Goal: Information Seeking & Learning: Check status

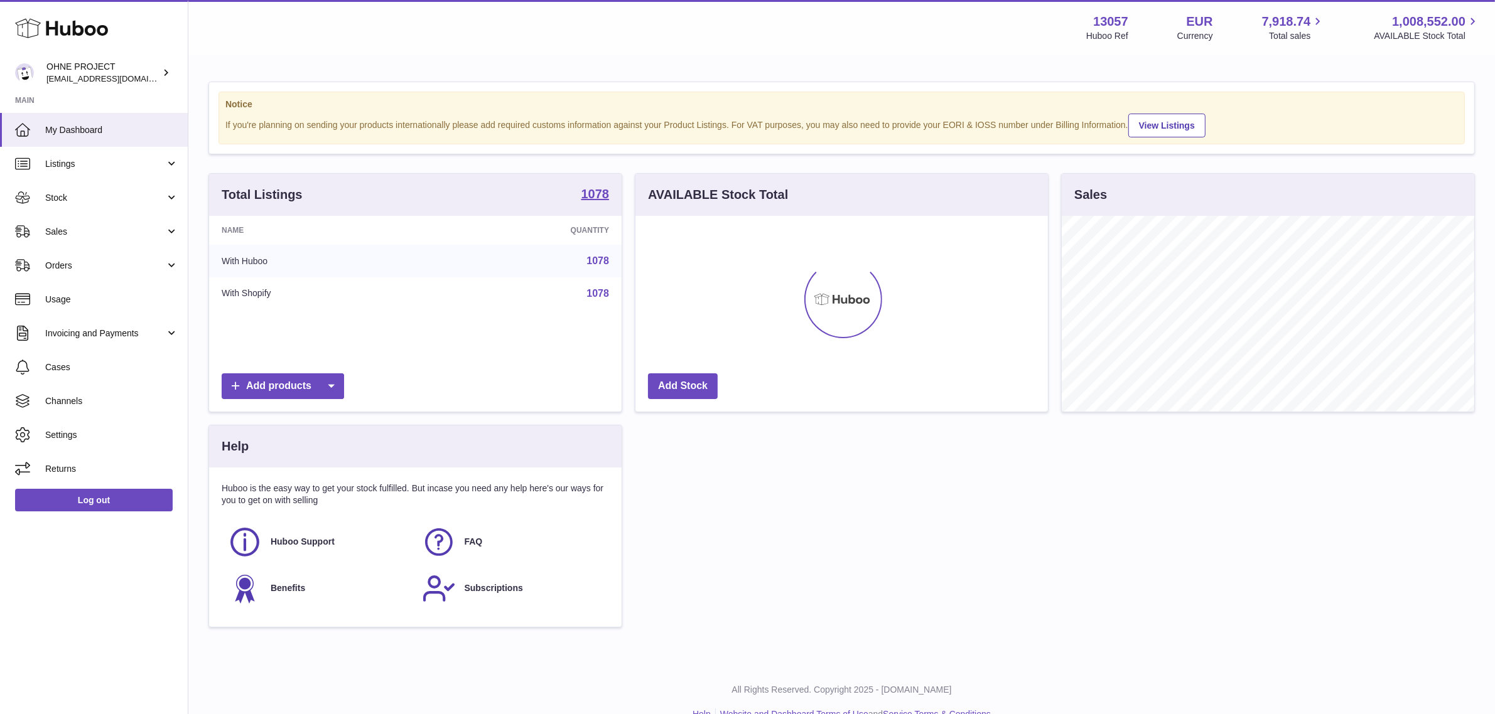
scroll to position [195, 412]
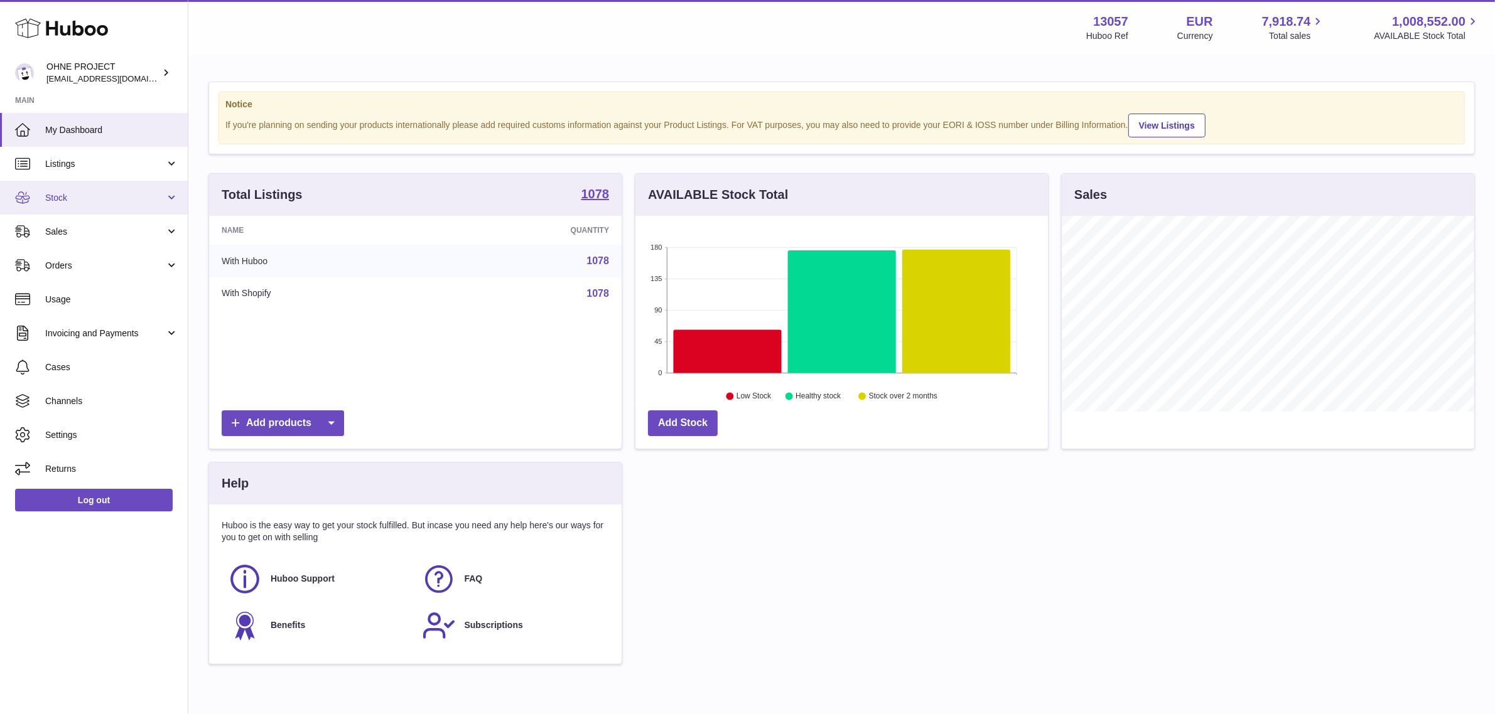
click at [69, 192] on span "Stock" at bounding box center [105, 198] width 120 height 12
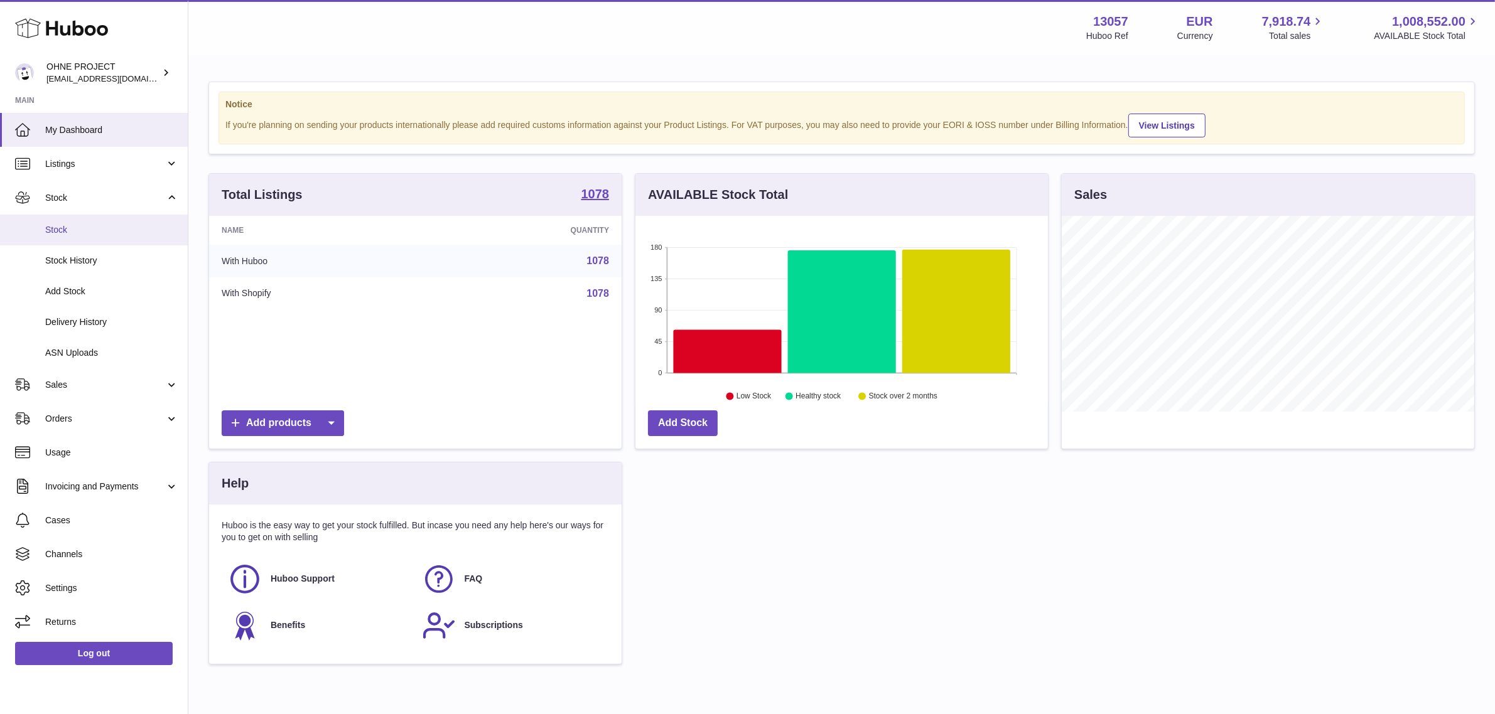
click at [74, 225] on span "Stock" at bounding box center [111, 230] width 133 height 12
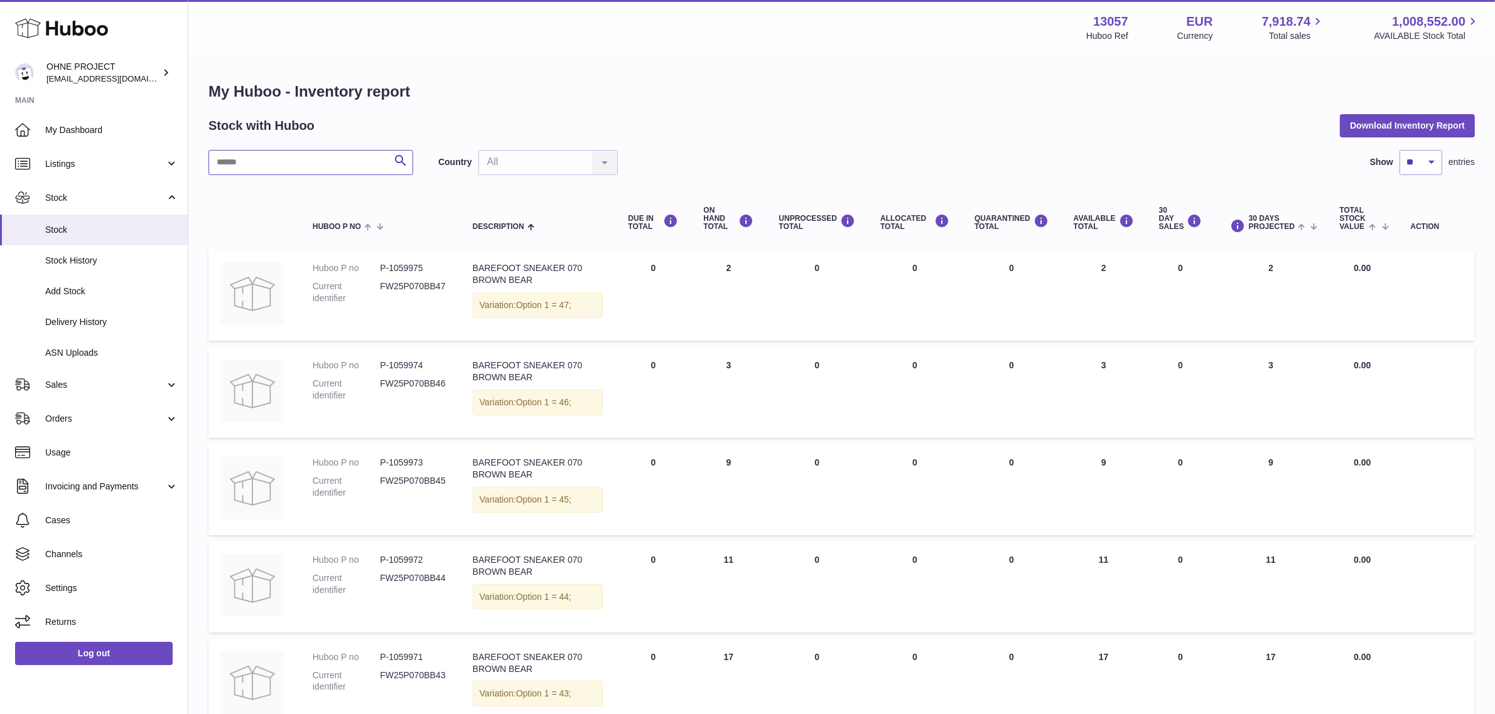
click at [333, 163] on input "text" at bounding box center [310, 162] width 205 height 25
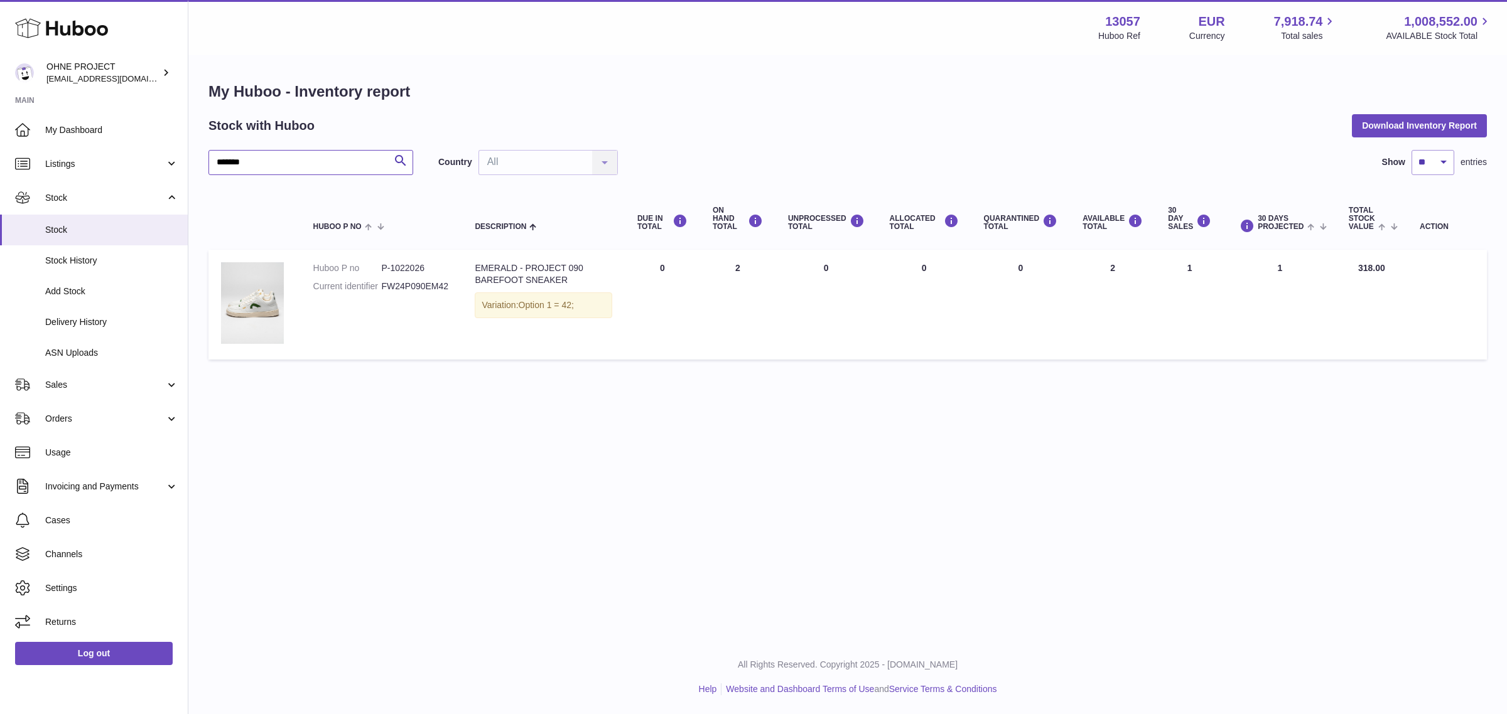
drag, startPoint x: 222, startPoint y: 161, endPoint x: 208, endPoint y: 161, distance: 13.8
click at [208, 161] on input "*******" at bounding box center [310, 162] width 205 height 25
click at [319, 164] on input "*******" at bounding box center [310, 162] width 205 height 25
click at [412, 268] on dd "P-1022021" at bounding box center [415, 268] width 68 height 12
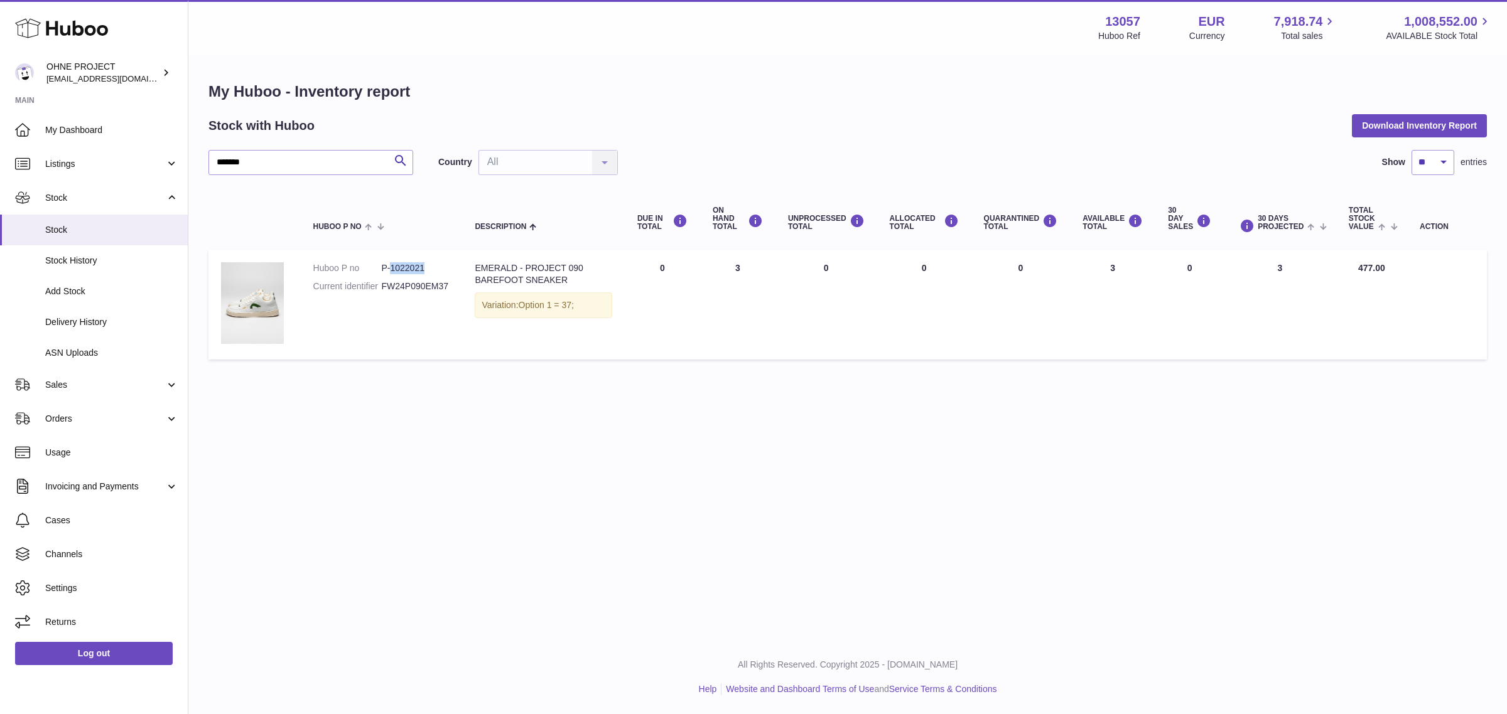
copy dd "1022021"
click at [274, 161] on input "*******" at bounding box center [310, 162] width 205 height 25
click at [412, 267] on dd "P-1022032" at bounding box center [415, 268] width 68 height 12
copy dd "1022032"
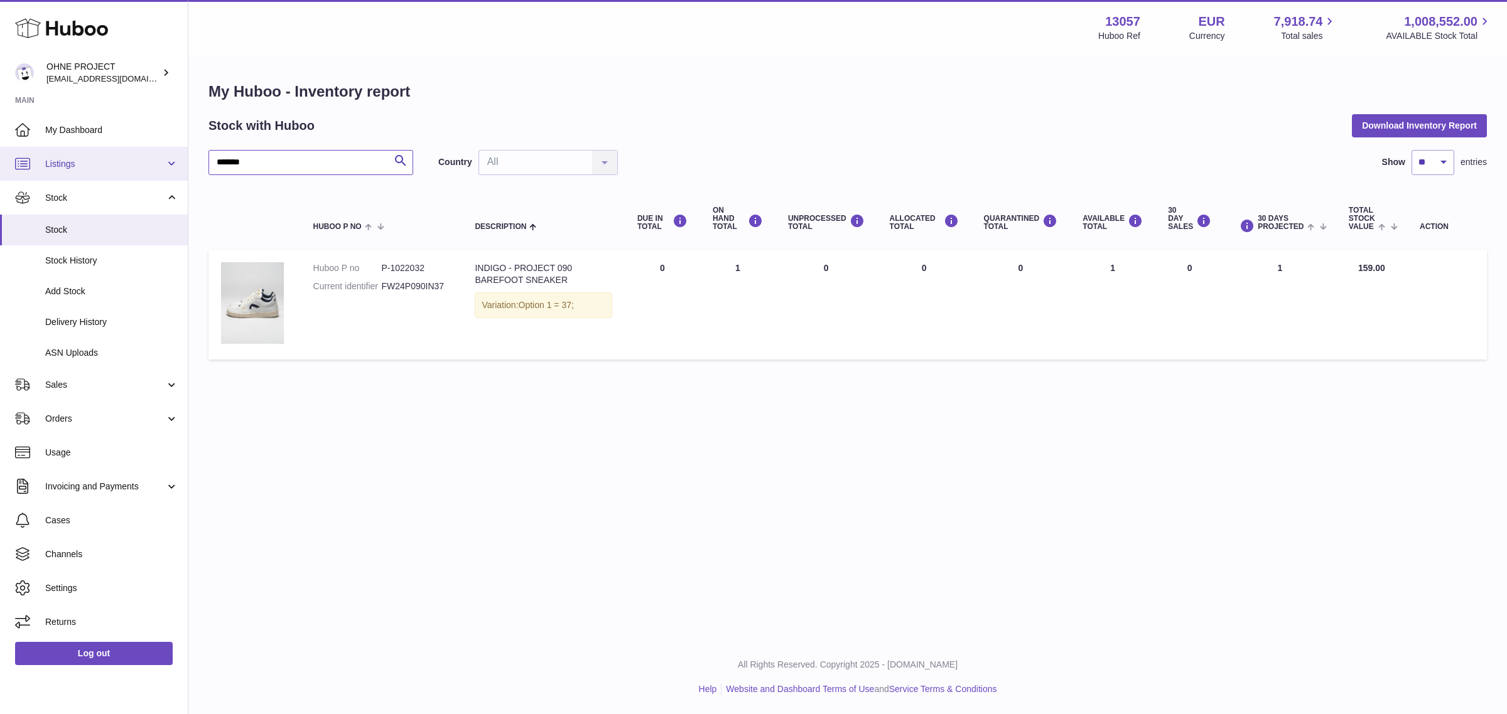
drag, startPoint x: 281, startPoint y: 166, endPoint x: 168, endPoint y: 170, distance: 113.7
click at [168, 170] on div "Huboo OHNE PROJECT [EMAIL_ADDRESS][DOMAIN_NAME] Main My Dashboard Listings Not …" at bounding box center [753, 357] width 1507 height 714
click at [270, 156] on input "*******" at bounding box center [310, 162] width 205 height 25
click at [239, 161] on input "*******" at bounding box center [310, 162] width 205 height 25
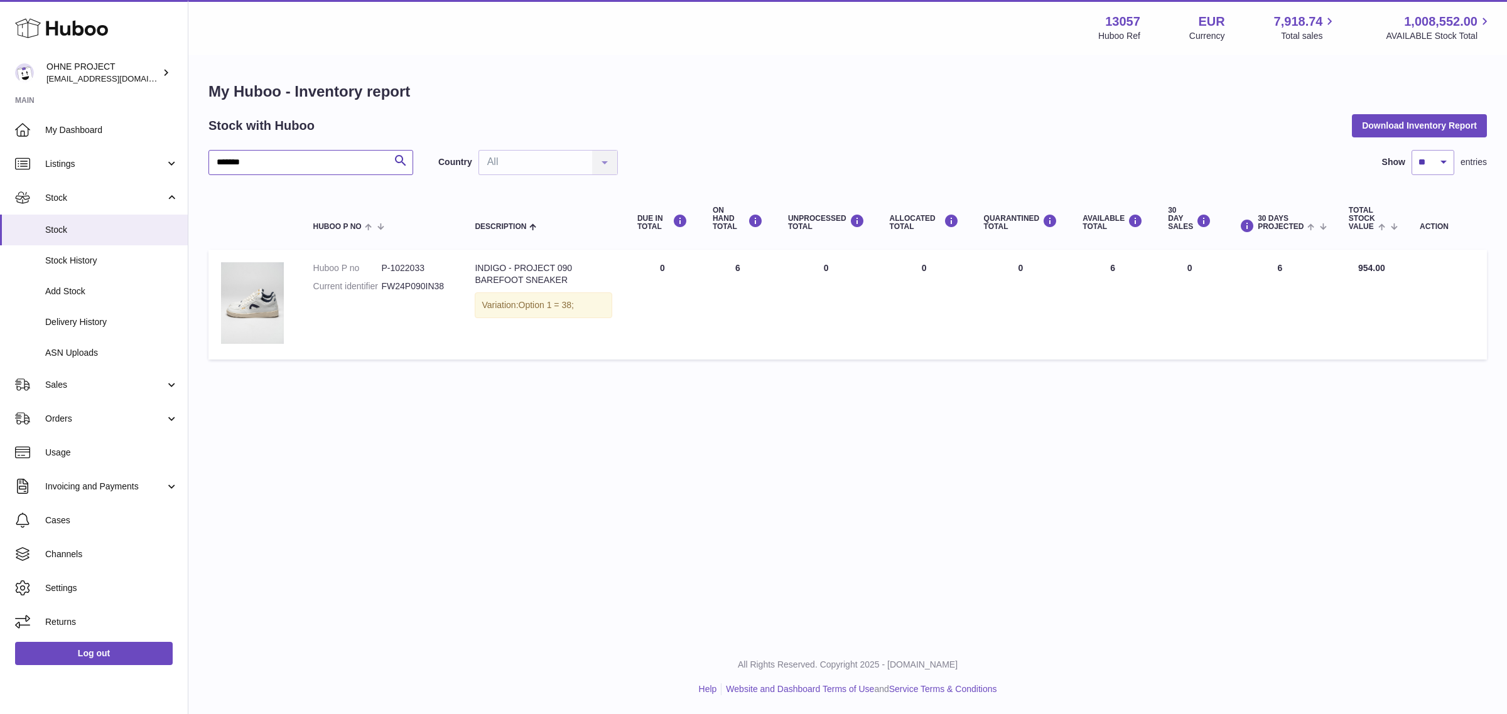
click at [259, 168] on input "*******" at bounding box center [310, 162] width 205 height 25
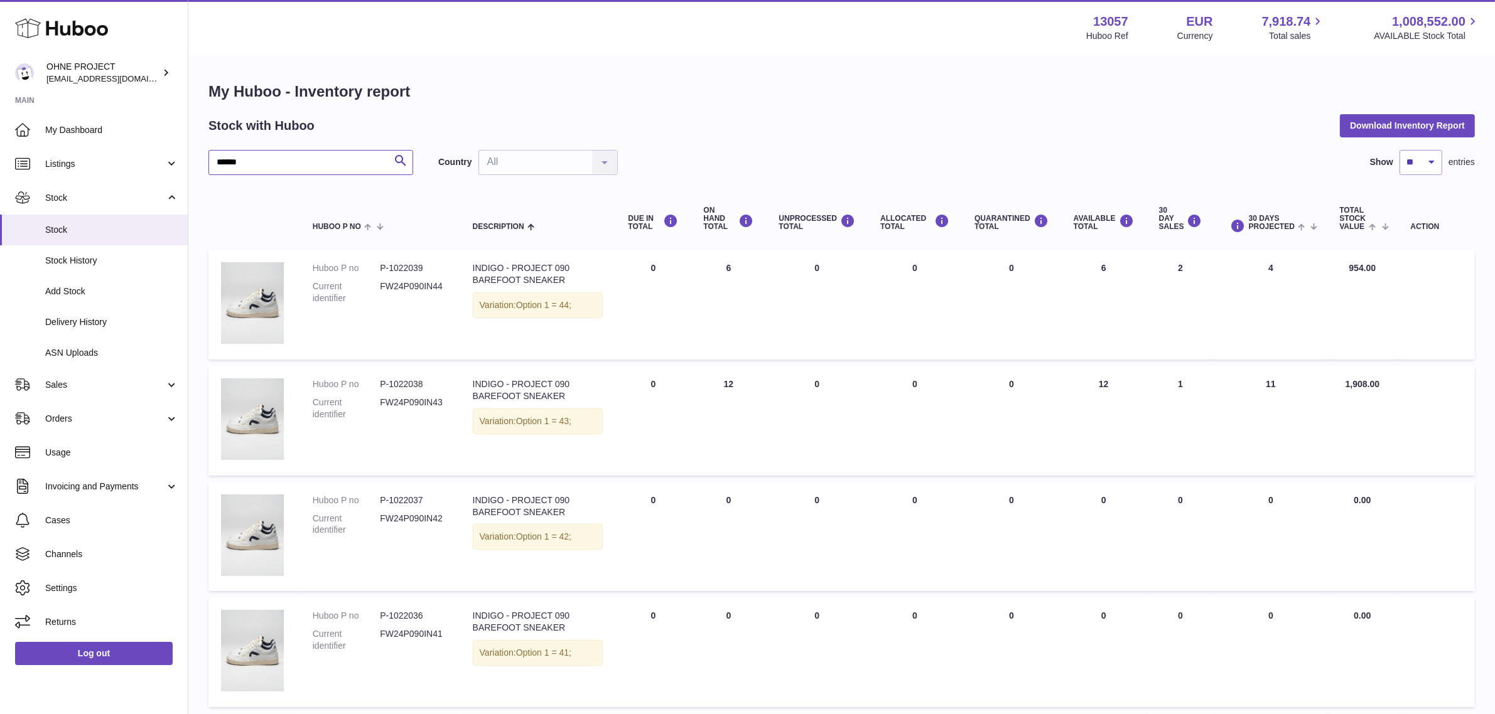
drag, startPoint x: 262, startPoint y: 164, endPoint x: 198, endPoint y: 159, distance: 63.6
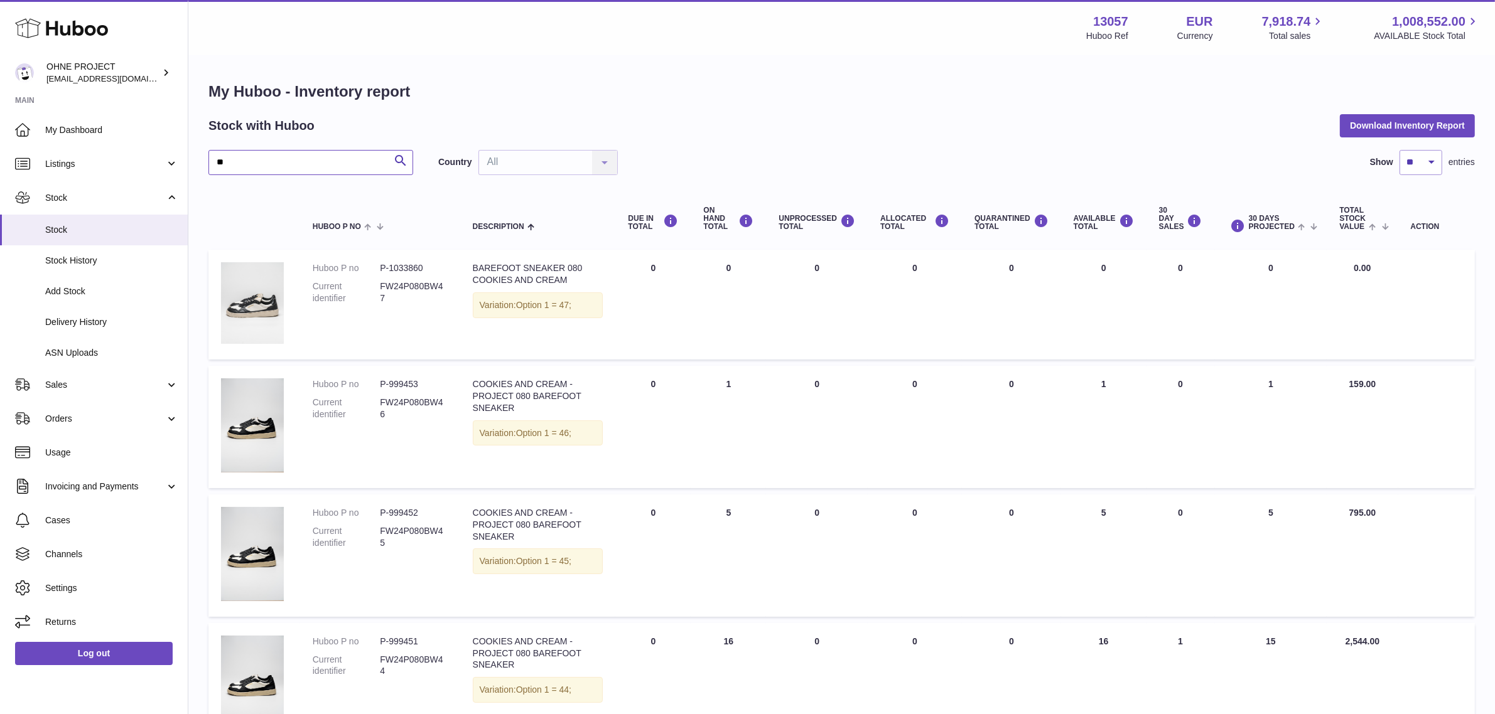
type input "*"
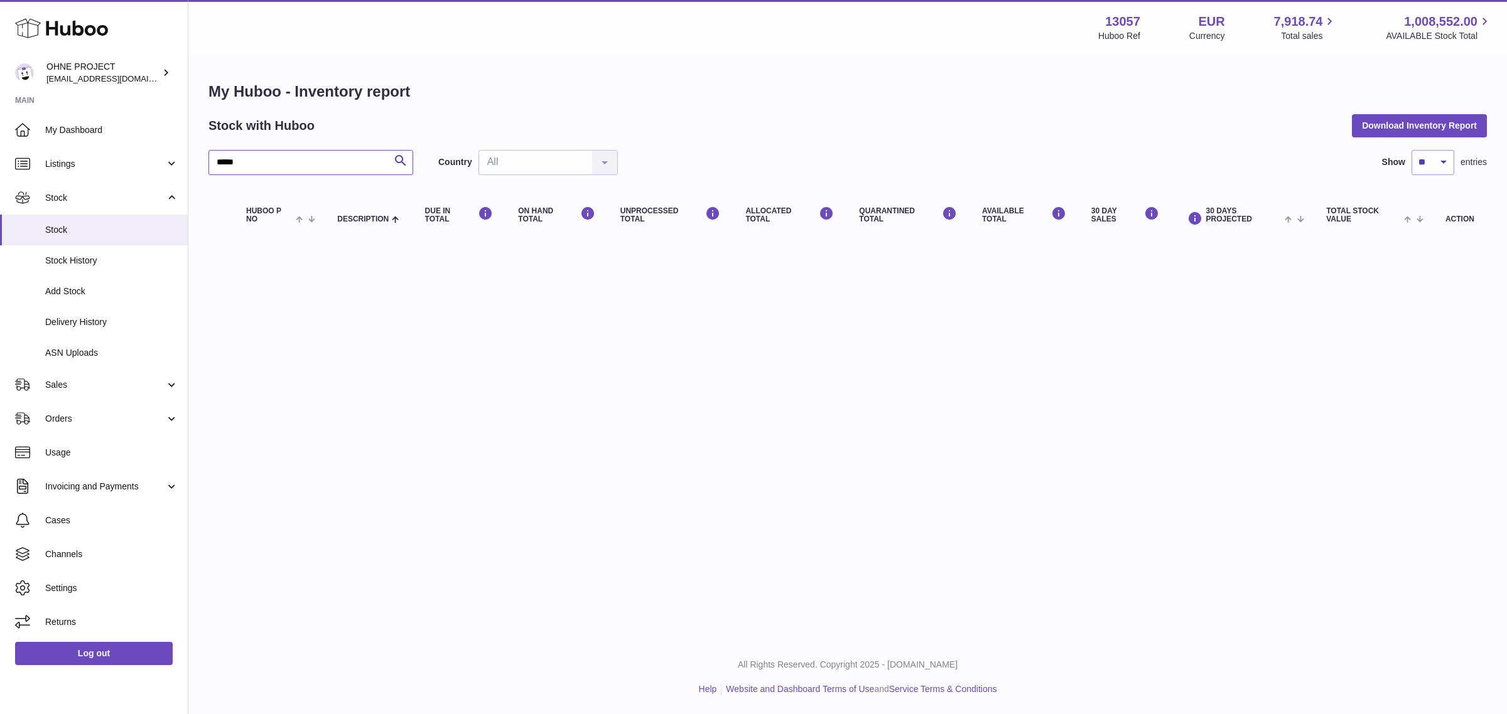
click at [211, 161] on input "*****" at bounding box center [310, 162] width 205 height 25
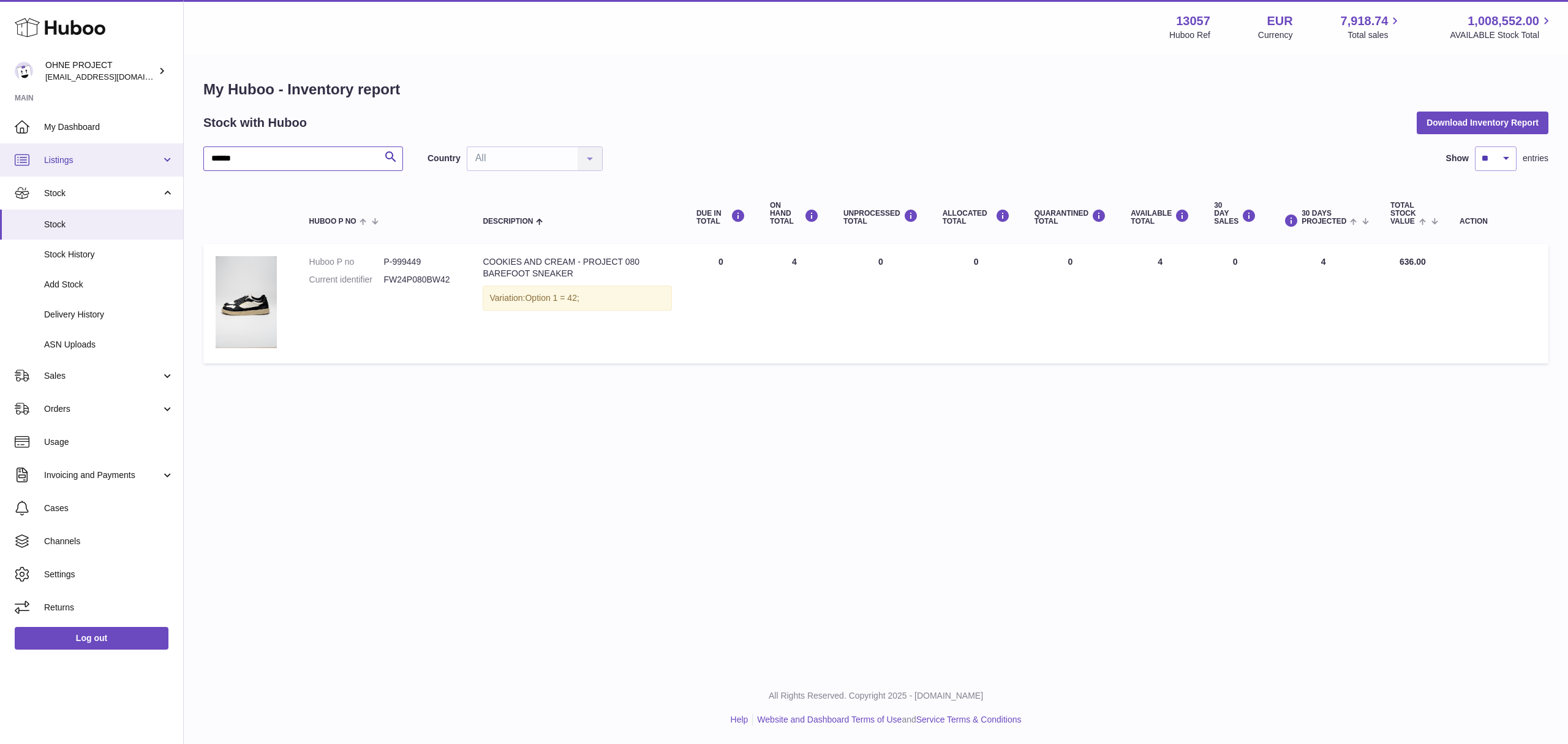
drag, startPoint x: 279, startPoint y: 158, endPoint x: 166, endPoint y: 163, distance: 113.1
click at [166, 163] on div "Huboo OHNE PROJECT [EMAIL_ADDRESS][DOMAIN_NAME] Main My Dashboard Listings Not …" at bounding box center [784, 372] width 1568 height 744
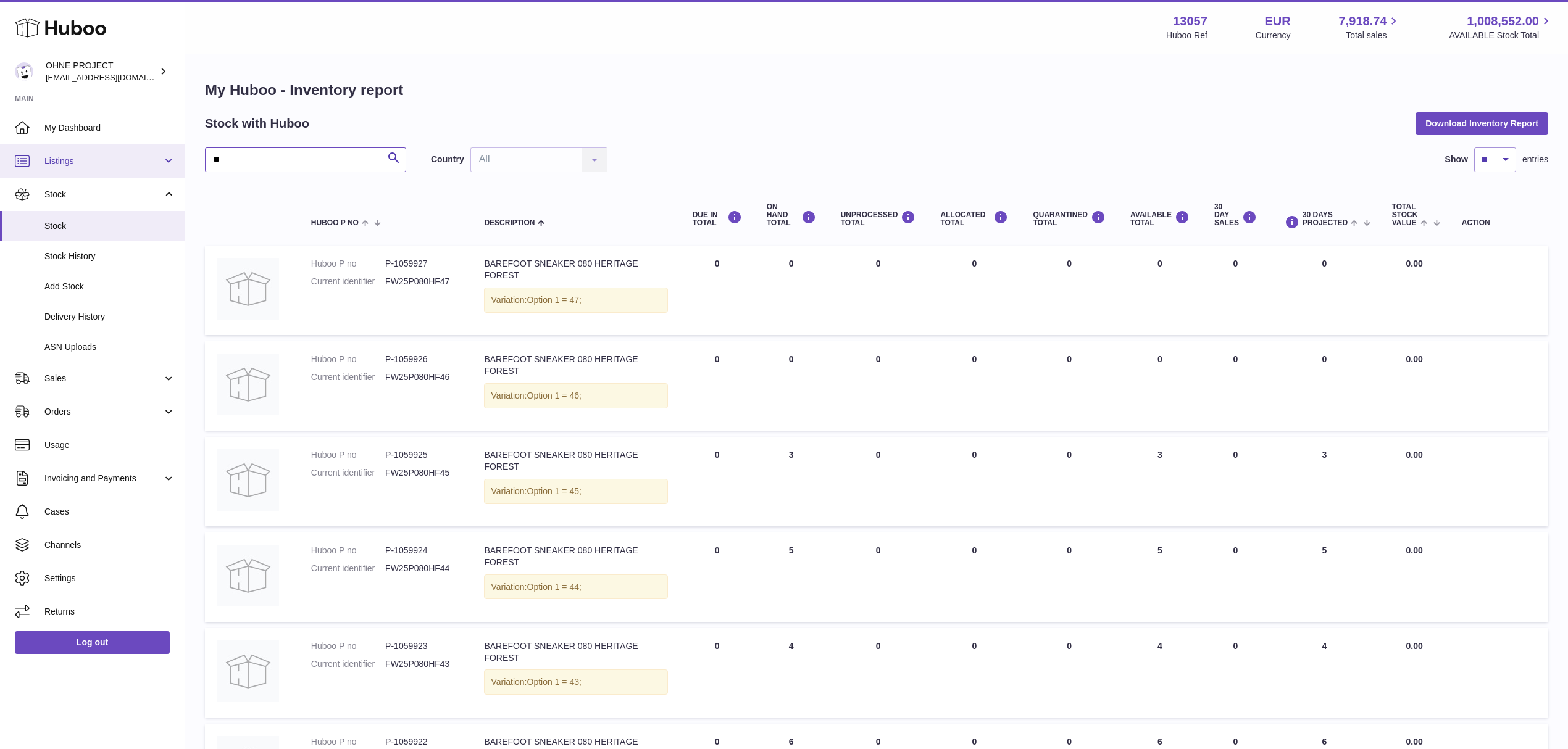
type input "*"
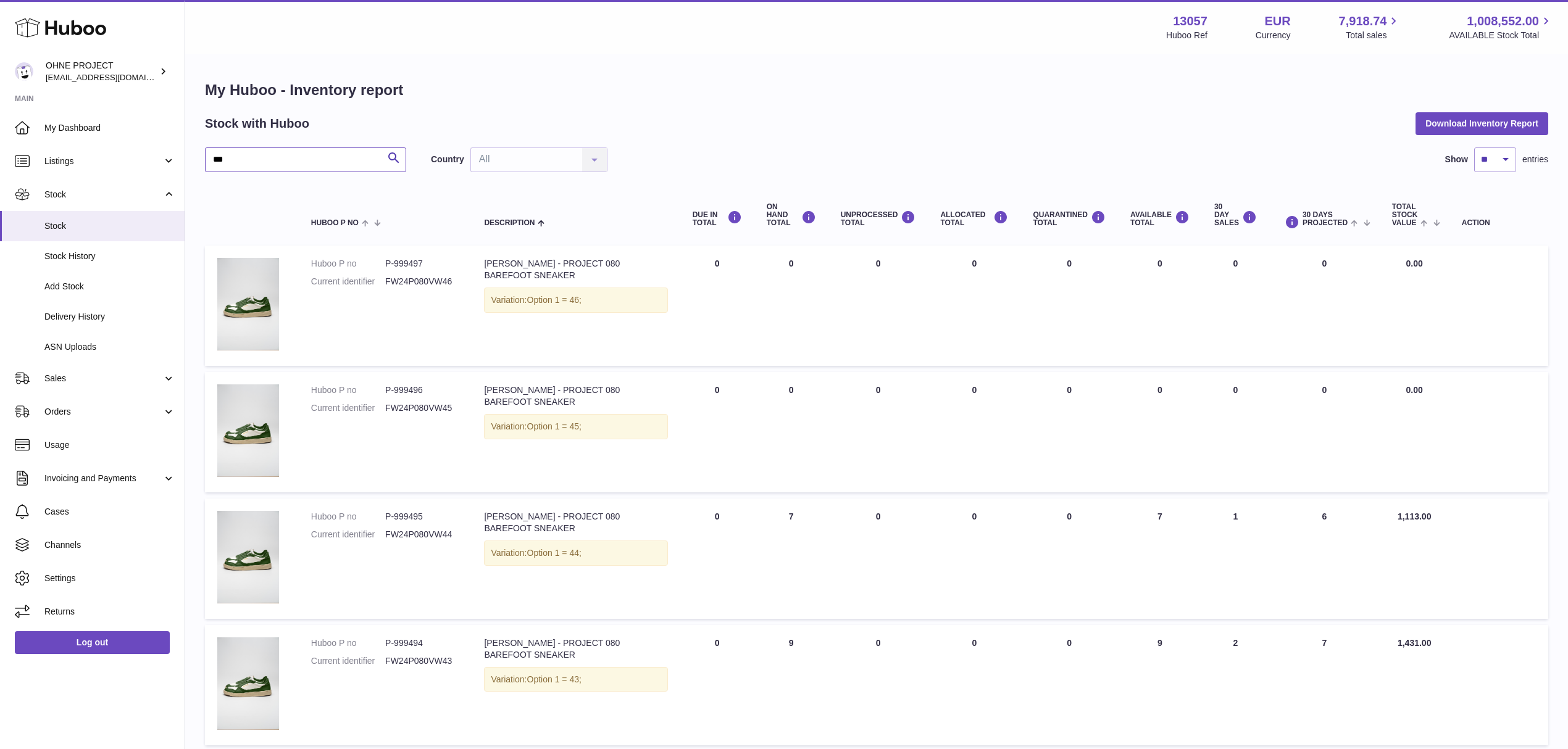
click at [275, 167] on input "***" at bounding box center [305, 159] width 202 height 25
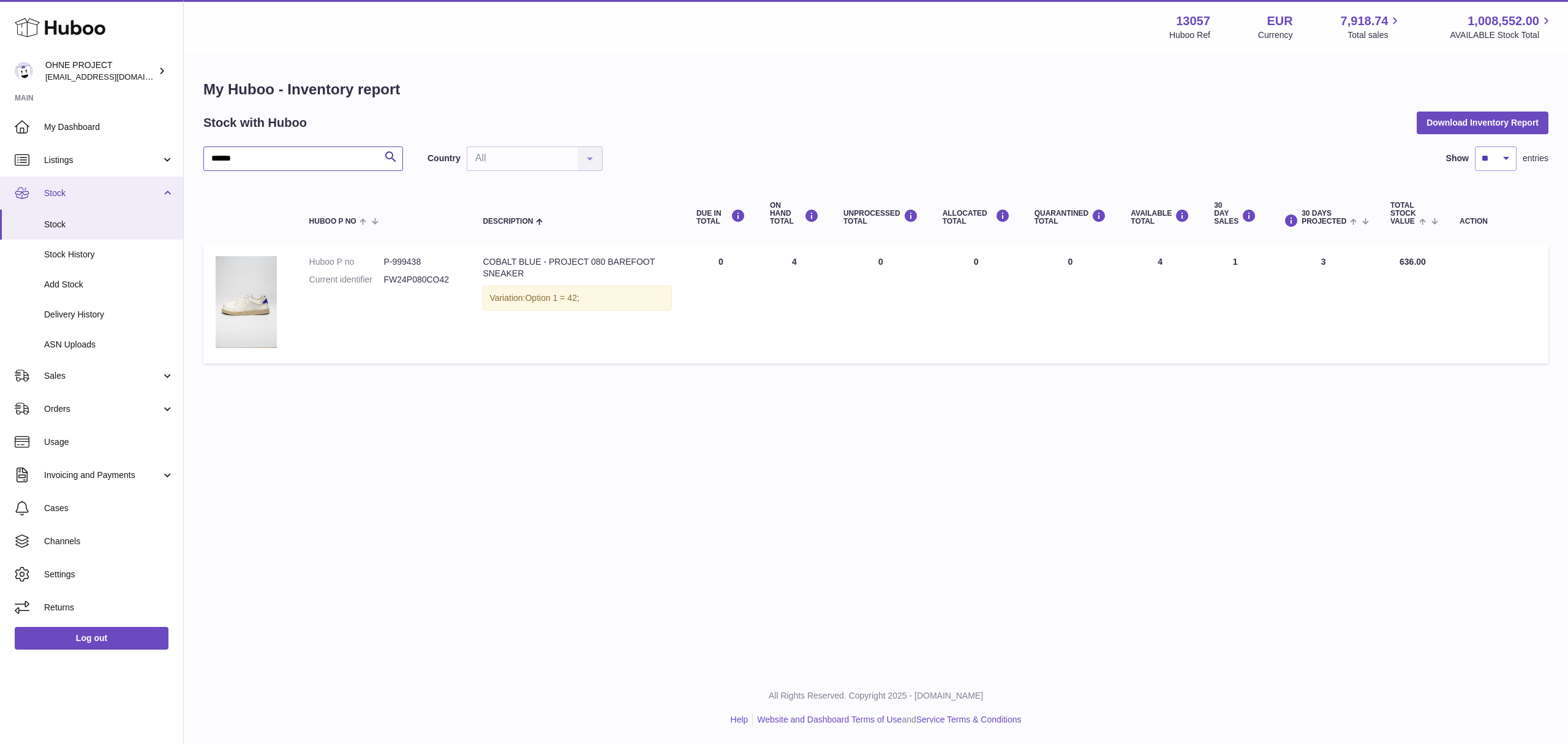
drag, startPoint x: 296, startPoint y: 157, endPoint x: 145, endPoint y: 177, distance: 152.3
click at [145, 177] on div "Huboo OHNE PROJECT [EMAIL_ADDRESS][DOMAIN_NAME] Main My Dashboard Listings Not …" at bounding box center [784, 372] width 1568 height 744
paste input "*"
drag, startPoint x: 248, startPoint y: 155, endPoint x: 201, endPoint y: 152, distance: 47.1
click at [201, 152] on div "My Huboo - Inventory report Stock with Huboo Download Inventory Report ******* …" at bounding box center [875, 219] width 1385 height 327
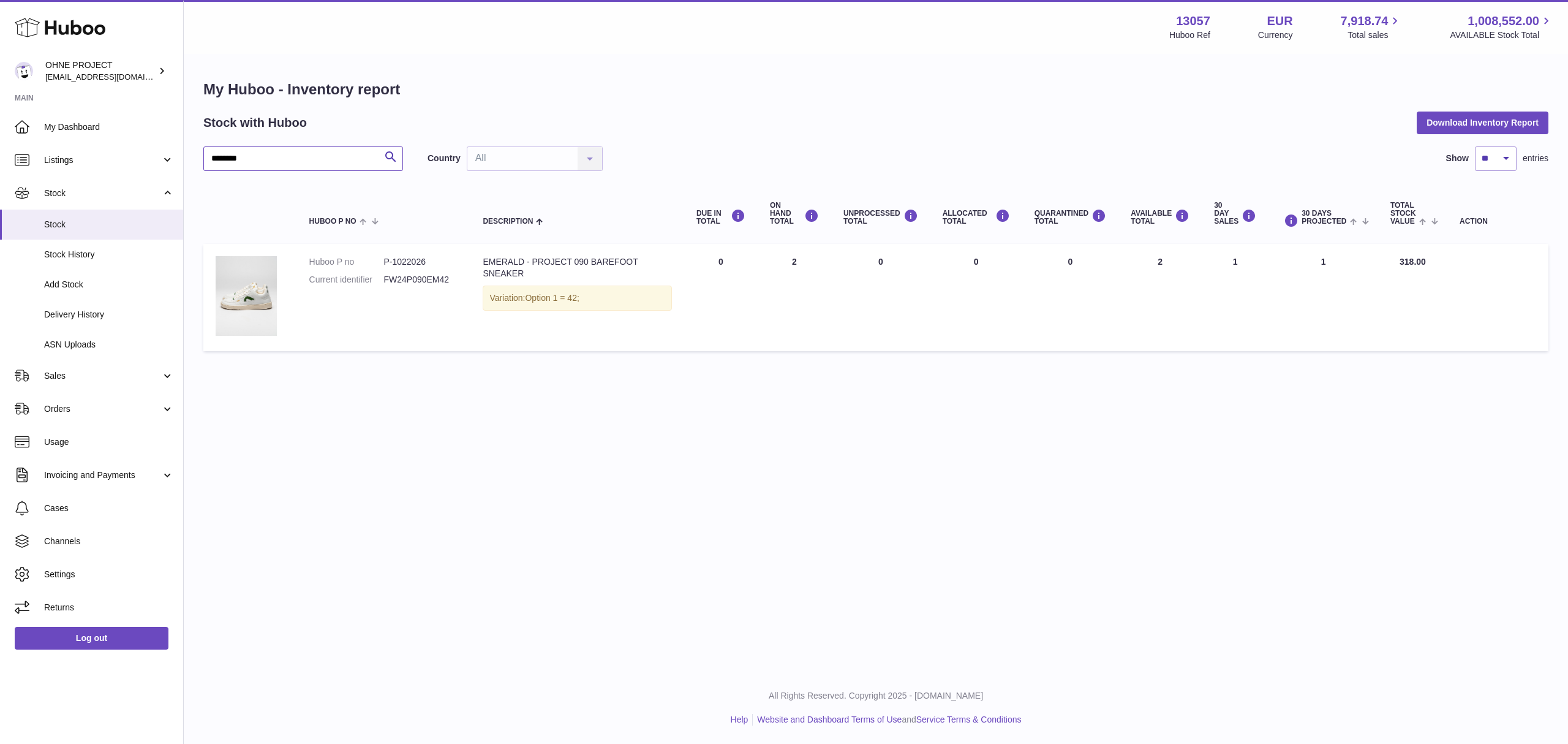
paste input "text"
drag, startPoint x: 306, startPoint y: 165, endPoint x: 52, endPoint y: 166, distance: 254.0
click at [52, 166] on div "Huboo OHNE PROJECT [EMAIL_ADDRESS][DOMAIN_NAME] Main My Dashboard Listings Not …" at bounding box center [784, 372] width 1568 height 744
paste input "text"
drag, startPoint x: 302, startPoint y: 159, endPoint x: 16, endPoint y: 202, distance: 289.2
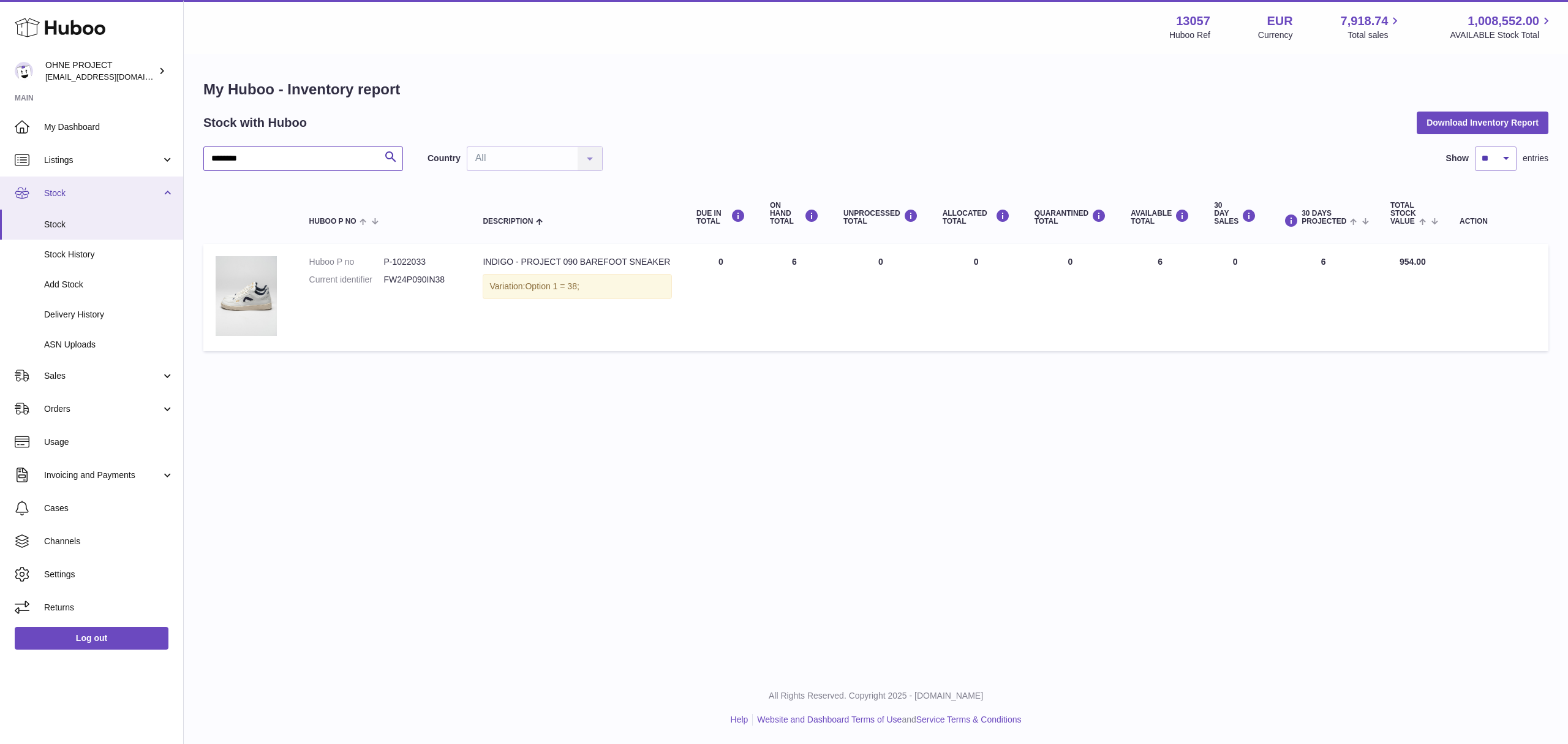
click at [16, 202] on div "Huboo OHNE PROJECT [EMAIL_ADDRESS][DOMAIN_NAME] Main My Dashboard Listings Not …" at bounding box center [784, 372] width 1568 height 744
paste input "text"
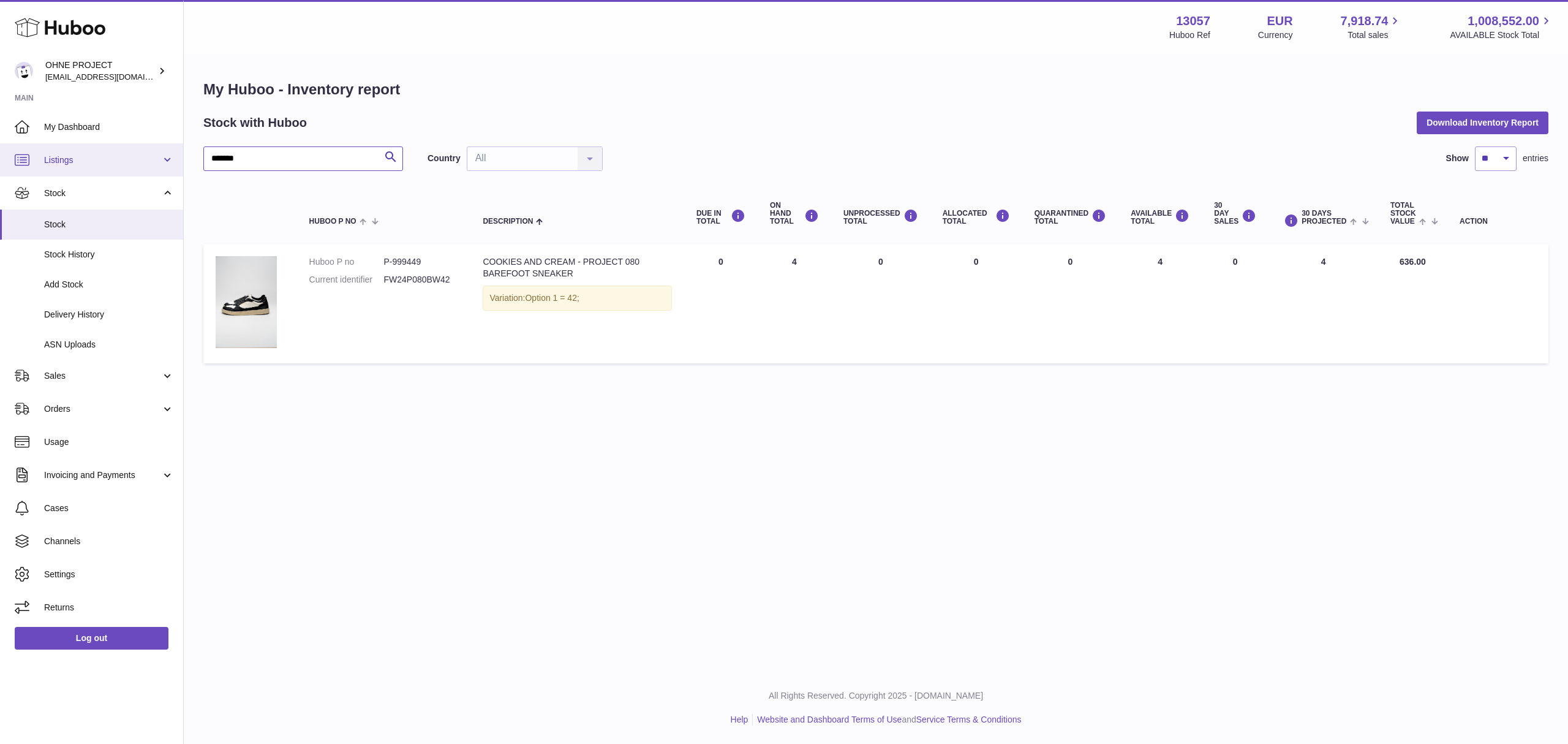
drag, startPoint x: 263, startPoint y: 159, endPoint x: 155, endPoint y: 160, distance: 108.0
click at [155, 160] on div "Huboo OHNE PROJECT [EMAIL_ADDRESS][DOMAIN_NAME] Main My Dashboard Listings Not …" at bounding box center [784, 372] width 1568 height 744
paste input "text"
drag, startPoint x: 246, startPoint y: 162, endPoint x: 207, endPoint y: 162, distance: 39.0
click at [207, 162] on input "******" at bounding box center [302, 158] width 200 height 24
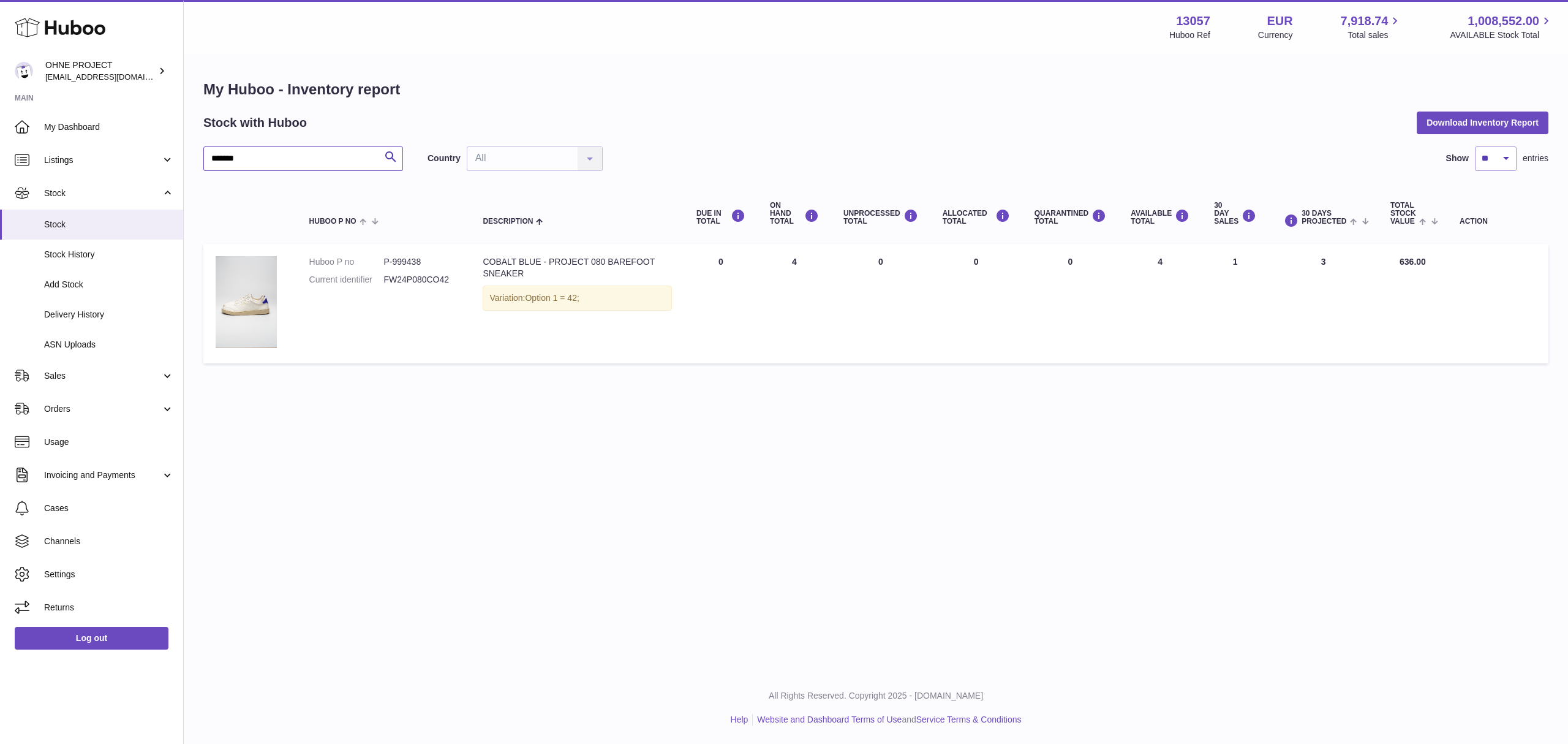
paste input "text"
drag, startPoint x: 253, startPoint y: 152, endPoint x: 182, endPoint y: 157, distance: 71.2
click at [182, 157] on div "Huboo OHNE PROJECT [EMAIL_ADDRESS][DOMAIN_NAME] Main My Dashboard Listings Not …" at bounding box center [784, 372] width 1568 height 744
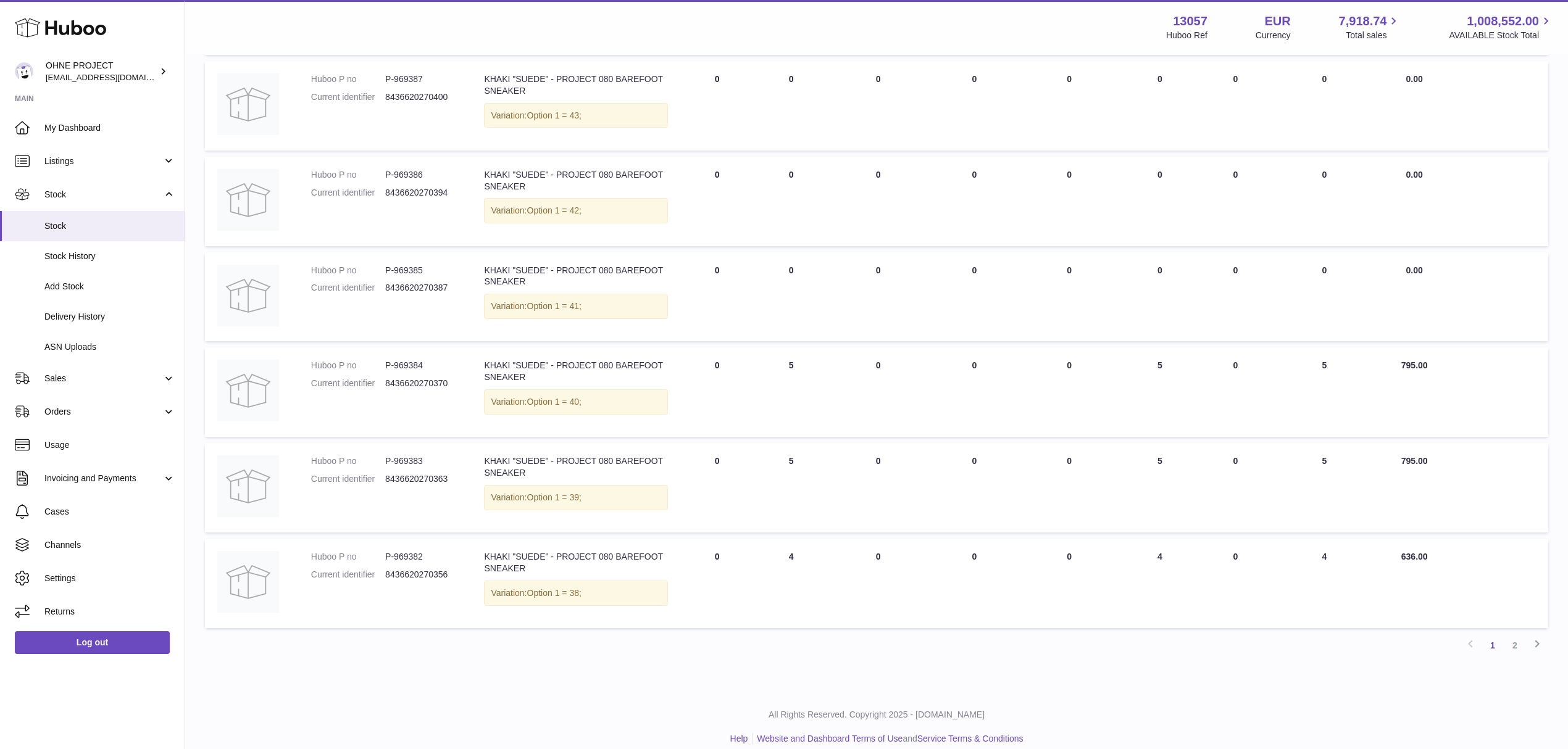
scroll to position [610, 0]
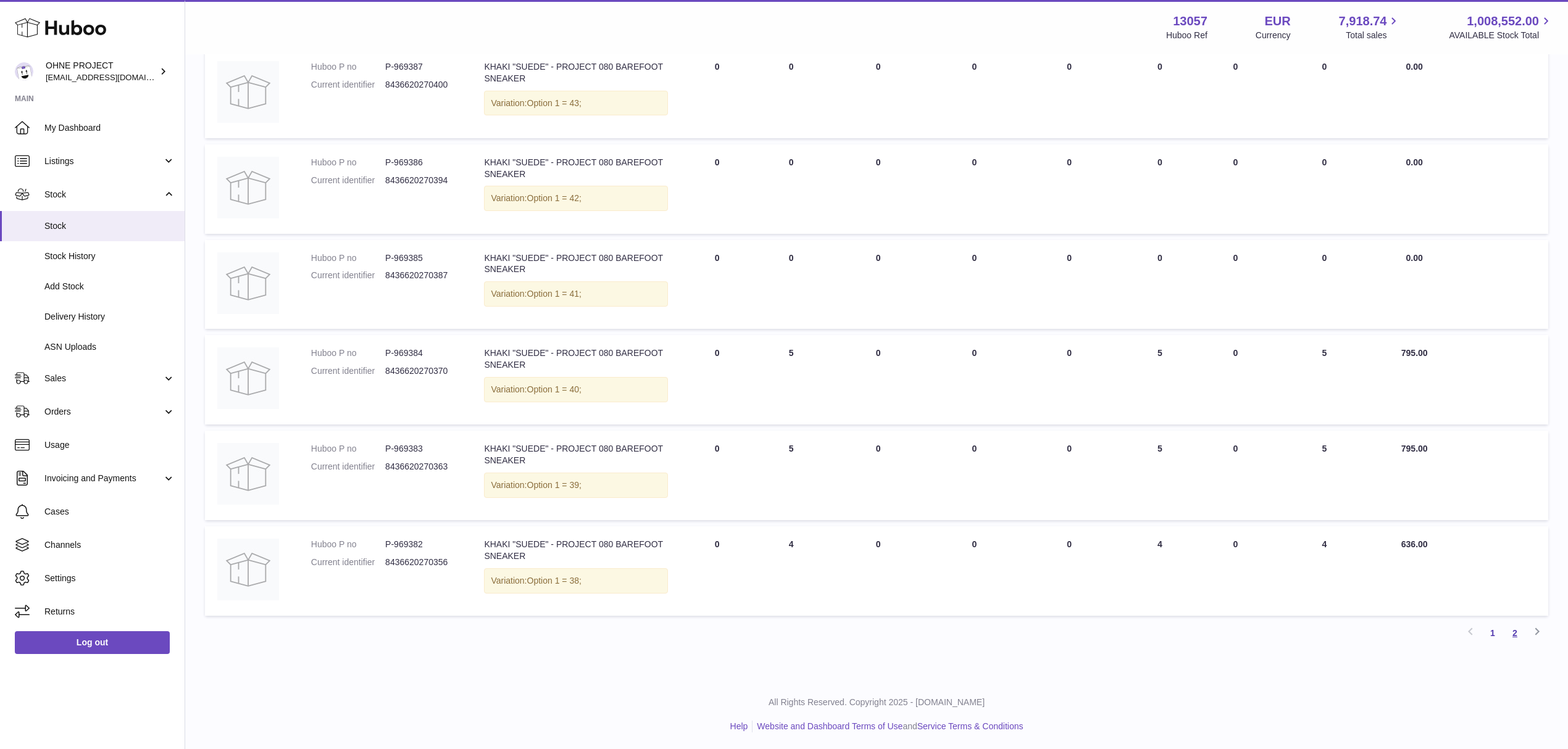
click at [1469, 627] on link "2" at bounding box center [1514, 633] width 23 height 23
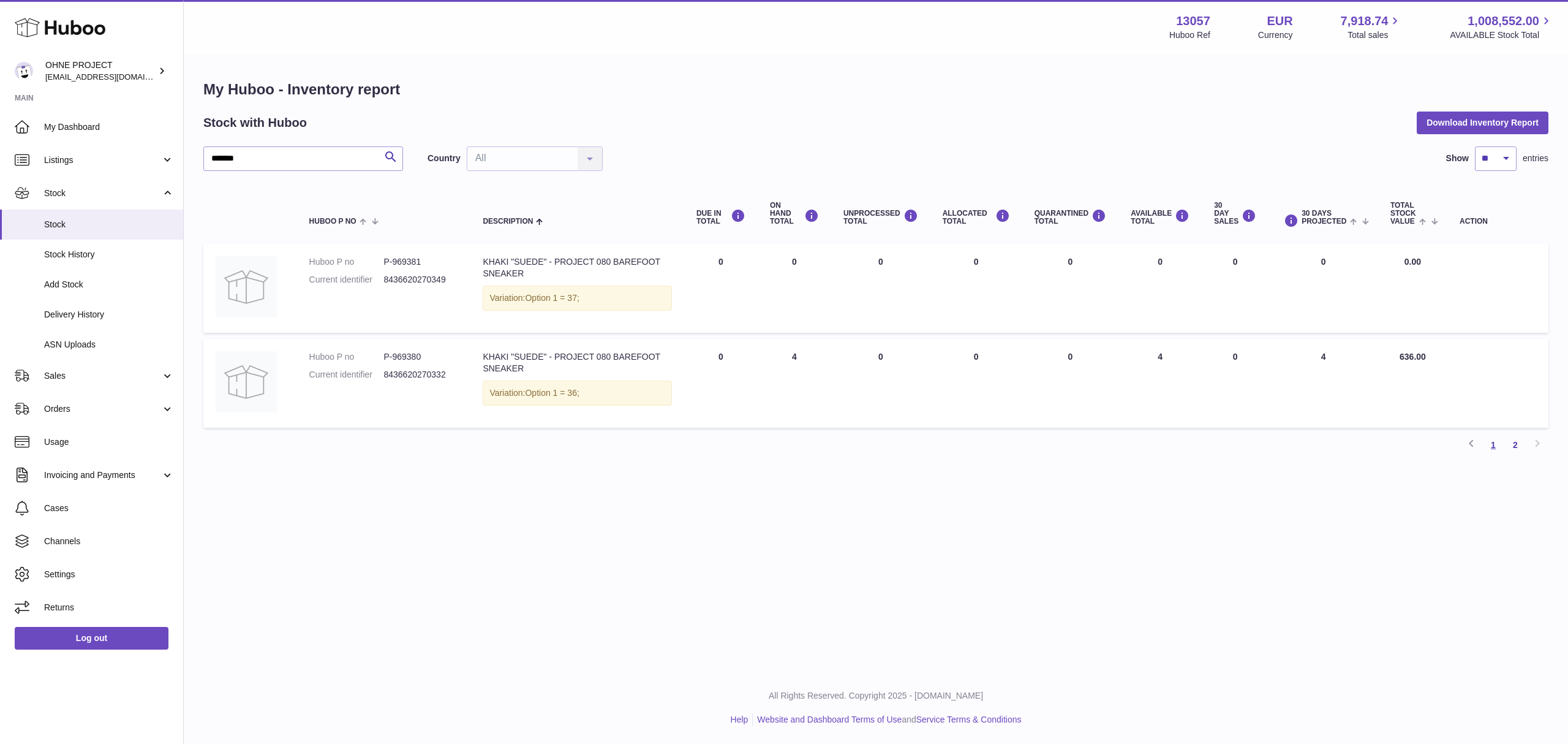
click at [1458, 447] on link "1" at bounding box center [1493, 444] width 22 height 22
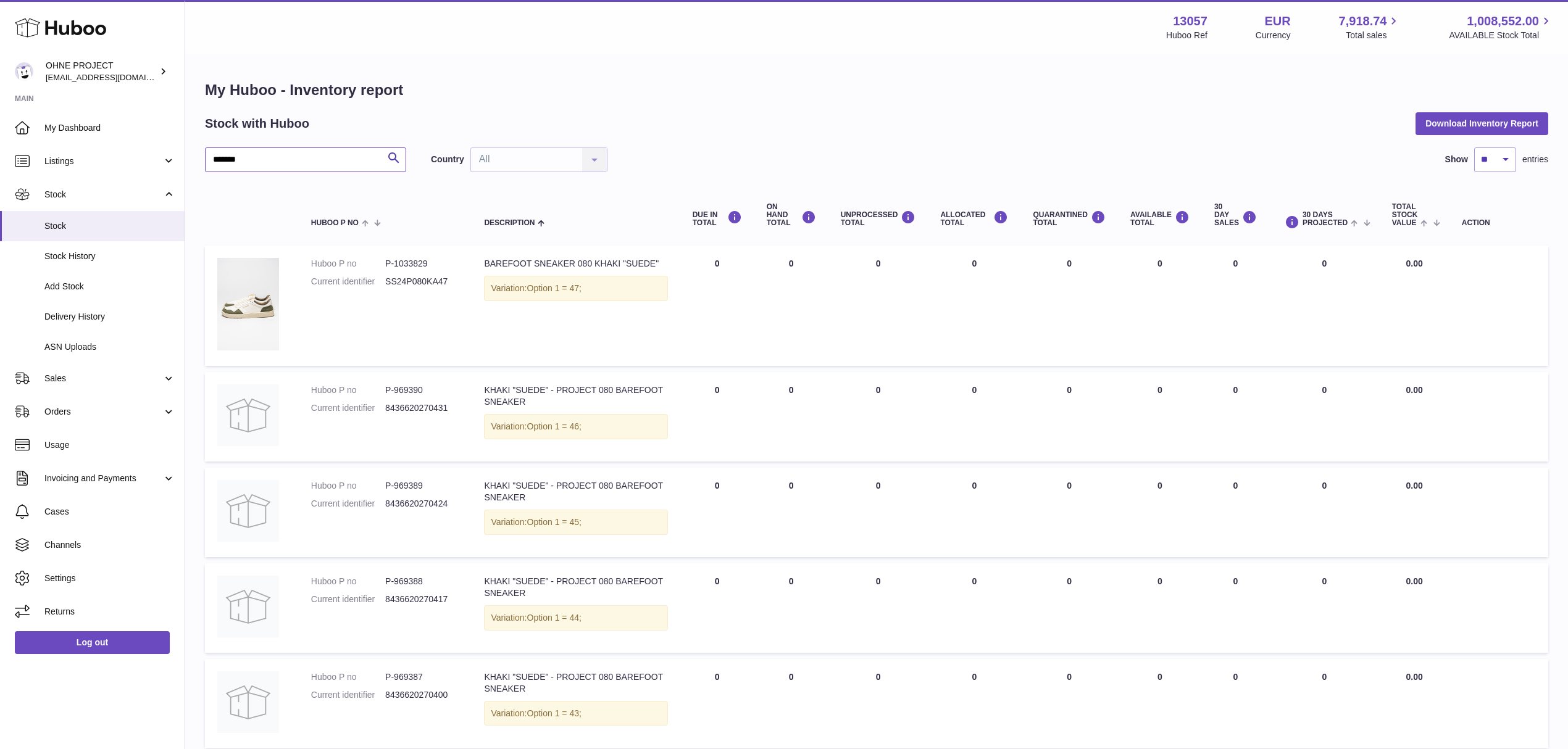
drag, startPoint x: 233, startPoint y: 159, endPoint x: 189, endPoint y: 159, distance: 44.0
click at [189, 159] on div "My Huboo - Inventory report Stock with Huboo Download Inventory Report ******* …" at bounding box center [876, 672] width 1382 height 1233
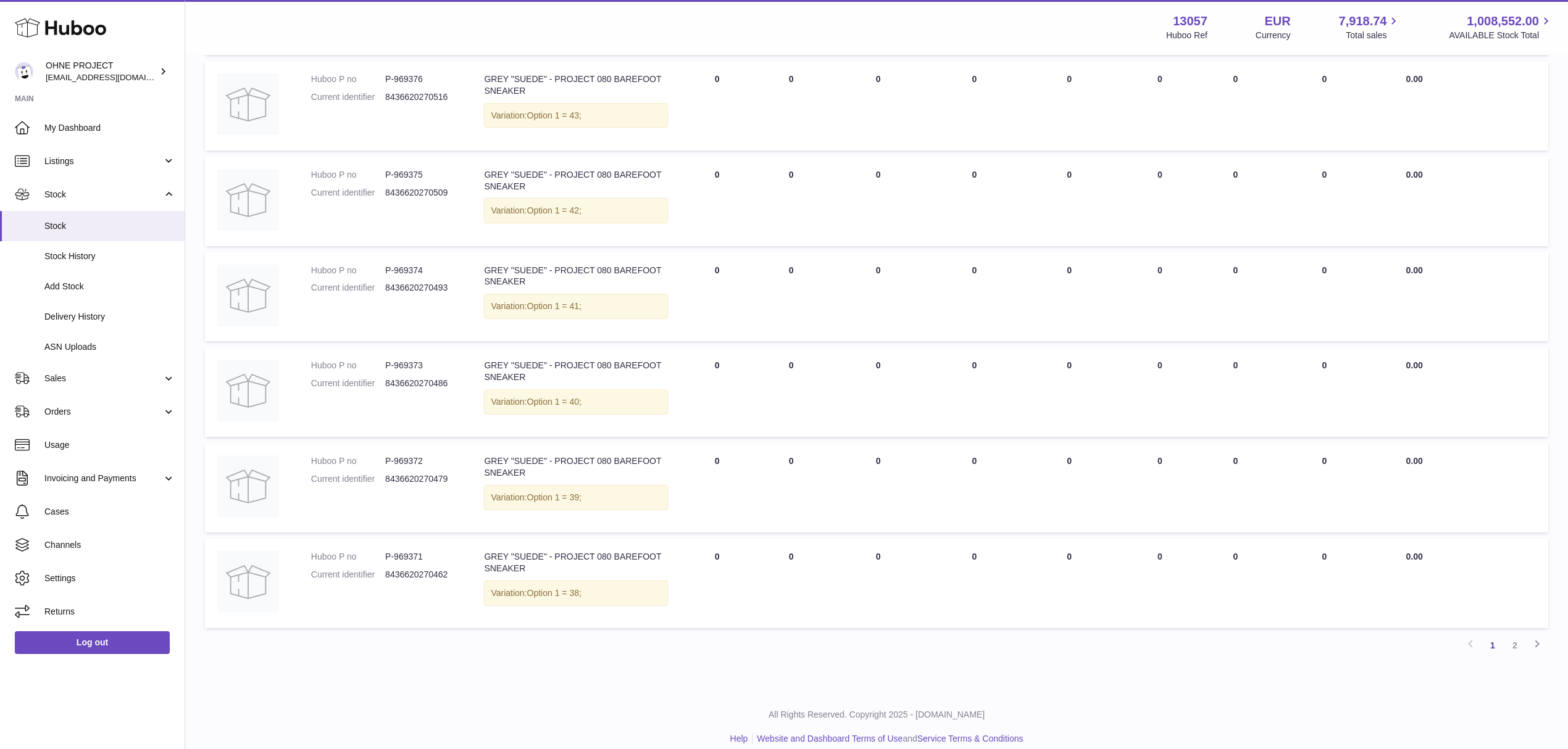
scroll to position [610, 0]
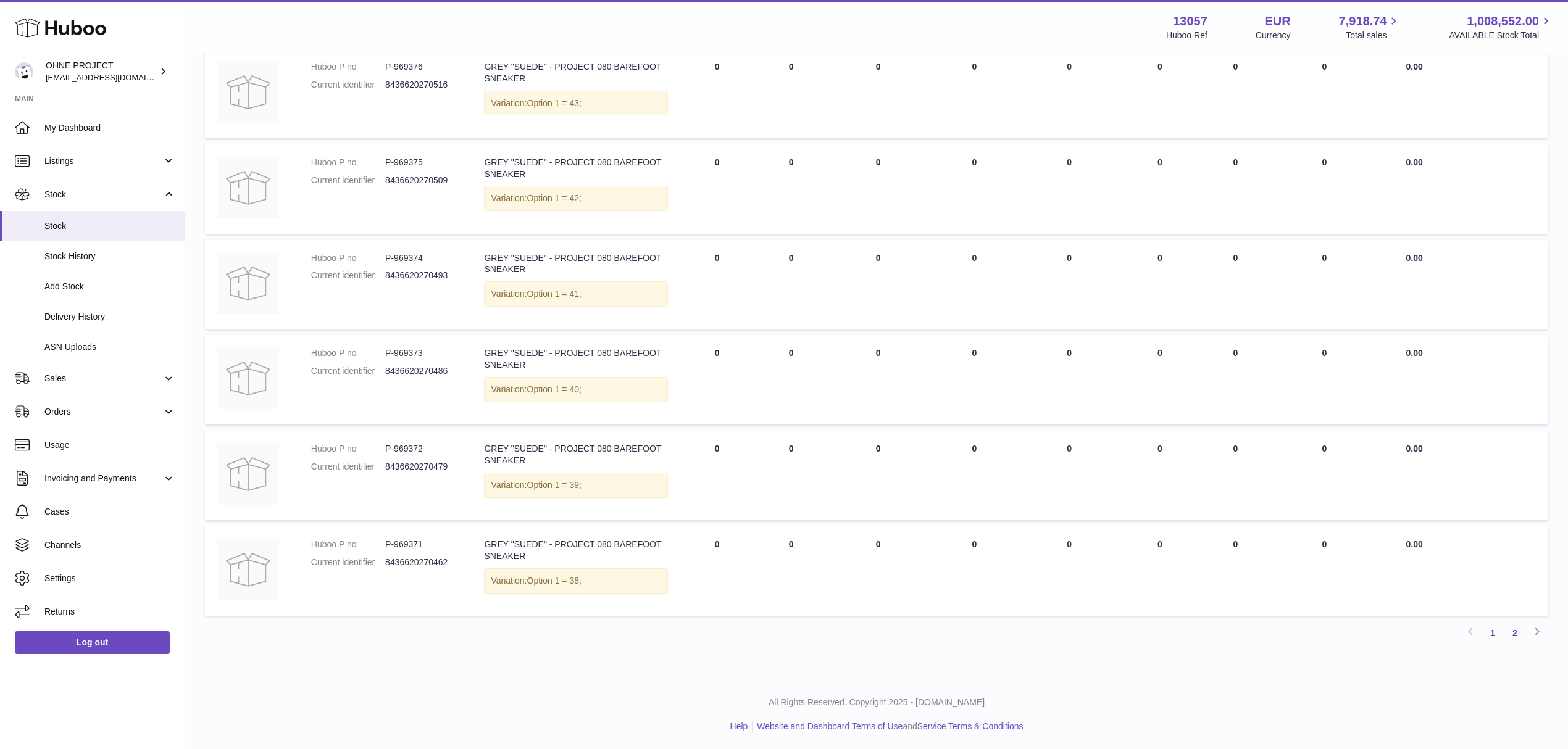
click at [1469, 635] on link "2" at bounding box center [1514, 633] width 23 height 23
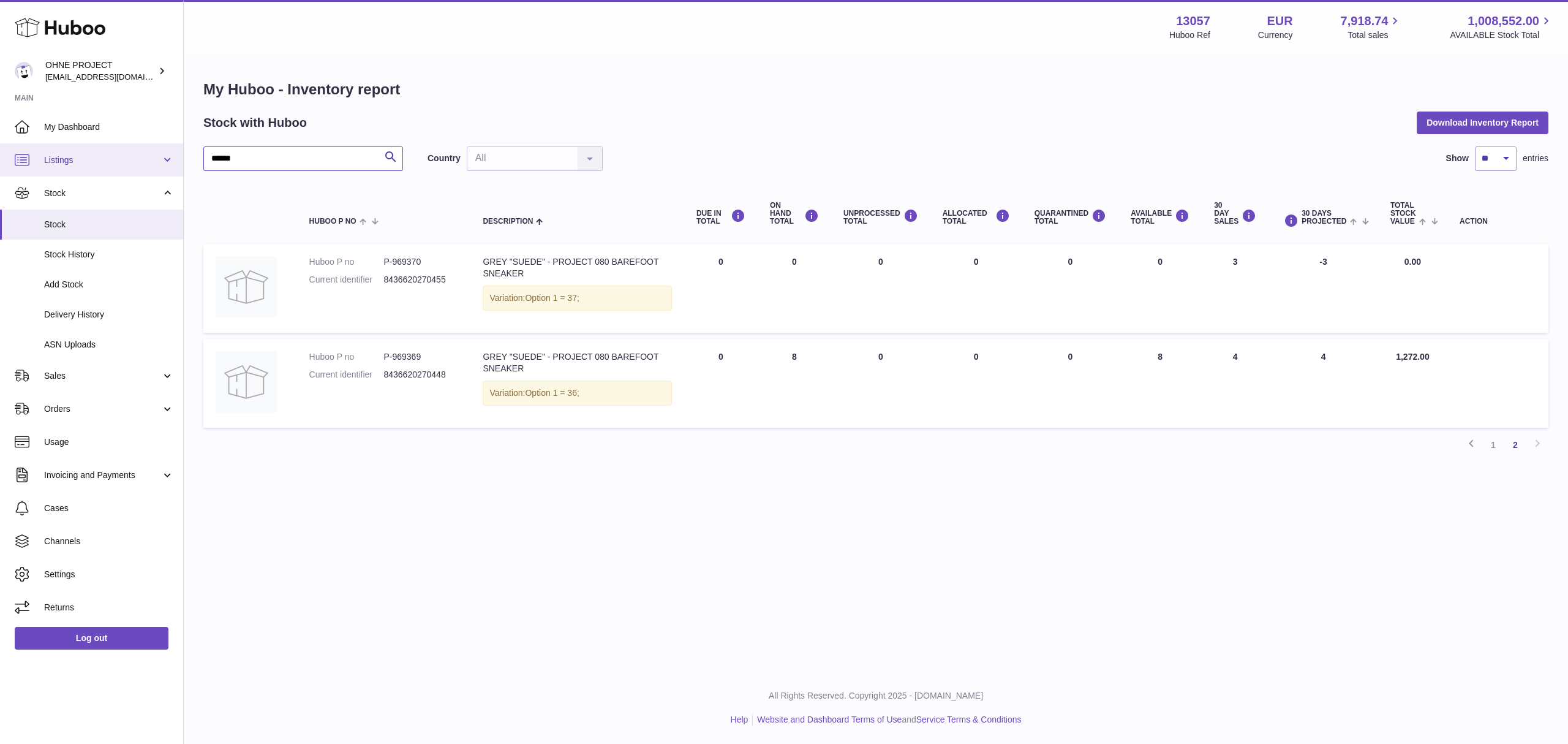
drag, startPoint x: 229, startPoint y: 159, endPoint x: 179, endPoint y: 159, distance: 50.0
click at [179, 159] on div "Huboo OHNE PROJECT [EMAIL_ADDRESS][DOMAIN_NAME] Main My Dashboard Listings Not …" at bounding box center [784, 372] width 1568 height 744
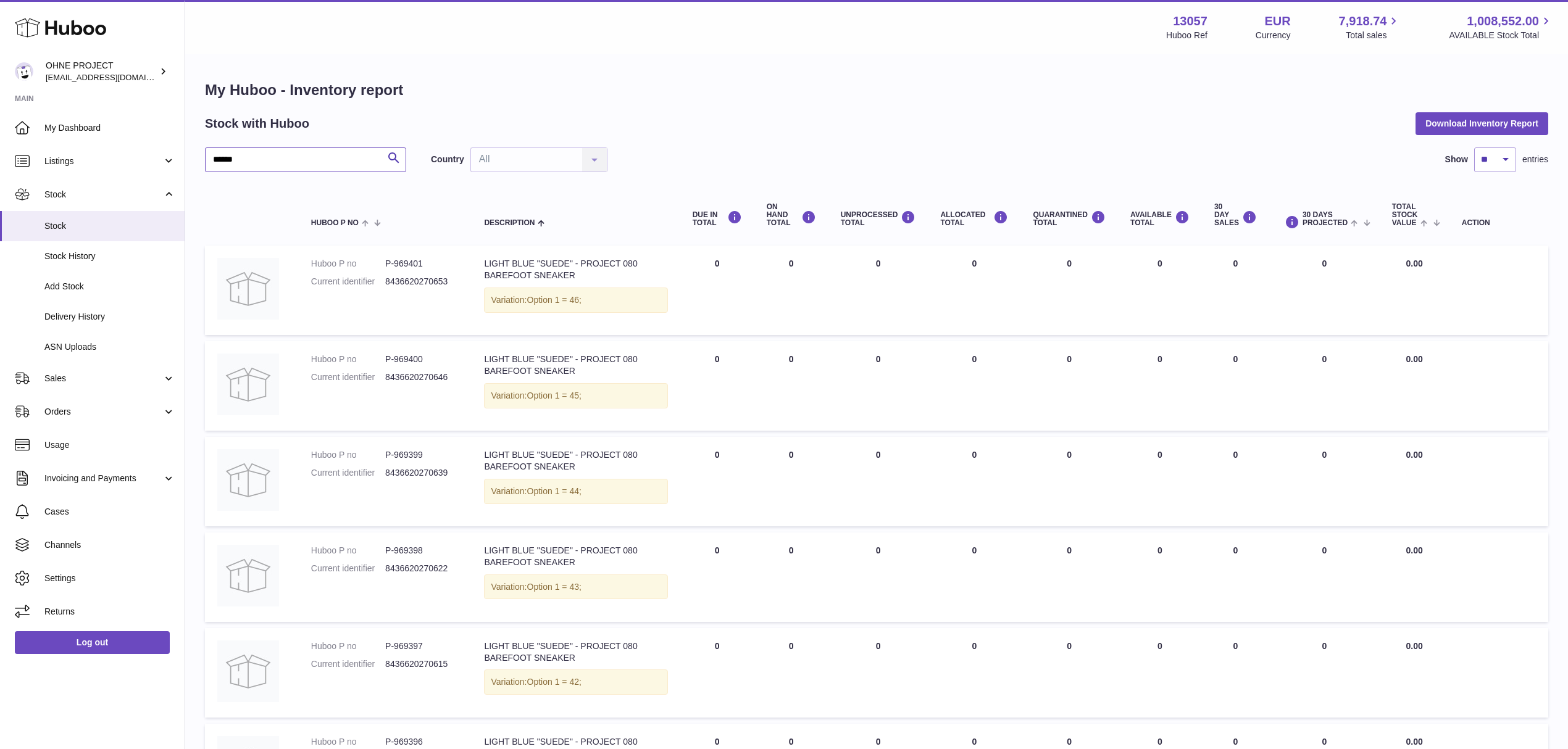
drag, startPoint x: 286, startPoint y: 167, endPoint x: 184, endPoint y: 168, distance: 102.0
click at [184, 168] on div "Huboo OHNE PROJECT [EMAIL_ADDRESS][DOMAIN_NAME] Main My Dashboard Listings Not …" at bounding box center [784, 665] width 1568 height 1331
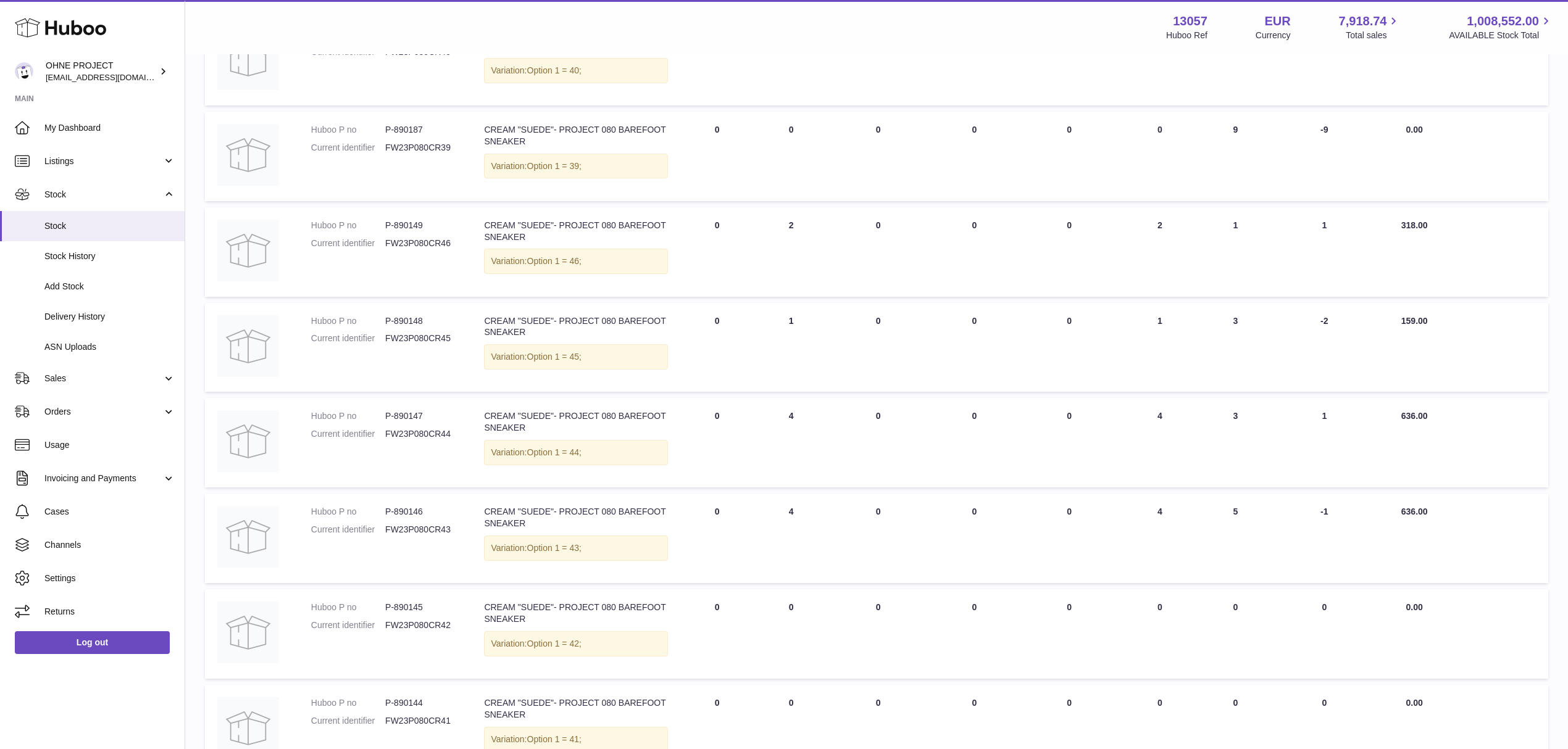
scroll to position [598, 0]
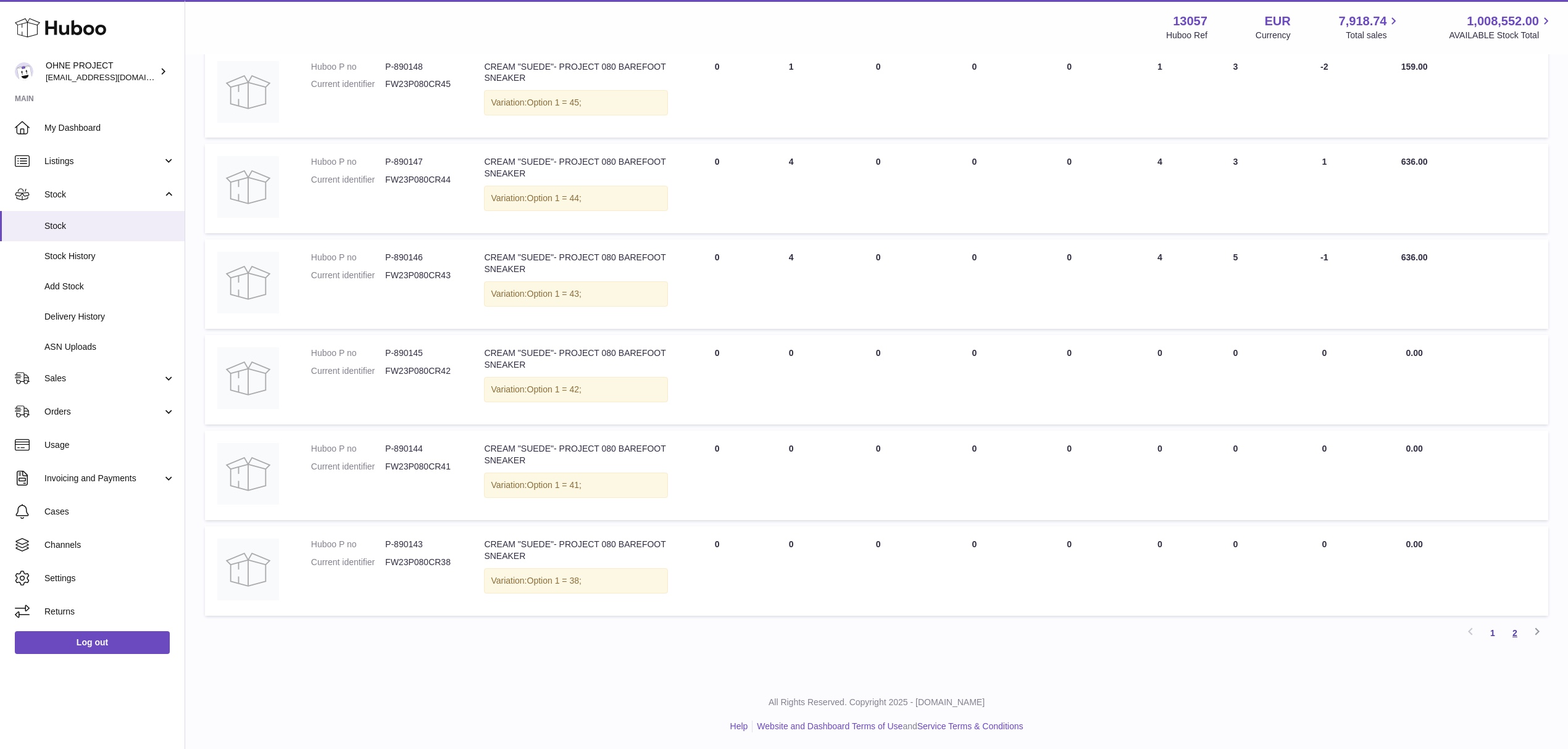
click at [1469, 635] on link "2" at bounding box center [1514, 633] width 23 height 23
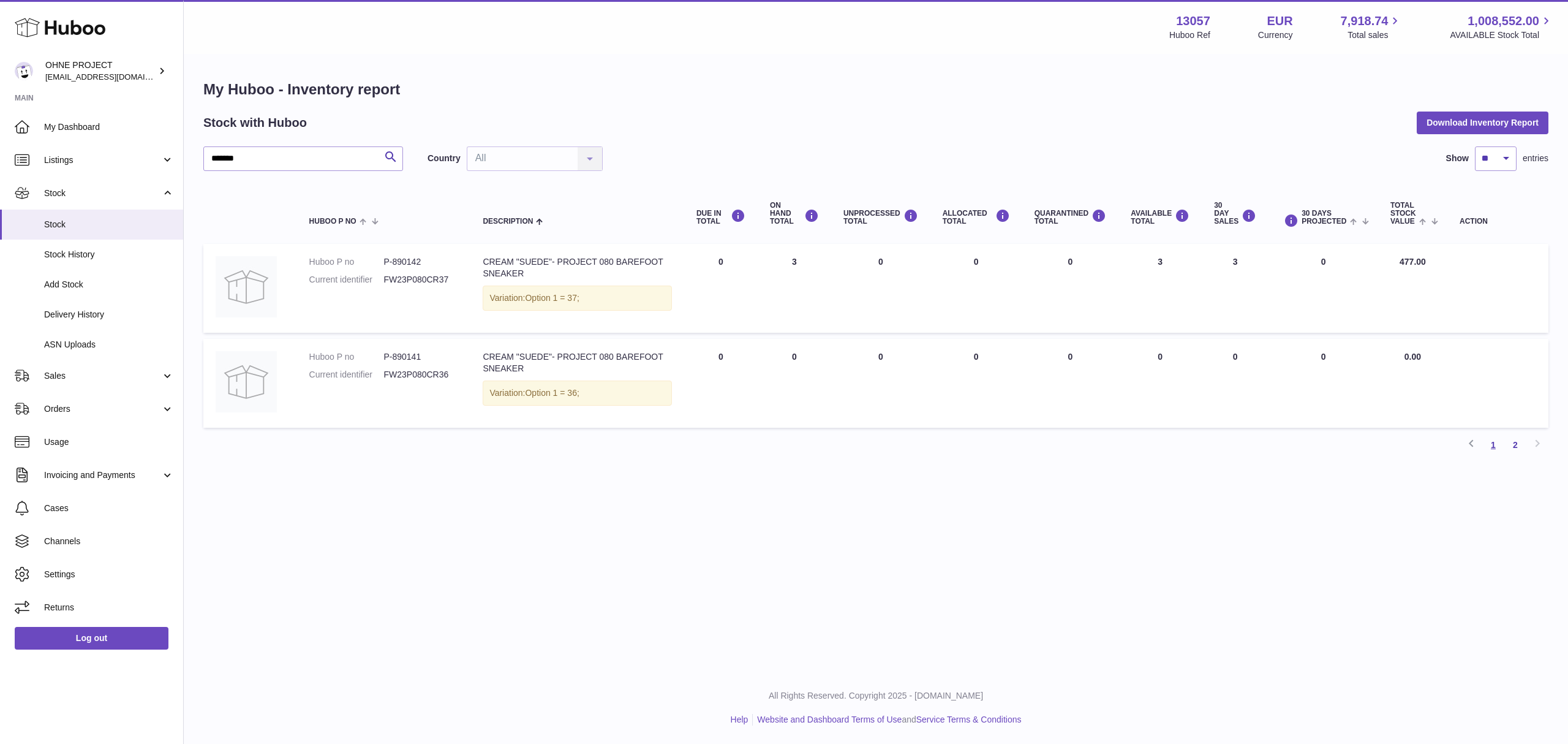
click at [1458, 449] on link "1" at bounding box center [1493, 444] width 22 height 22
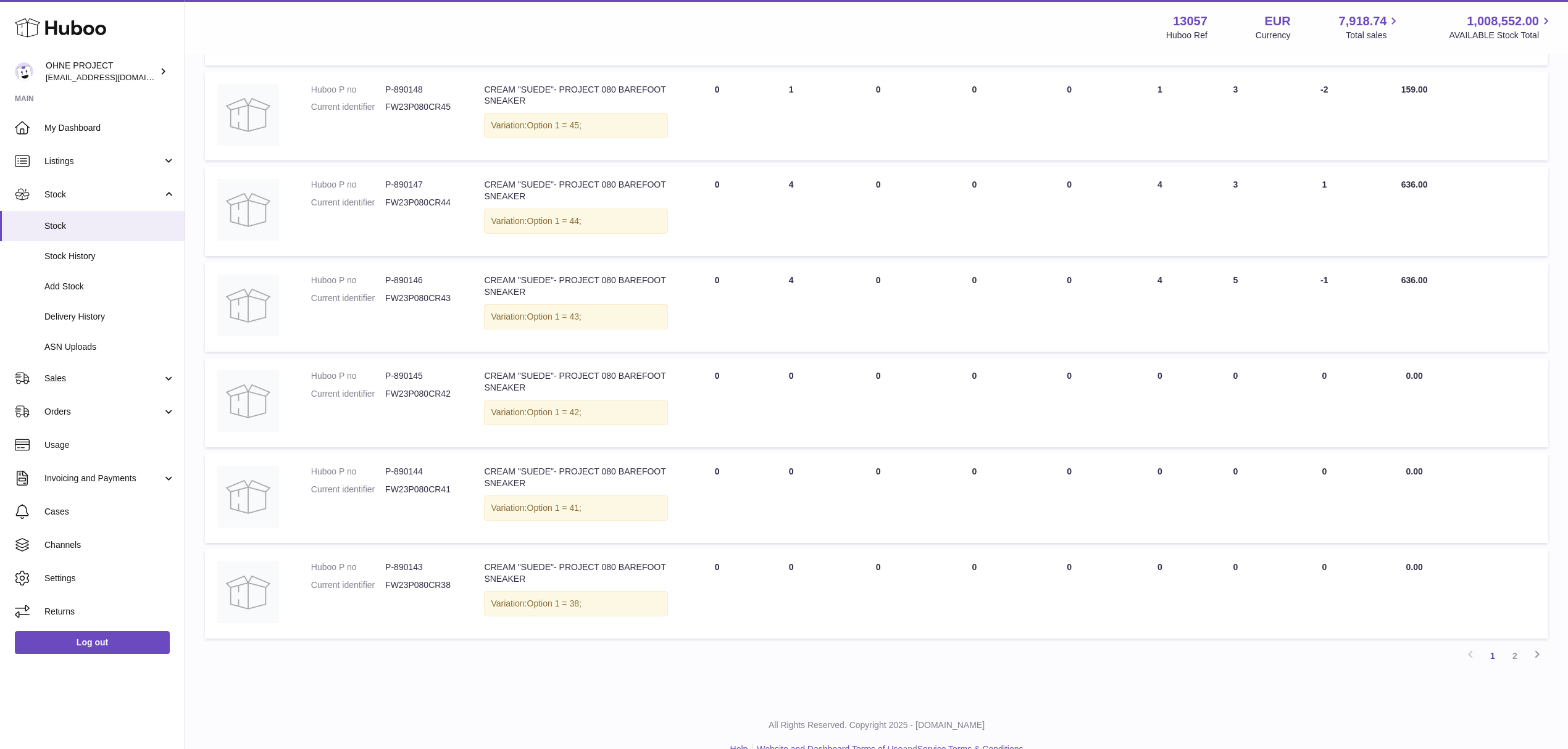
scroll to position [576, 0]
click at [1469, 658] on link "2" at bounding box center [1514, 655] width 23 height 23
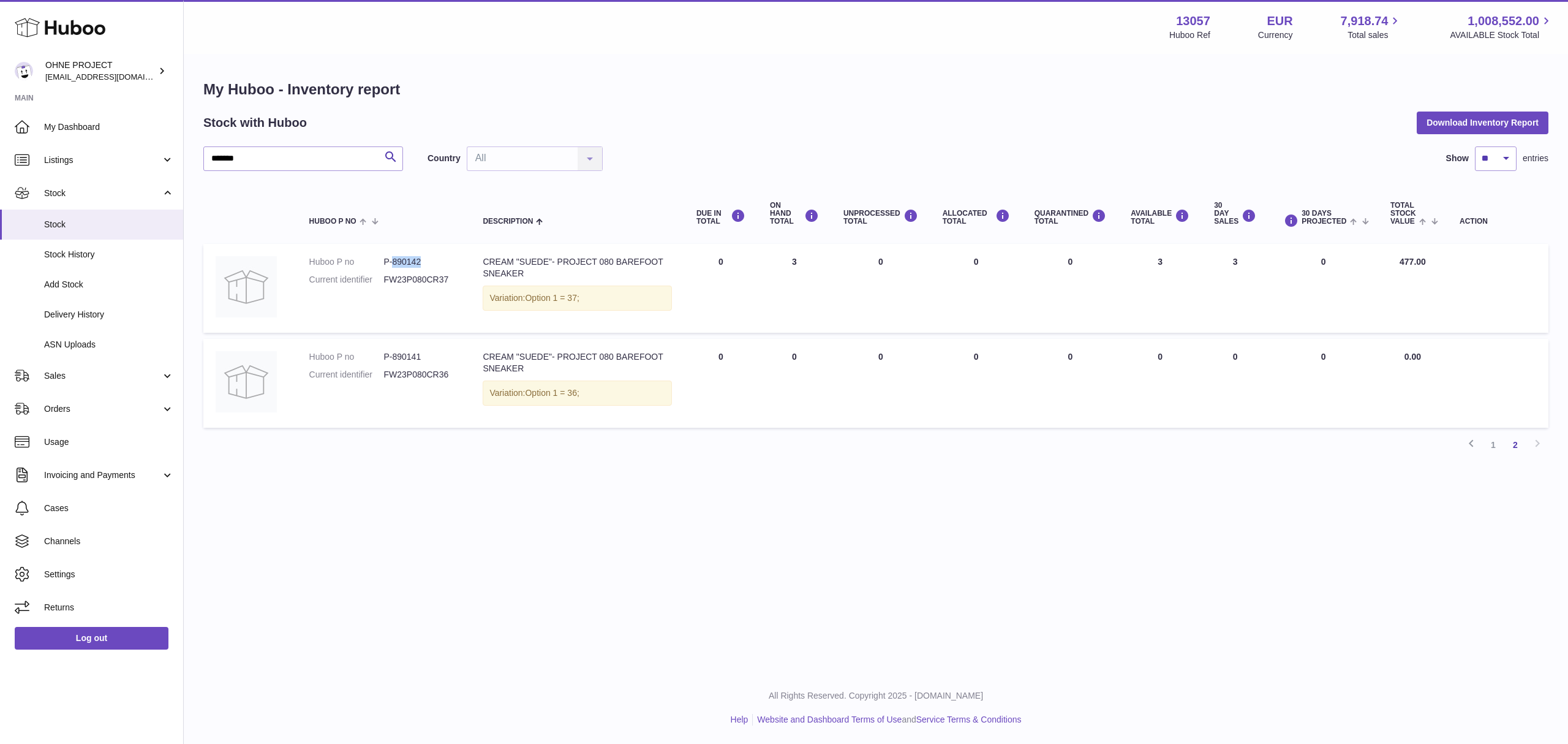
drag, startPoint x: 395, startPoint y: 263, endPoint x: 435, endPoint y: 266, distance: 40.1
click at [435, 266] on dd "P-890142" at bounding box center [421, 262] width 75 height 12
copy dd "890142"
drag, startPoint x: 251, startPoint y: 157, endPoint x: 153, endPoint y: 159, distance: 98.0
click at [153, 159] on div "Huboo OHNE PROJECT [EMAIL_ADDRESS][DOMAIN_NAME] Main My Dashboard Listings Not …" at bounding box center [784, 372] width 1568 height 744
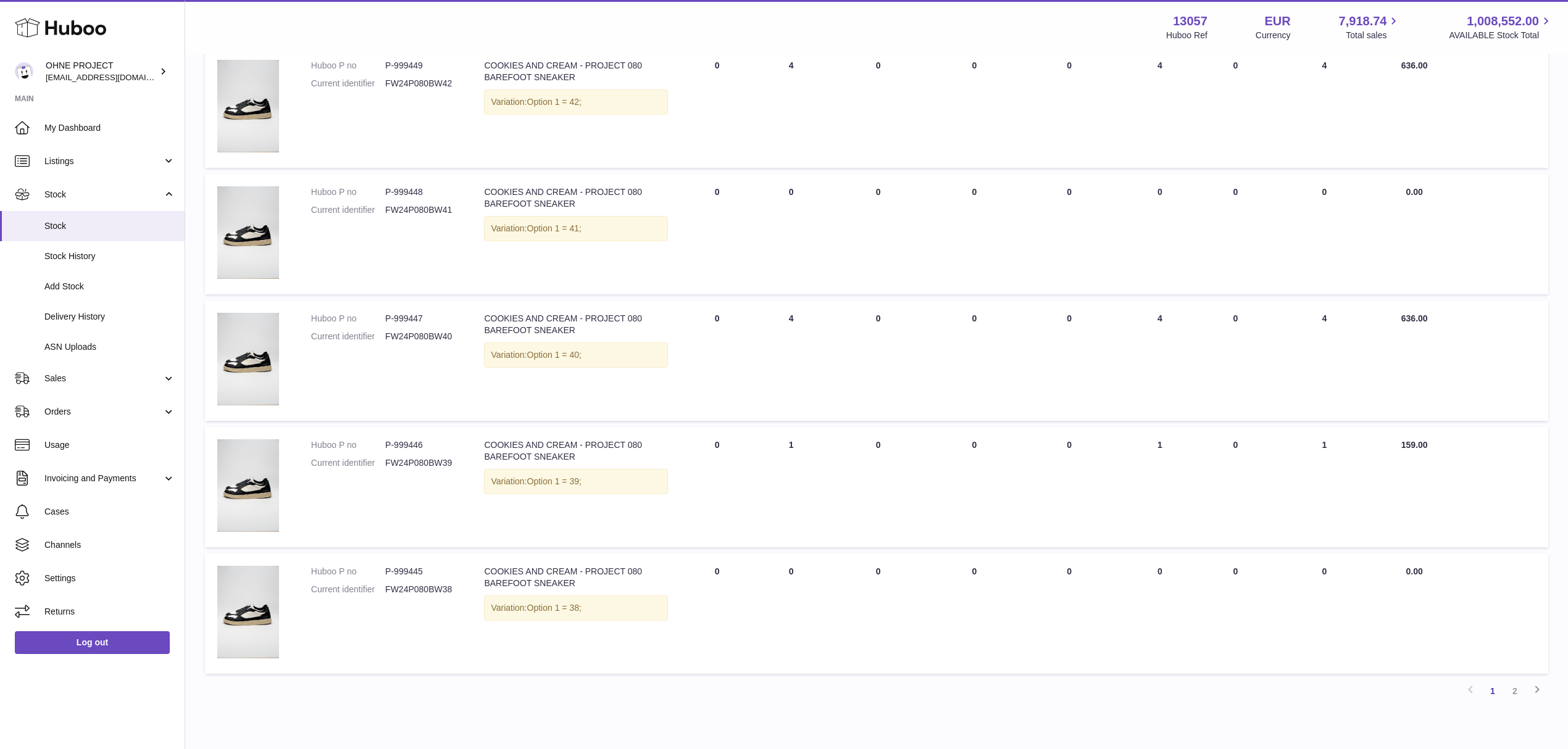
scroll to position [823, 0]
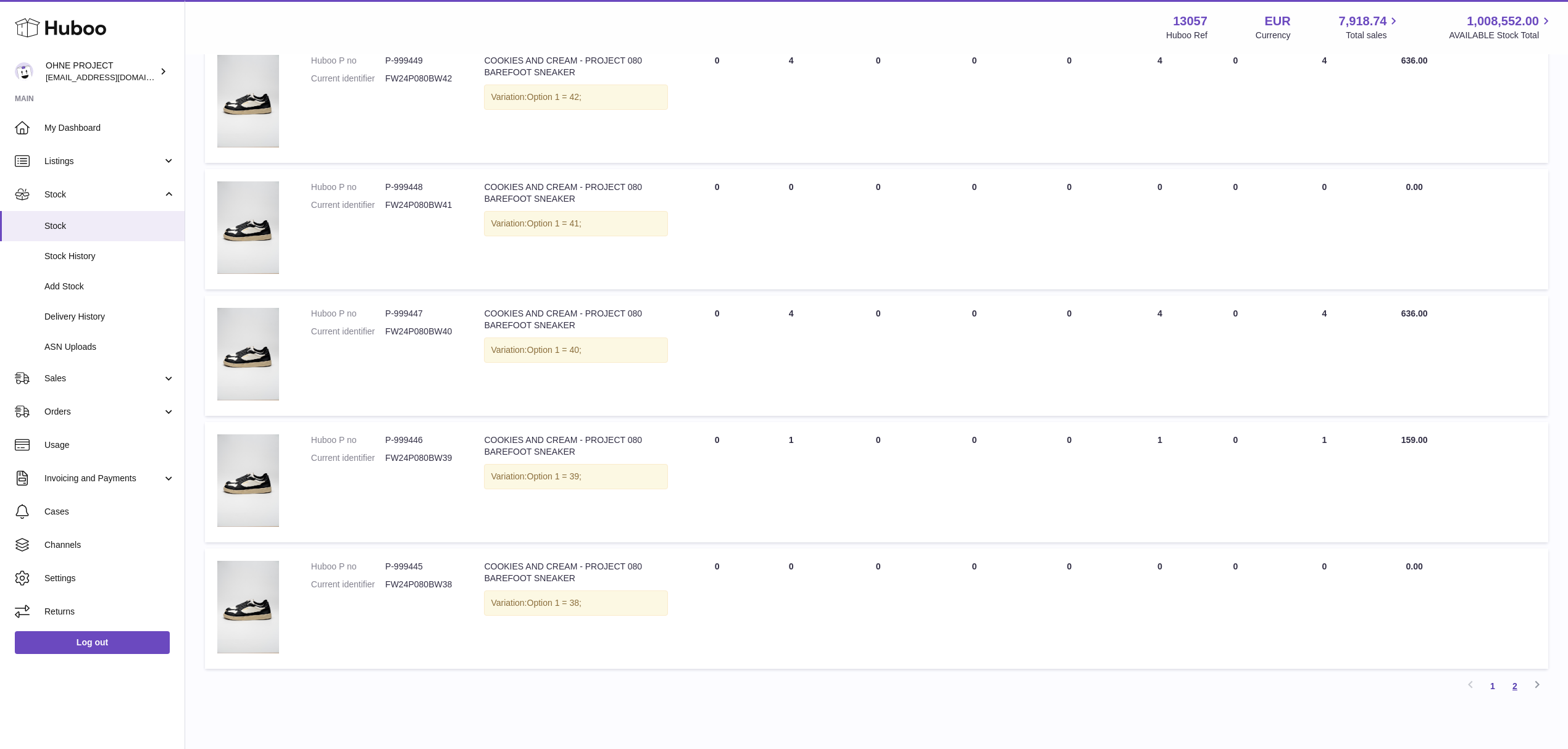
click at [1469, 681] on link "2" at bounding box center [1514, 686] width 23 height 23
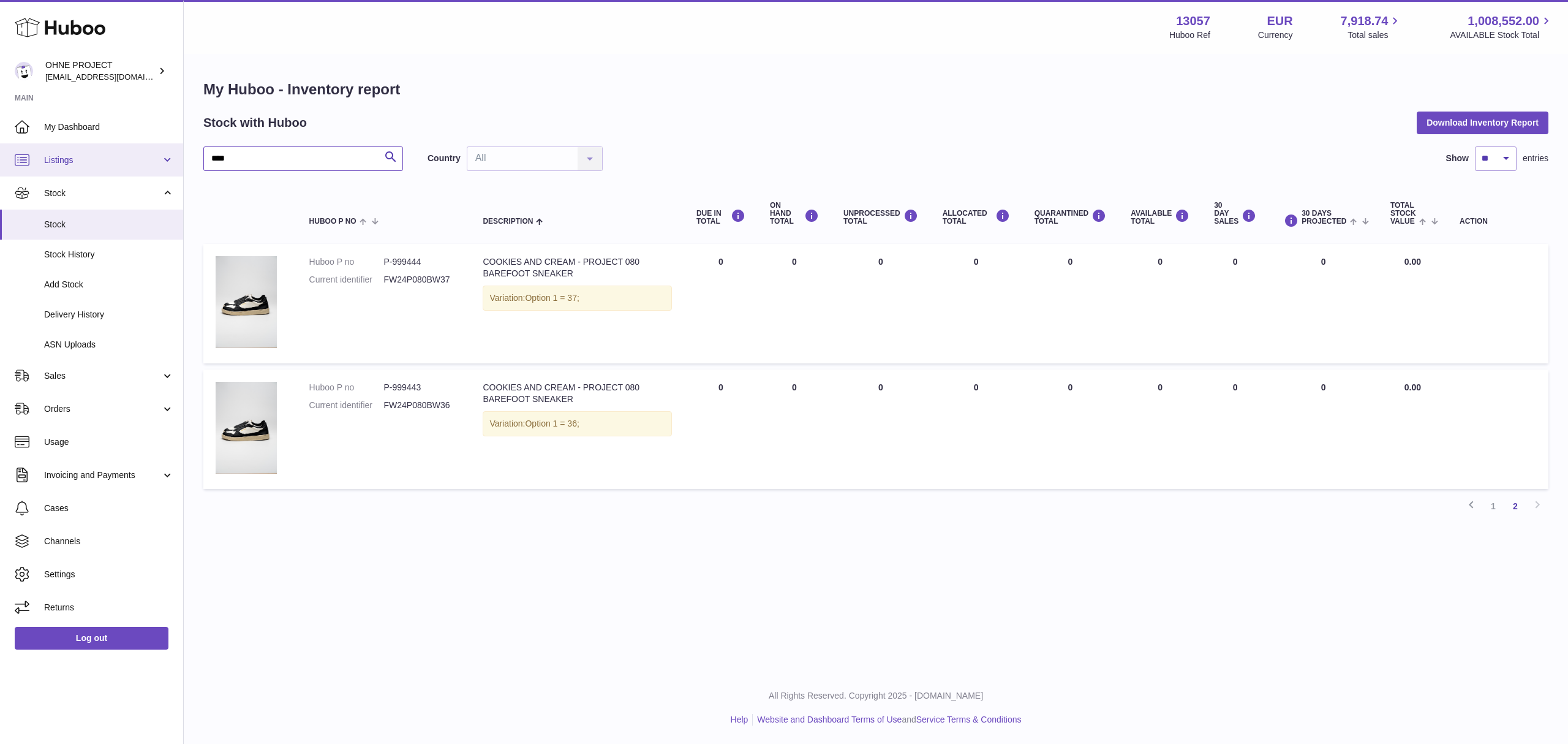
drag, startPoint x: 256, startPoint y: 160, endPoint x: 142, endPoint y: 166, distance: 114.2
click at [142, 166] on div "Huboo OHNE PROJECT [EMAIL_ADDRESS][DOMAIN_NAME] Main My Dashboard Listings Not …" at bounding box center [784, 372] width 1568 height 744
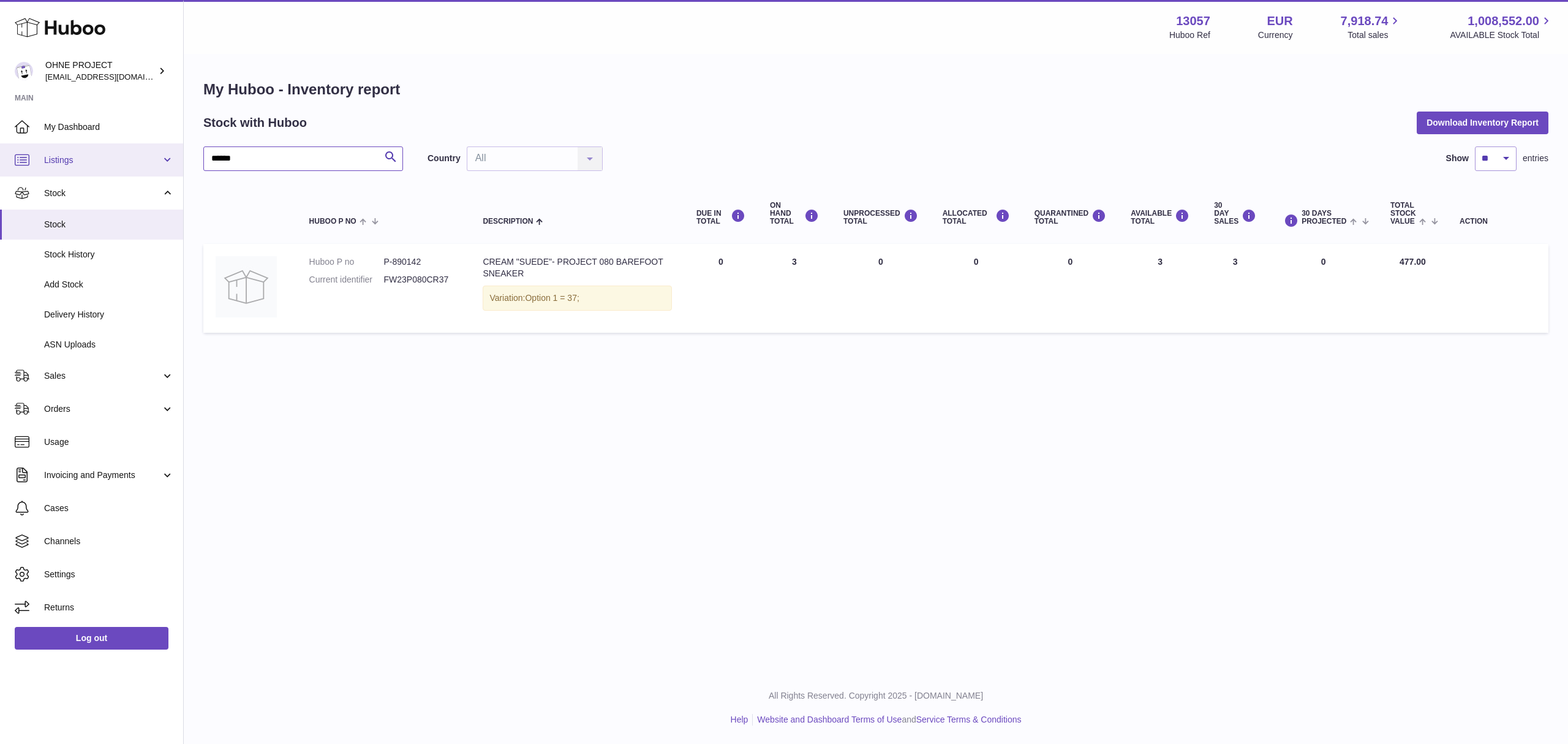
drag, startPoint x: 258, startPoint y: 162, endPoint x: 155, endPoint y: 154, distance: 103.3
click at [155, 154] on div "Huboo OHNE PROJECT [EMAIL_ADDRESS][DOMAIN_NAME] Main My Dashboard Listings Not …" at bounding box center [784, 372] width 1568 height 744
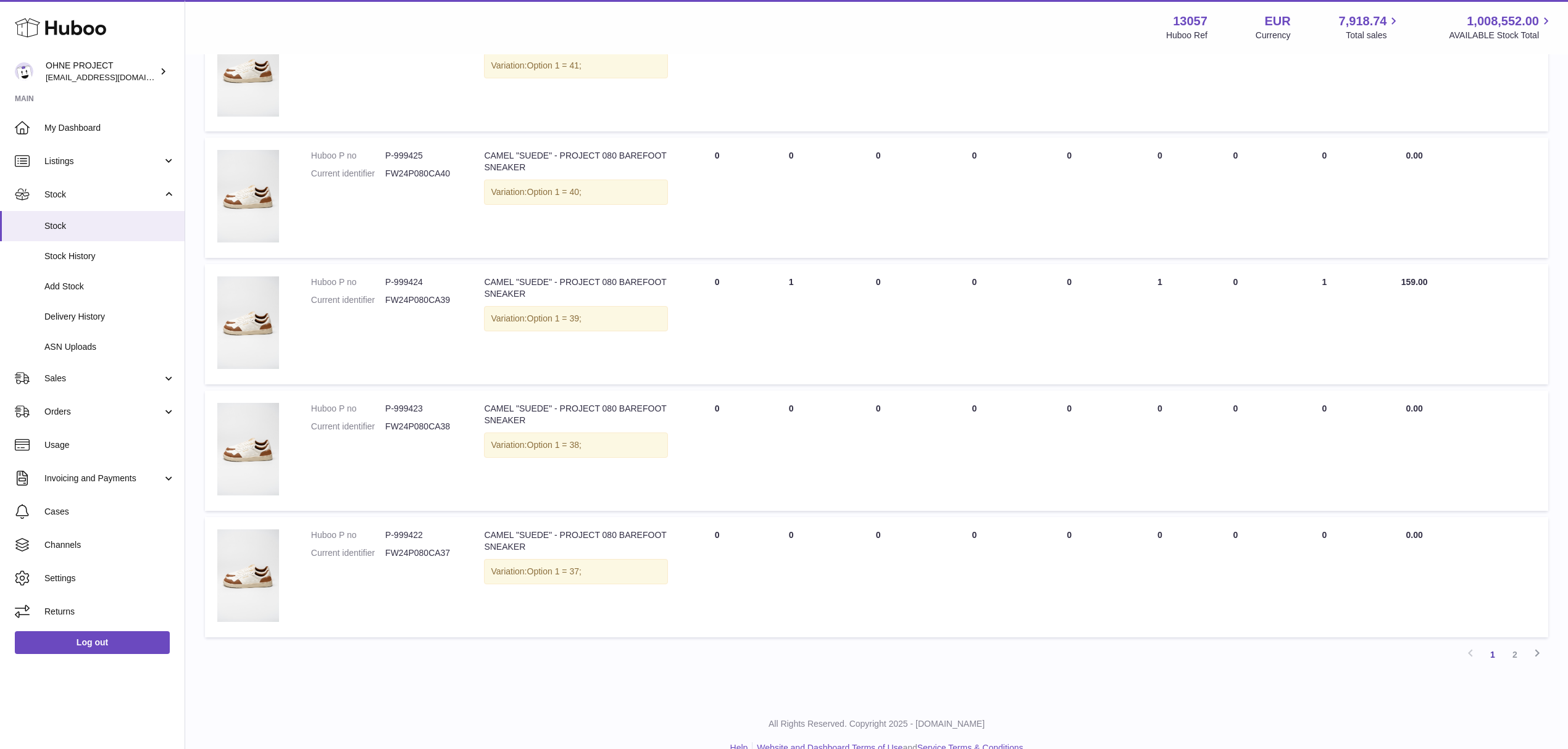
scroll to position [889, 0]
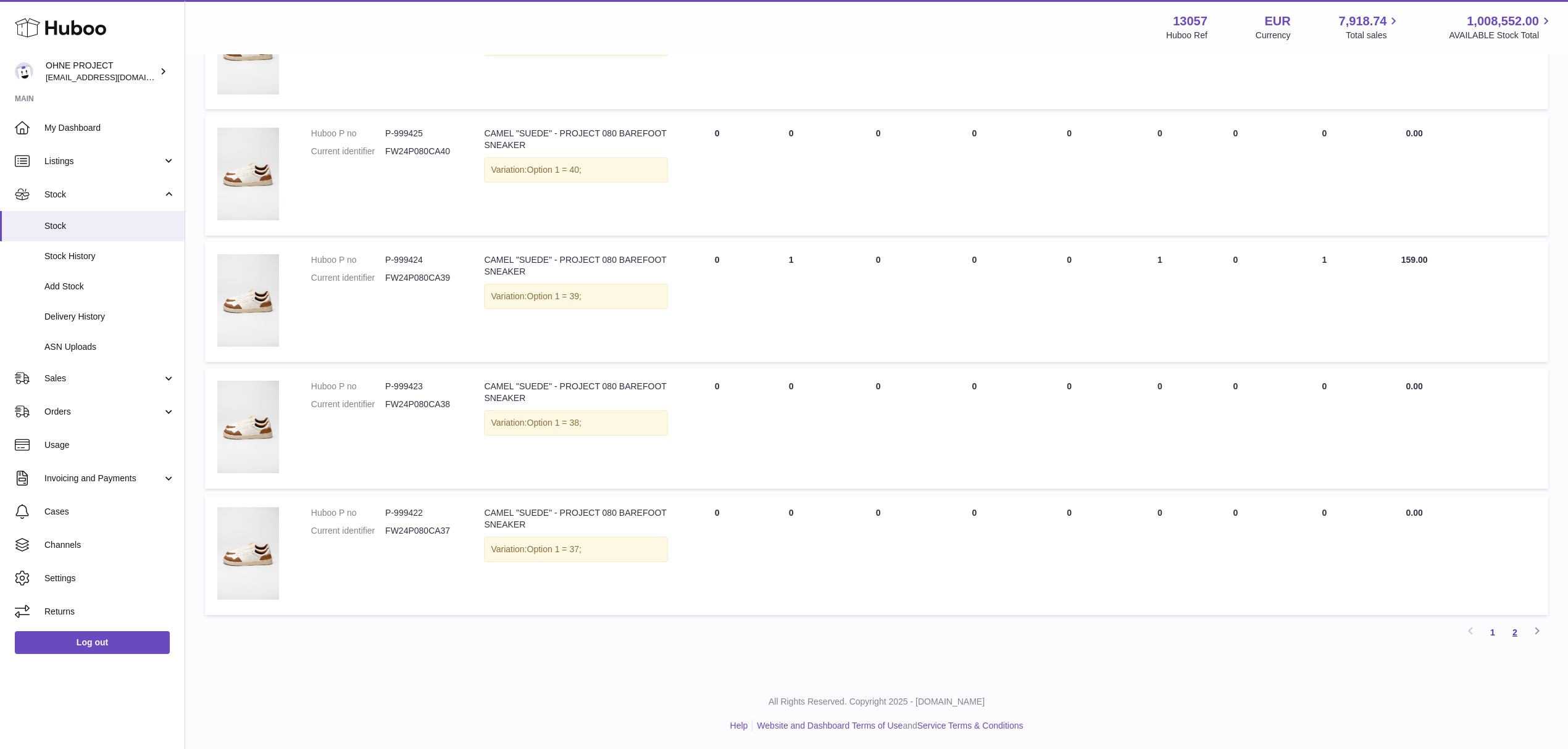
click at [1469, 638] on link "2" at bounding box center [1514, 632] width 23 height 23
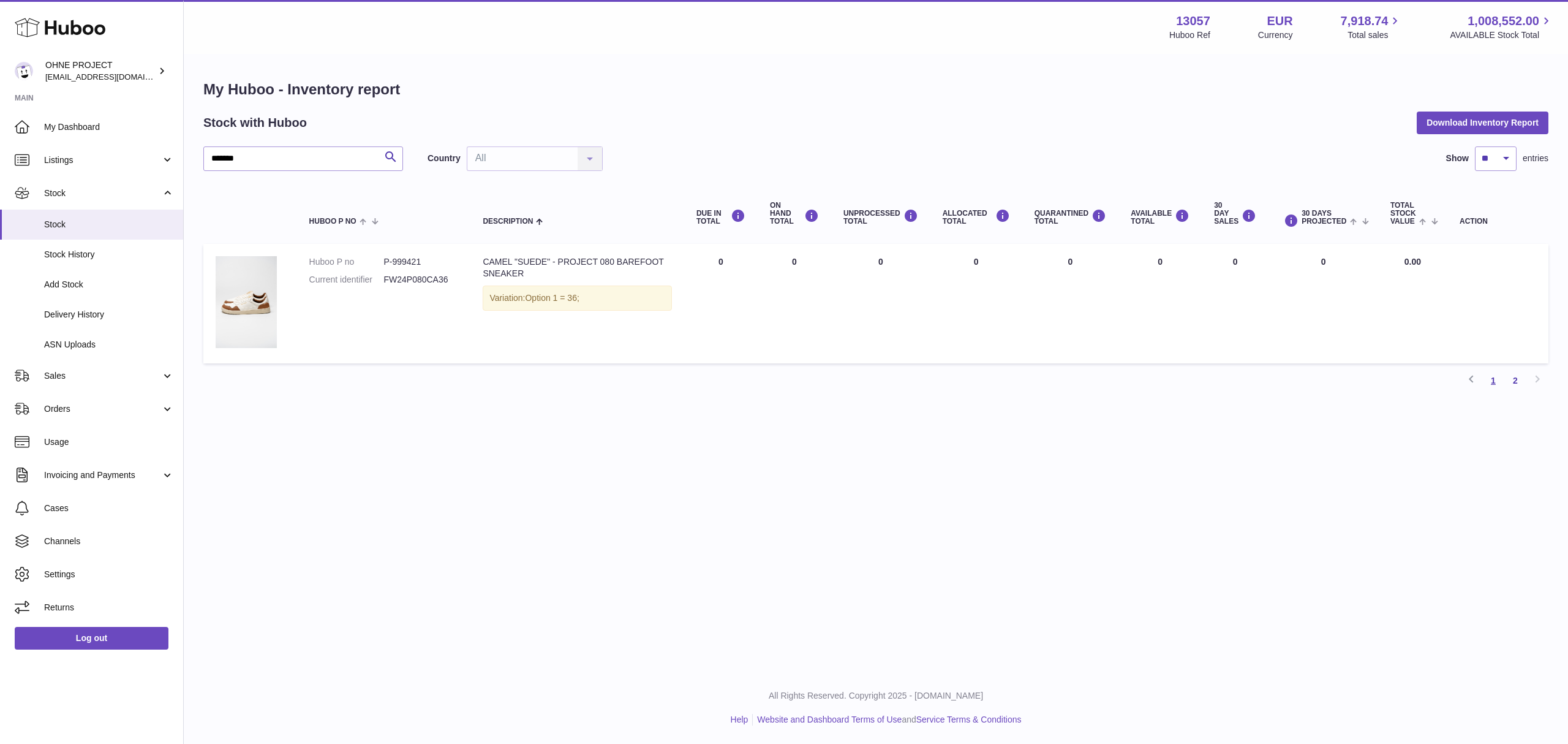
click at [1458, 391] on link "1" at bounding box center [1493, 381] width 22 height 22
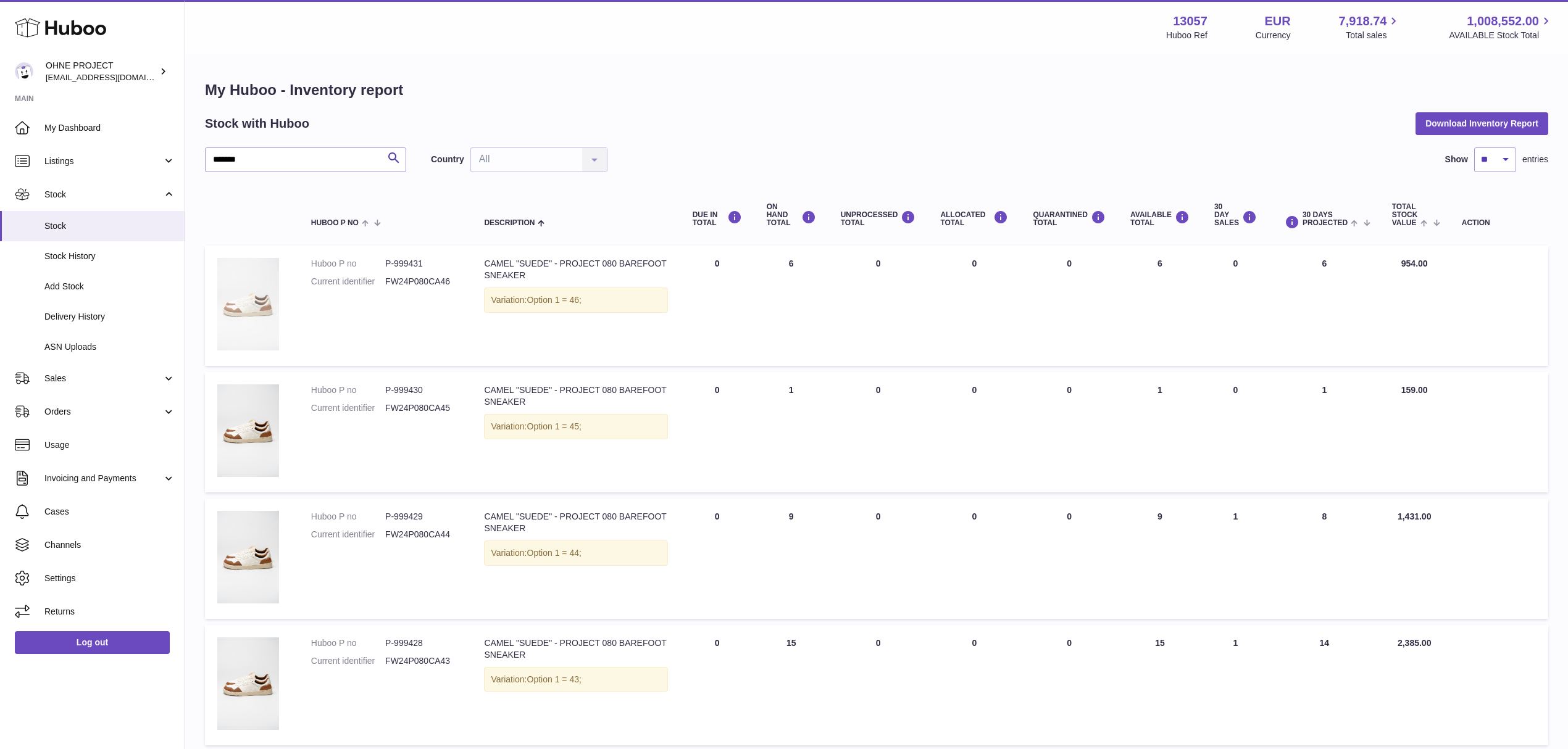
click at [236, 291] on img at bounding box center [248, 304] width 62 height 92
drag, startPoint x: 262, startPoint y: 160, endPoint x: 194, endPoint y: 160, distance: 68.0
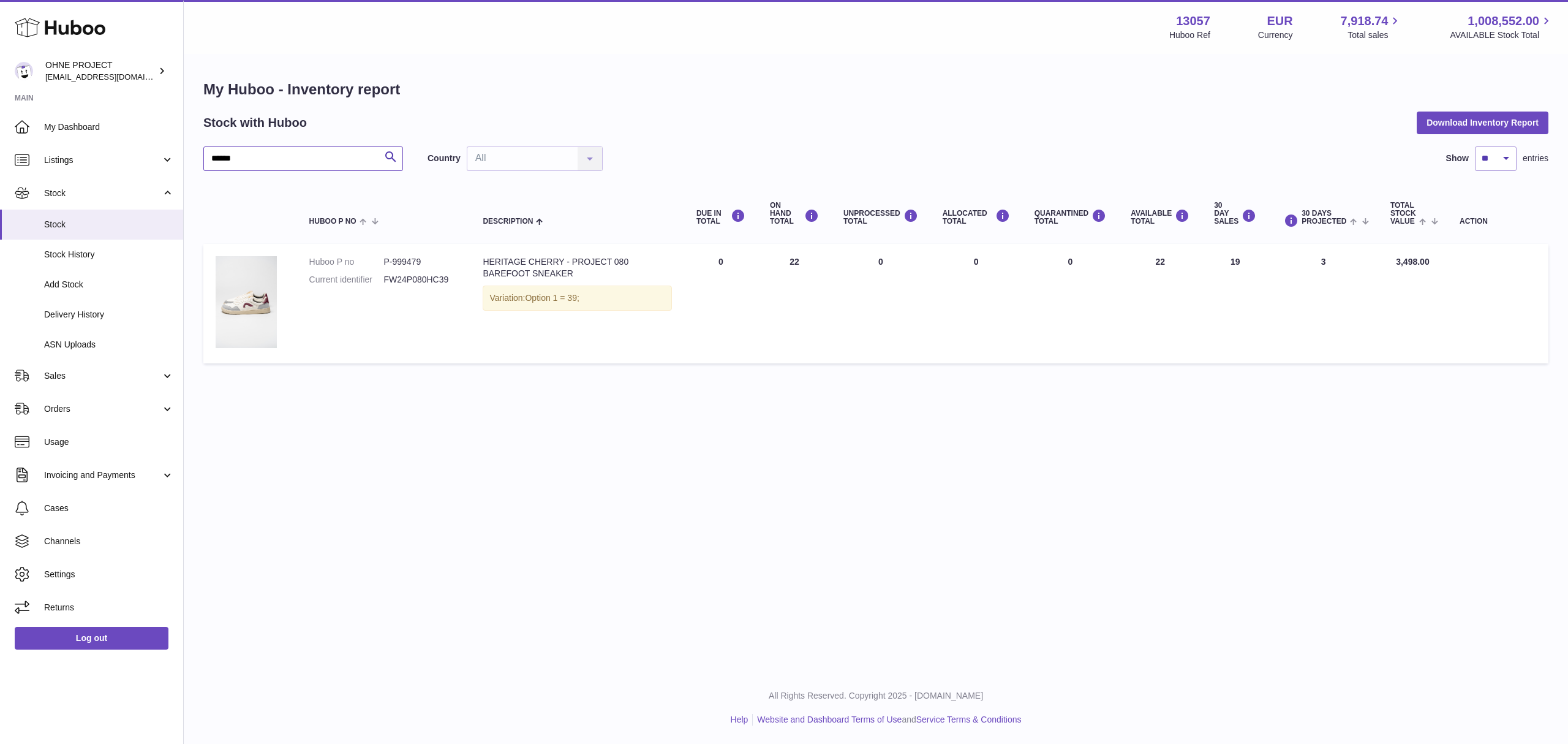
drag, startPoint x: 251, startPoint y: 157, endPoint x: 228, endPoint y: 158, distance: 23.0
click at [228, 158] on input "******" at bounding box center [302, 158] width 200 height 24
drag, startPoint x: 302, startPoint y: 167, endPoint x: 177, endPoint y: 165, distance: 125.0
click at [177, 165] on div "Huboo OHNE PROJECT [EMAIL_ADDRESS][DOMAIN_NAME] Main My Dashboard Listings Not …" at bounding box center [784, 372] width 1568 height 744
drag, startPoint x: 256, startPoint y: 157, endPoint x: 148, endPoint y: 167, distance: 108.5
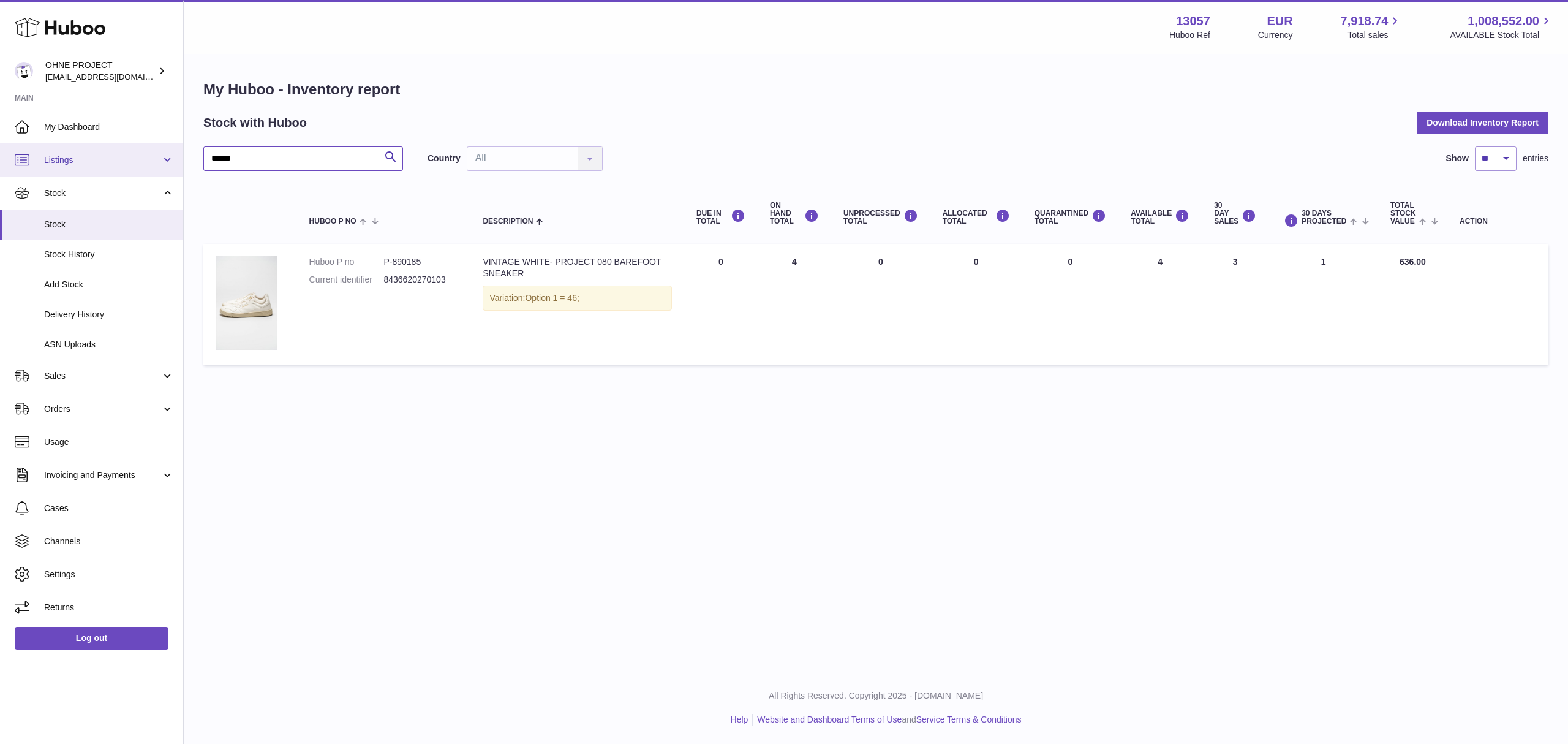
click at [148, 167] on div "Huboo OHNE PROJECT [EMAIL_ADDRESS][DOMAIN_NAME] Main My Dashboard Listings Not …" at bounding box center [784, 372] width 1568 height 744
paste input "*"
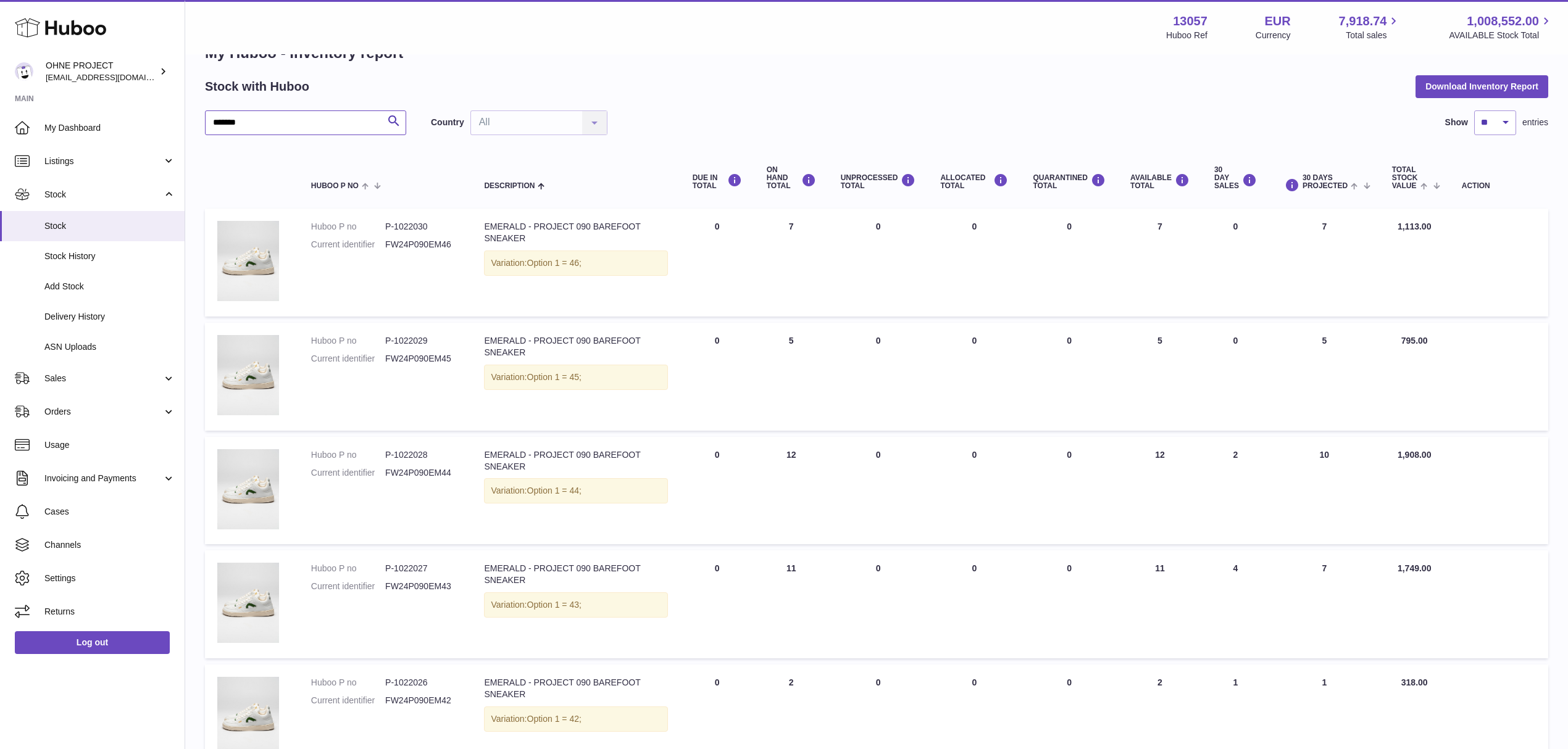
scroll to position [24, 0]
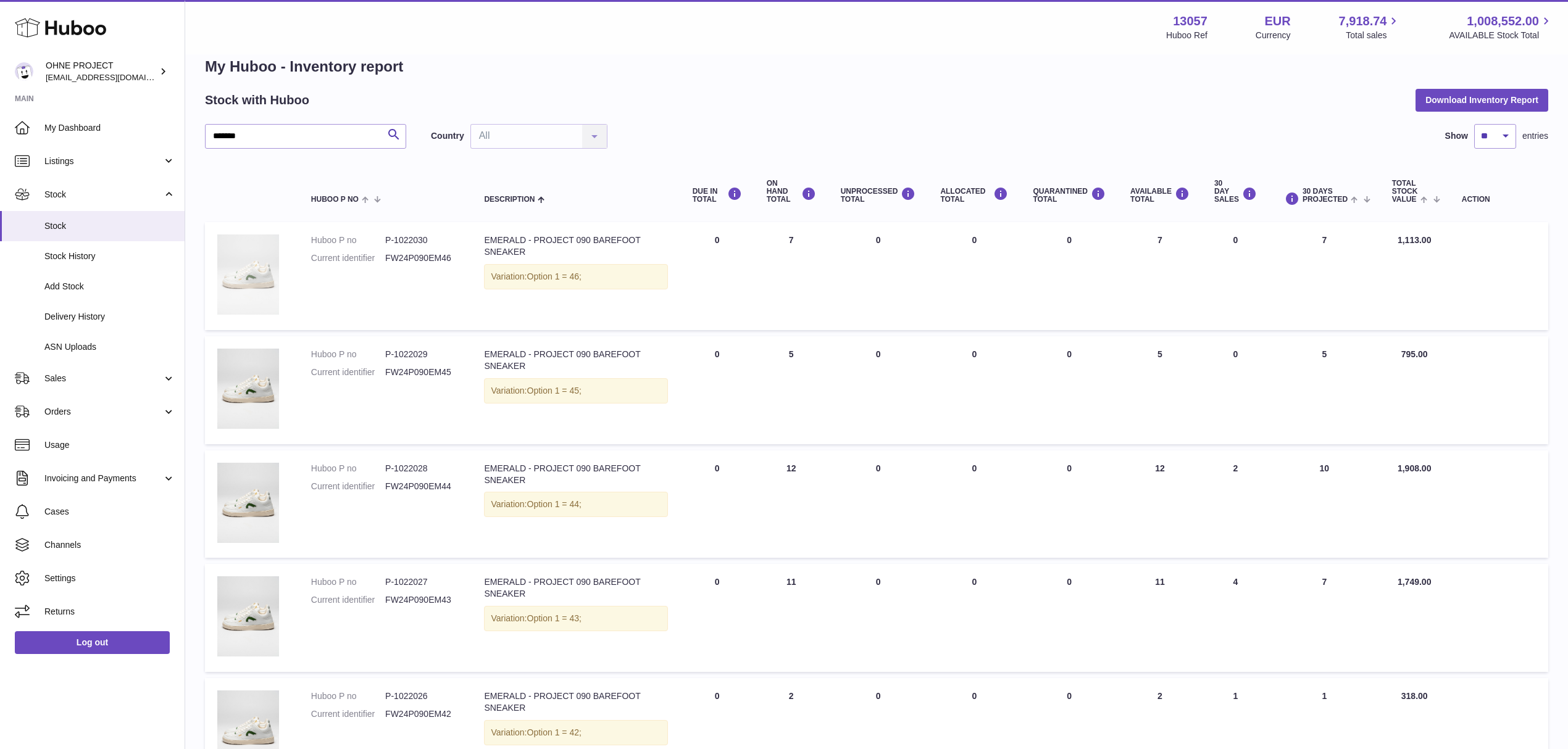
click at [260, 284] on img at bounding box center [248, 275] width 62 height 81
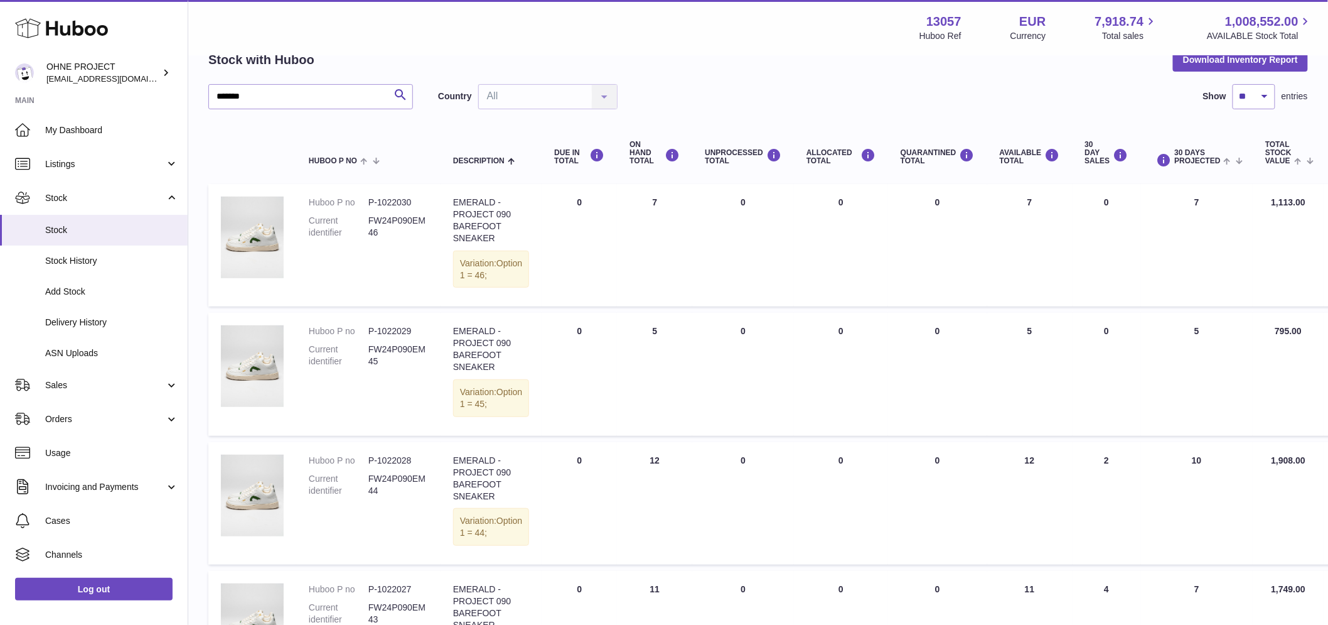
scroll to position [0, 0]
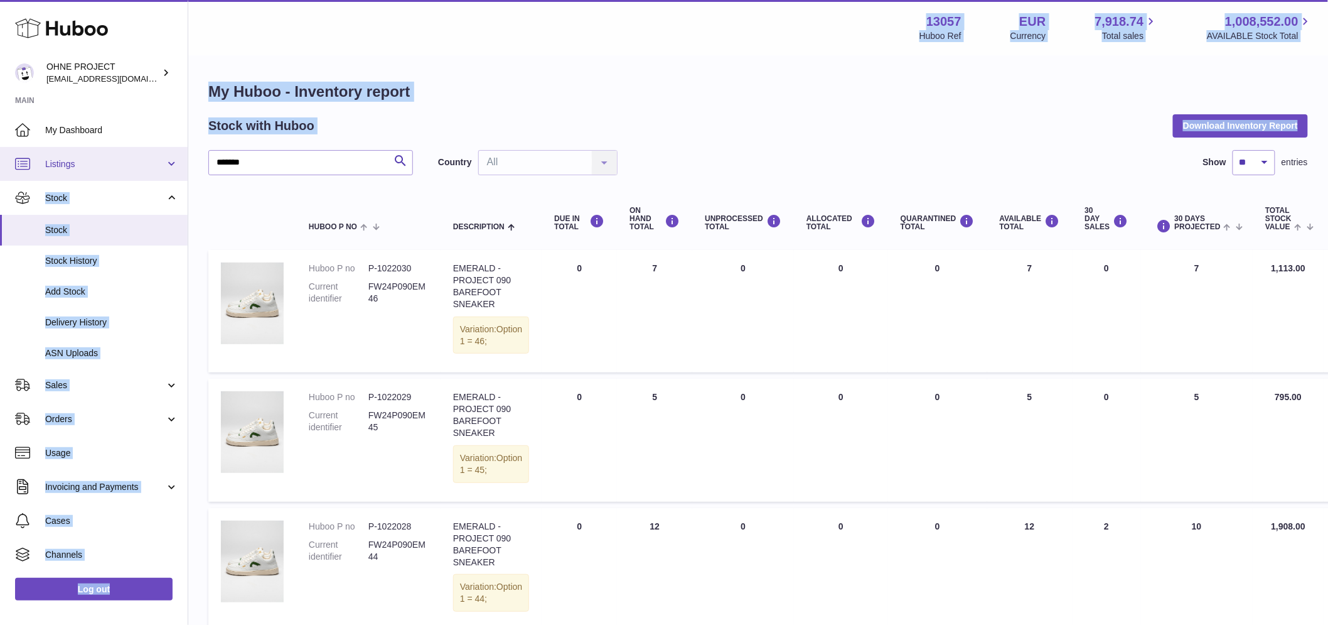
drag, startPoint x: 298, startPoint y: 148, endPoint x: 160, endPoint y: 166, distance: 139.3
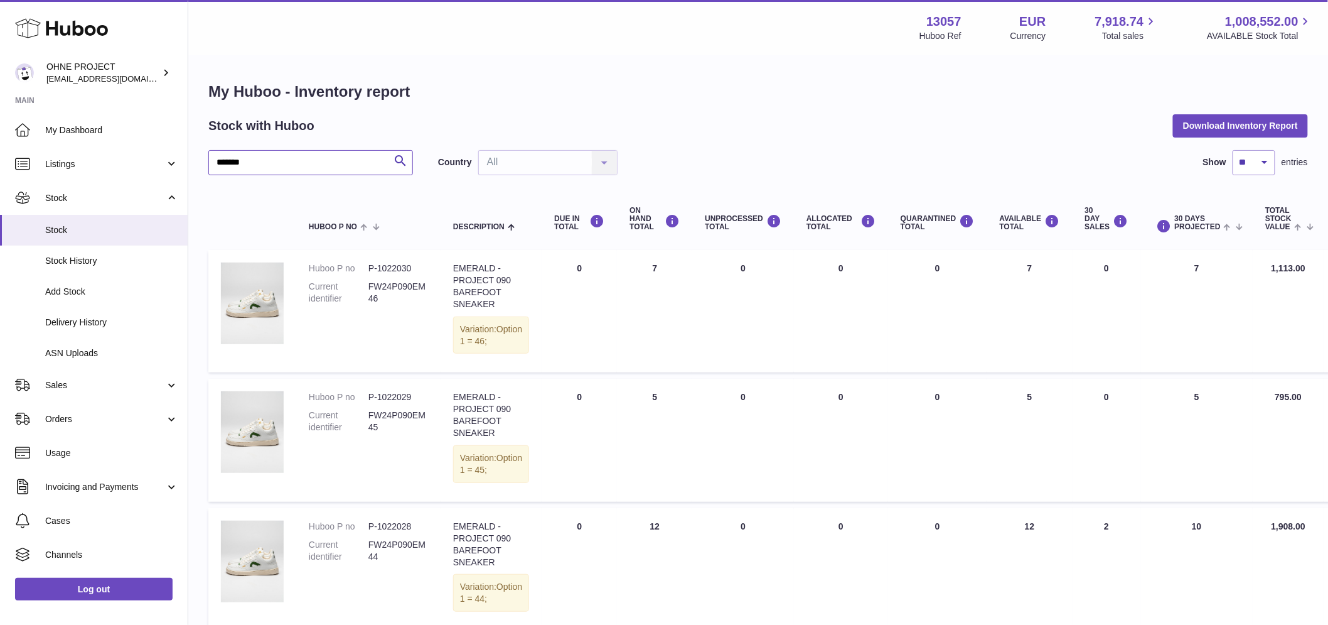
click at [256, 164] on input "*******" at bounding box center [310, 162] width 205 height 25
drag, startPoint x: 269, startPoint y: 164, endPoint x: 190, endPoint y: 163, distance: 79.1
paste input "text"
drag, startPoint x: 257, startPoint y: 166, endPoint x: 132, endPoint y: 176, distance: 126.0
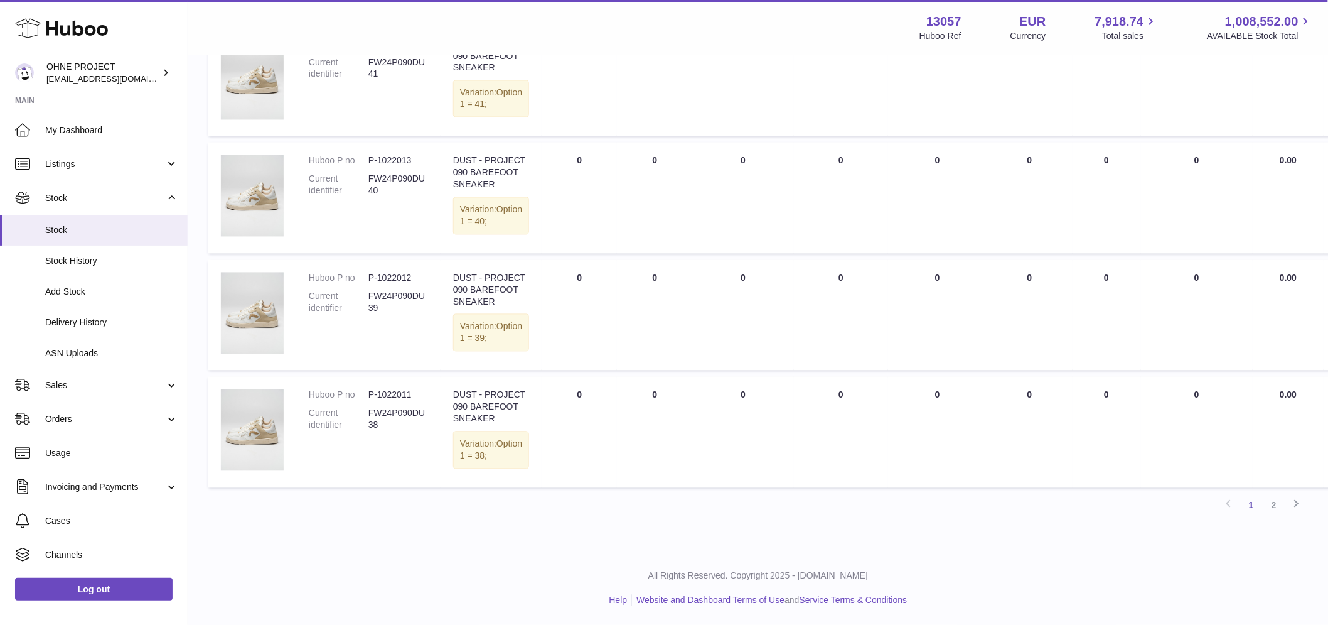
scroll to position [1116, 0]
click at [1278, 517] on link "2" at bounding box center [1274, 505] width 23 height 23
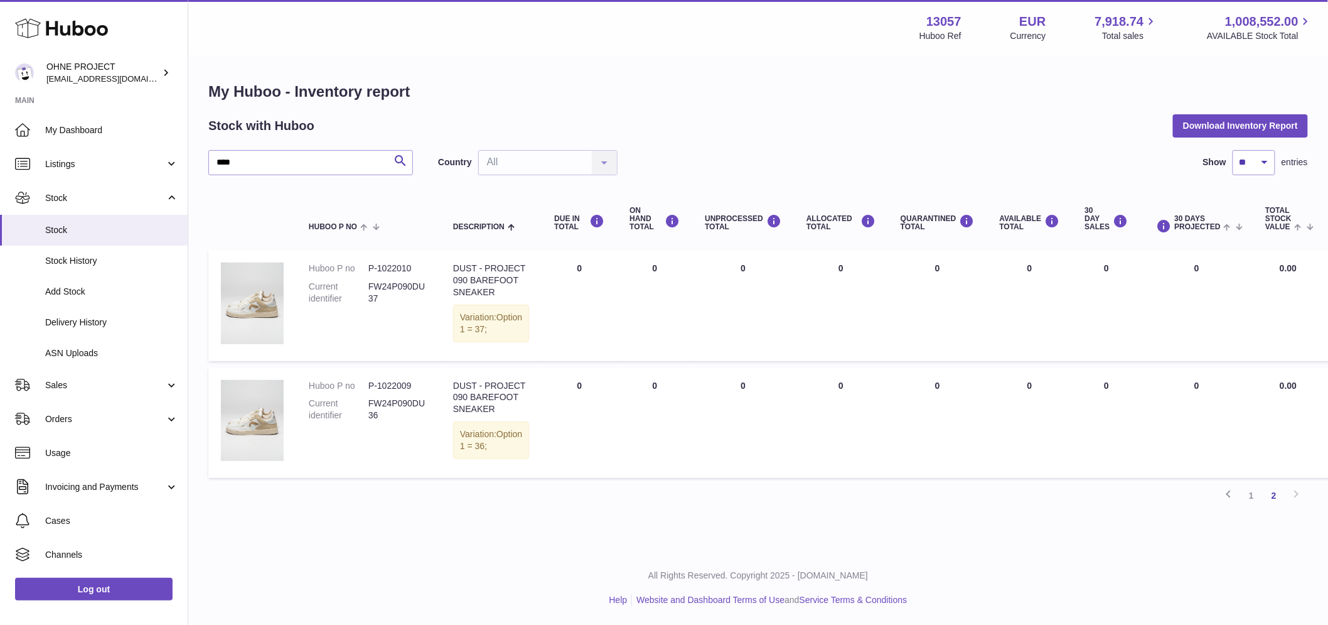
scroll to position [38, 0]
click at [1254, 503] on link "1" at bounding box center [1252, 495] width 23 height 23
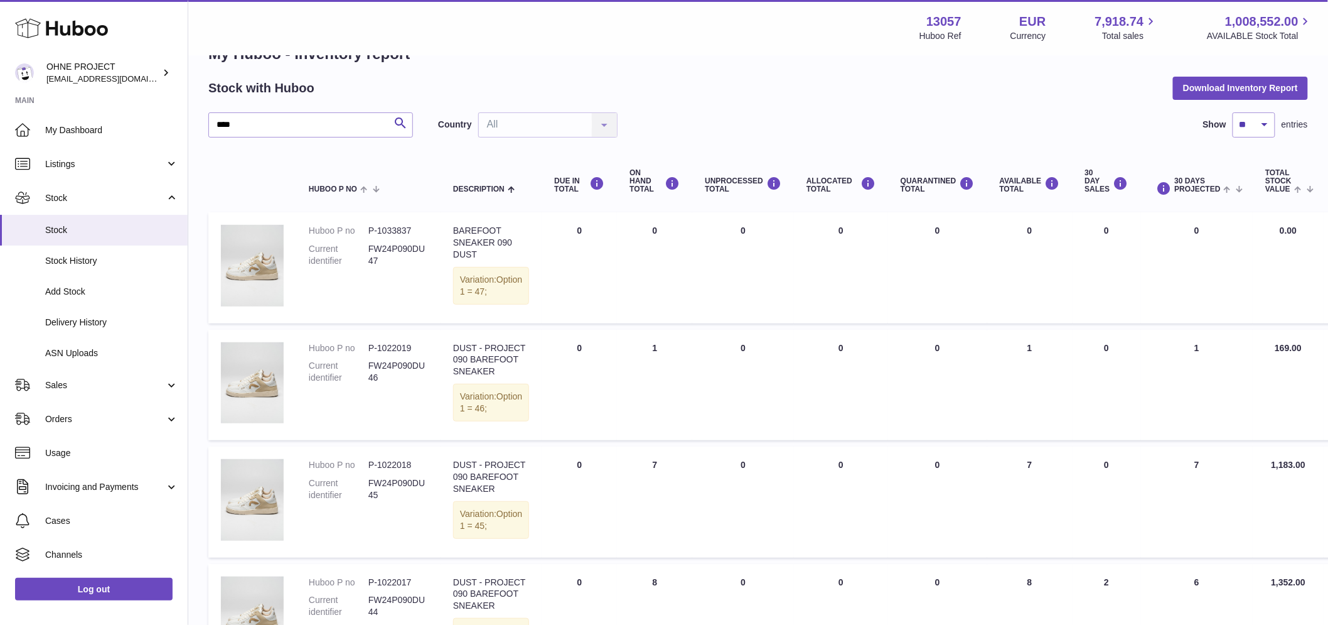
scroll to position [57, 0]
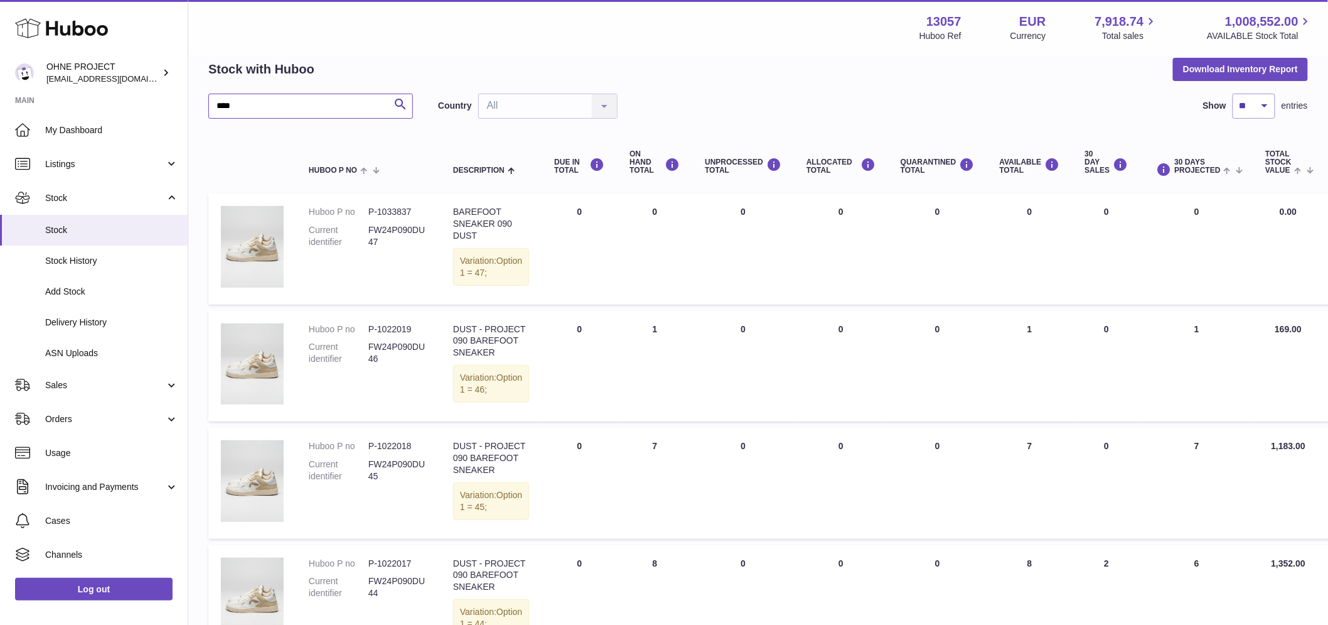
drag, startPoint x: 278, startPoint y: 116, endPoint x: 208, endPoint y: 117, distance: 69.7
click at [208, 117] on input "****" at bounding box center [310, 106] width 205 height 25
paste input "**"
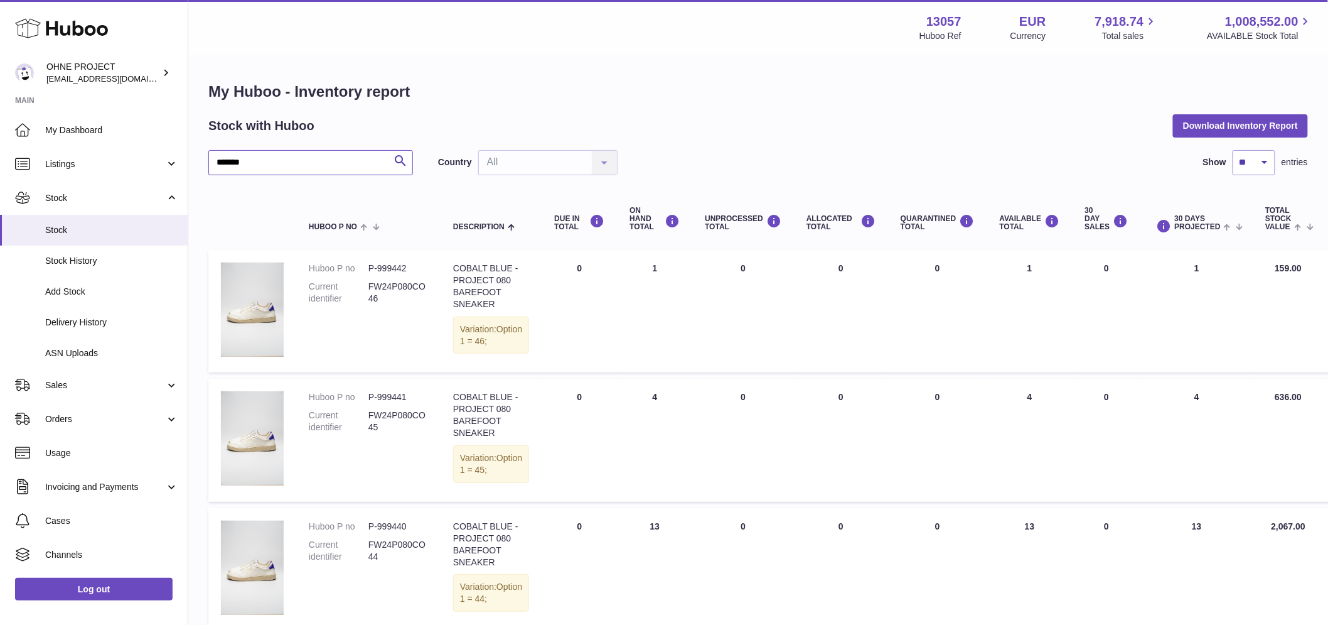
drag, startPoint x: 268, startPoint y: 162, endPoint x: 190, endPoint y: 162, distance: 78.5
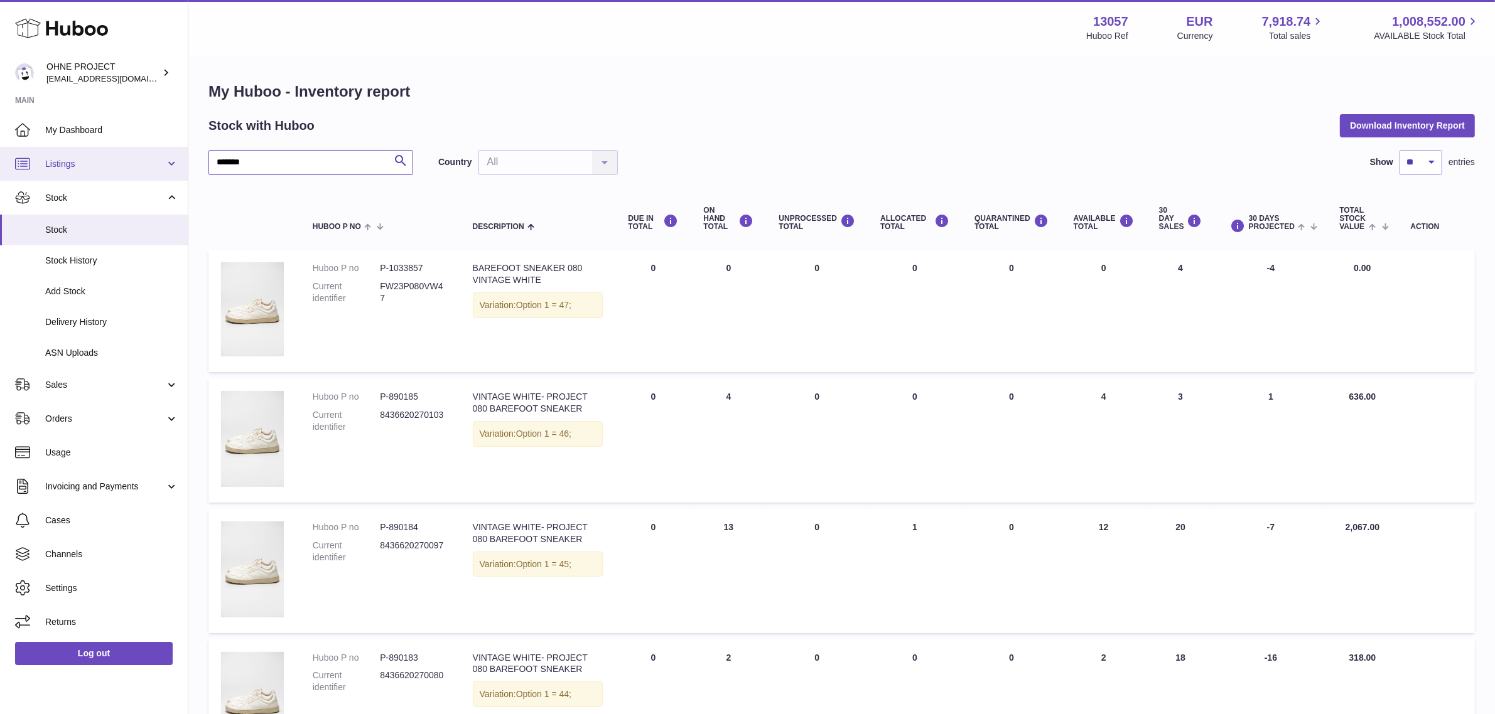
drag, startPoint x: 311, startPoint y: 164, endPoint x: 146, endPoint y: 164, distance: 165.1
paste input "text"
drag, startPoint x: 343, startPoint y: 163, endPoint x: 182, endPoint y: 161, distance: 161.4
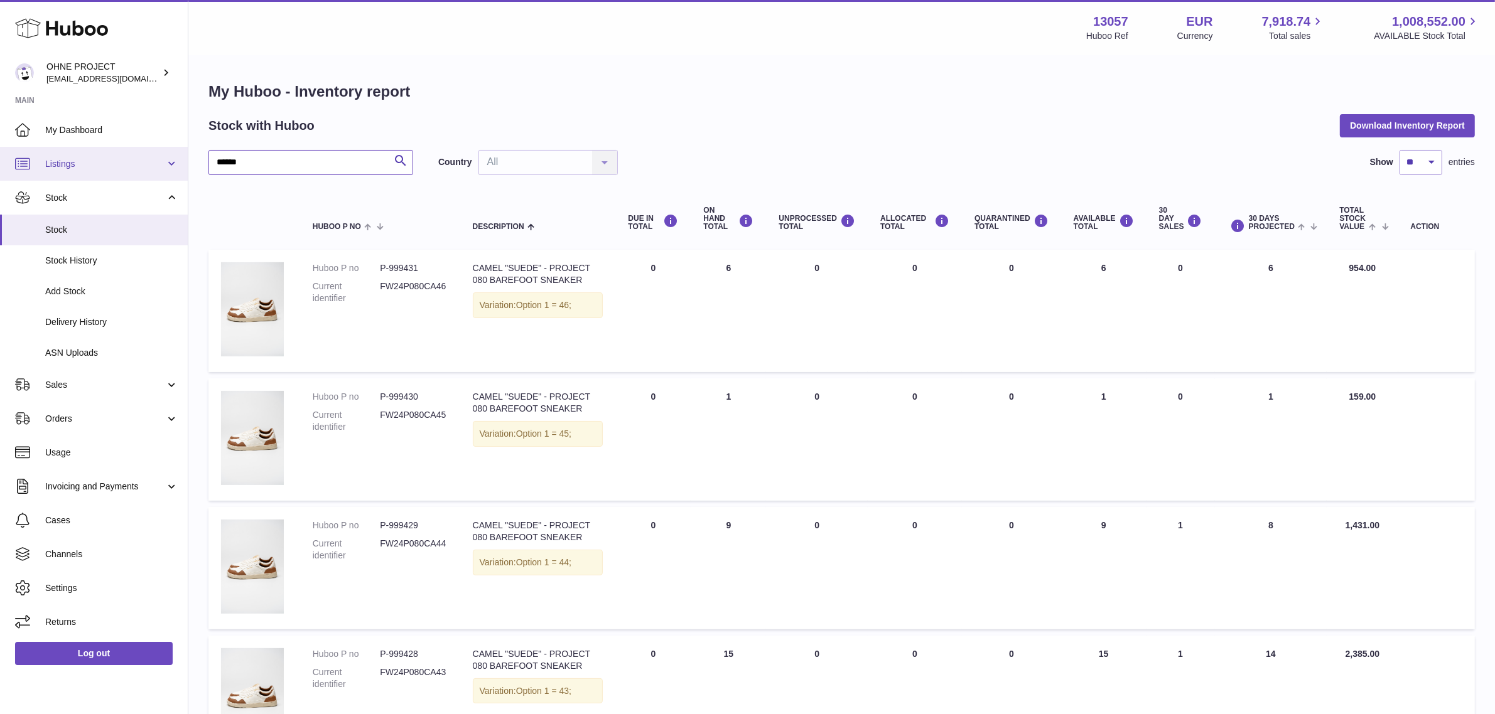
paste input "**"
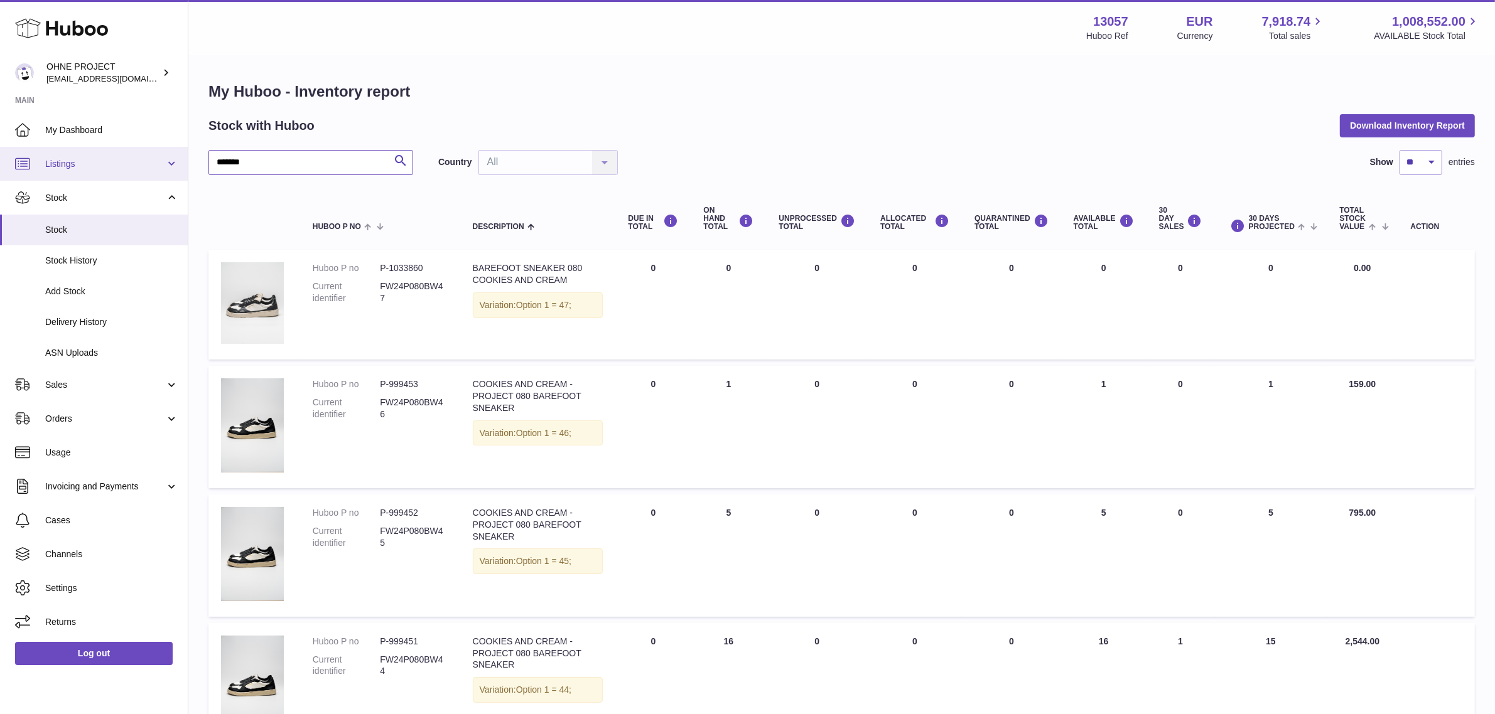
drag, startPoint x: 284, startPoint y: 174, endPoint x: 159, endPoint y: 171, distance: 125.6
paste input "text"
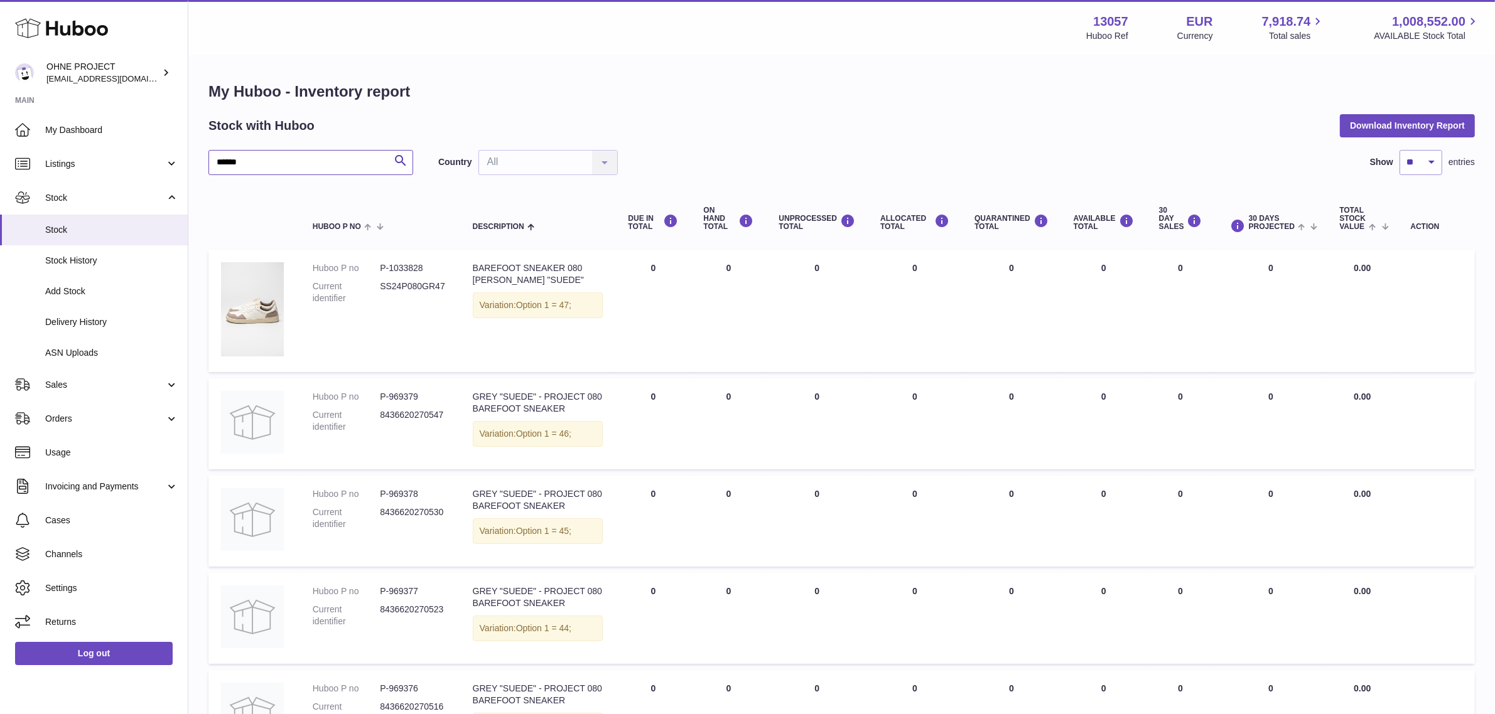
click at [234, 164] on input "******" at bounding box center [310, 162] width 205 height 25
drag, startPoint x: 236, startPoint y: 164, endPoint x: 210, endPoint y: 163, distance: 25.8
click at [210, 163] on input "******" at bounding box center [310, 162] width 205 height 25
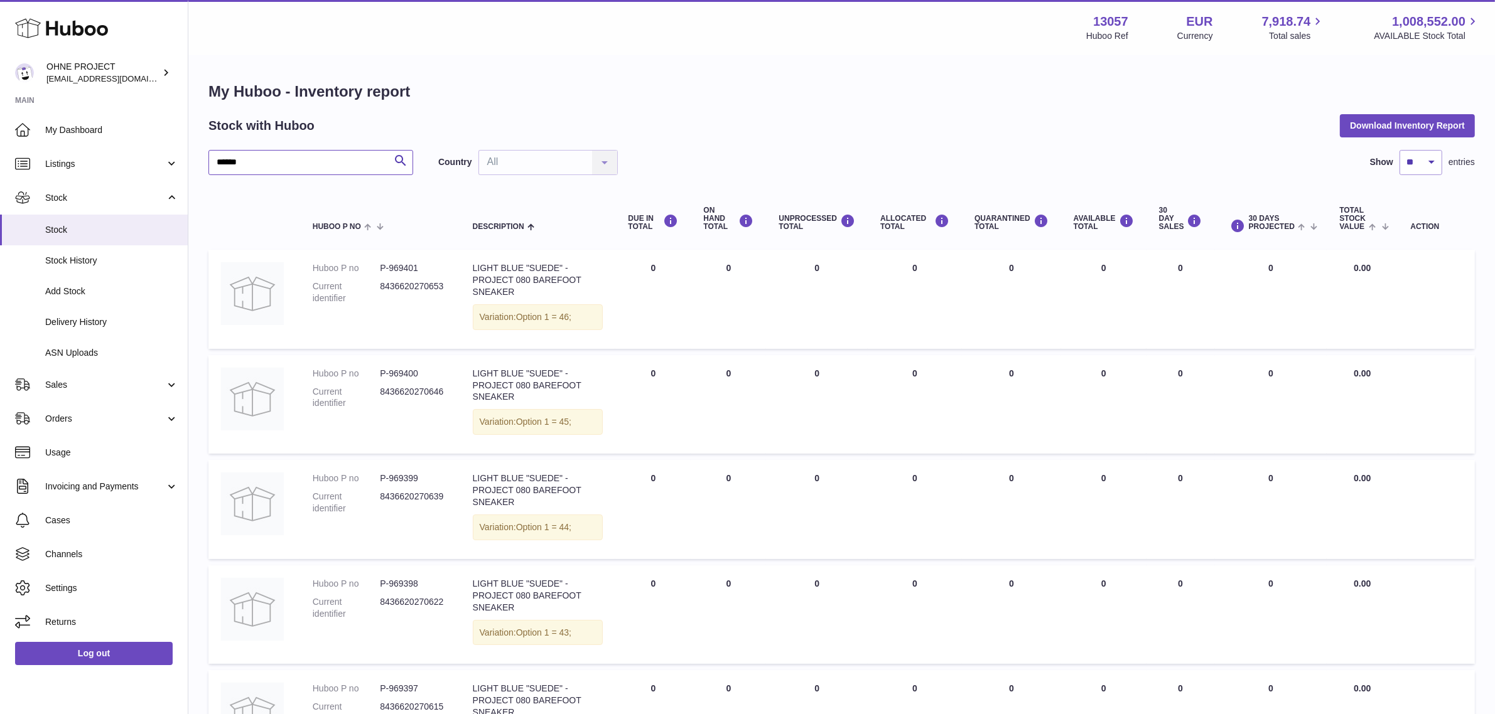
drag, startPoint x: 254, startPoint y: 164, endPoint x: 196, endPoint y: 164, distance: 58.4
click at [196, 164] on div "My Huboo - Inventory report Stock with Huboo Download Inventory Report ****** S…" at bounding box center [841, 708] width 1306 height 1303
paste input "********"
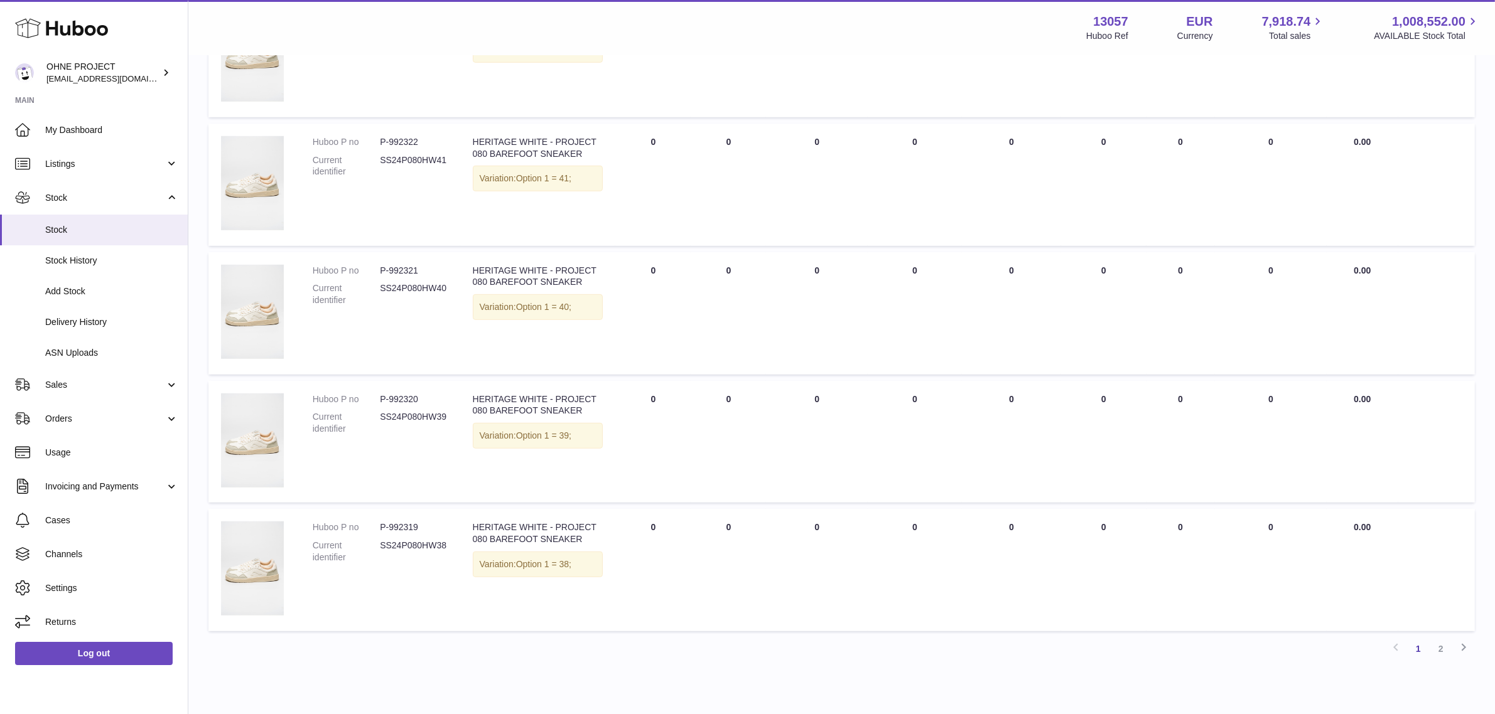
scroll to position [942, 0]
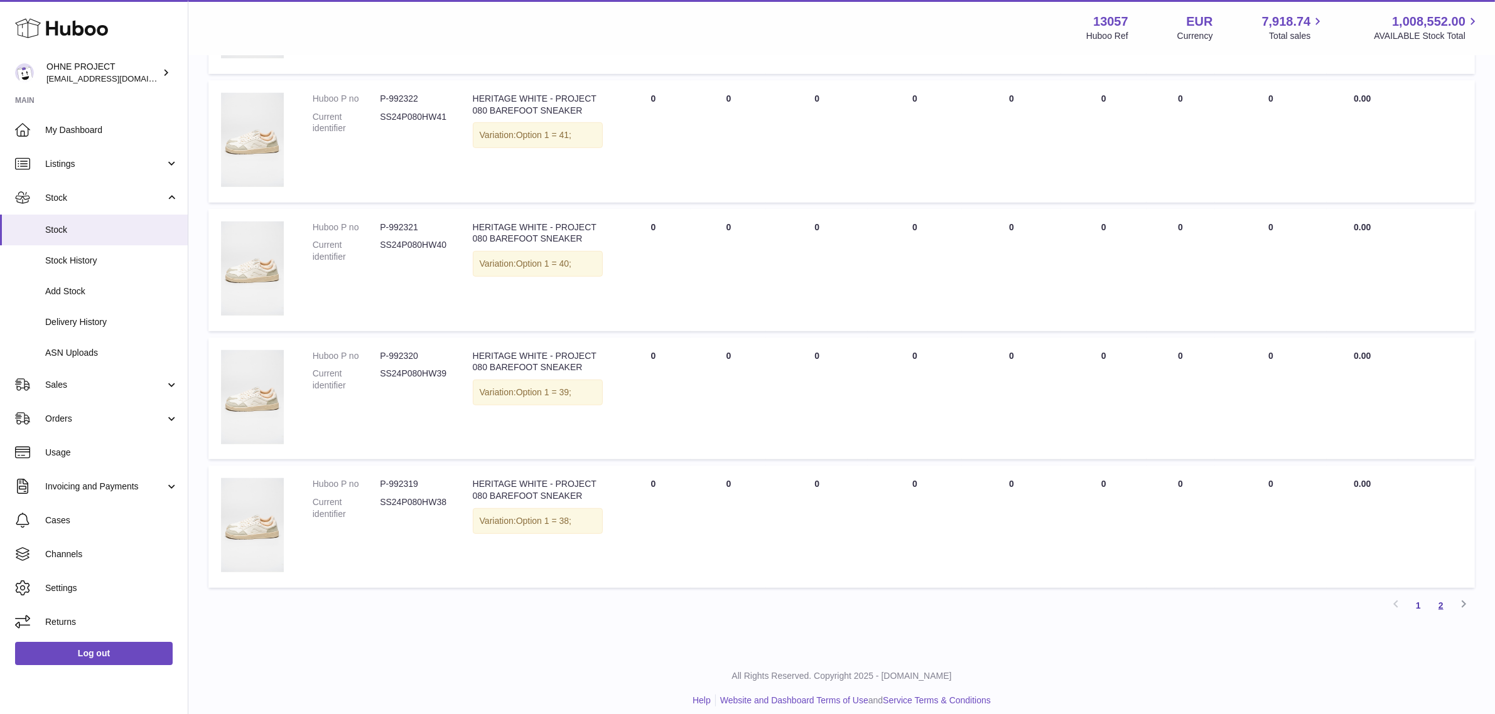
click at [1438, 609] on link "2" at bounding box center [1441, 606] width 23 height 23
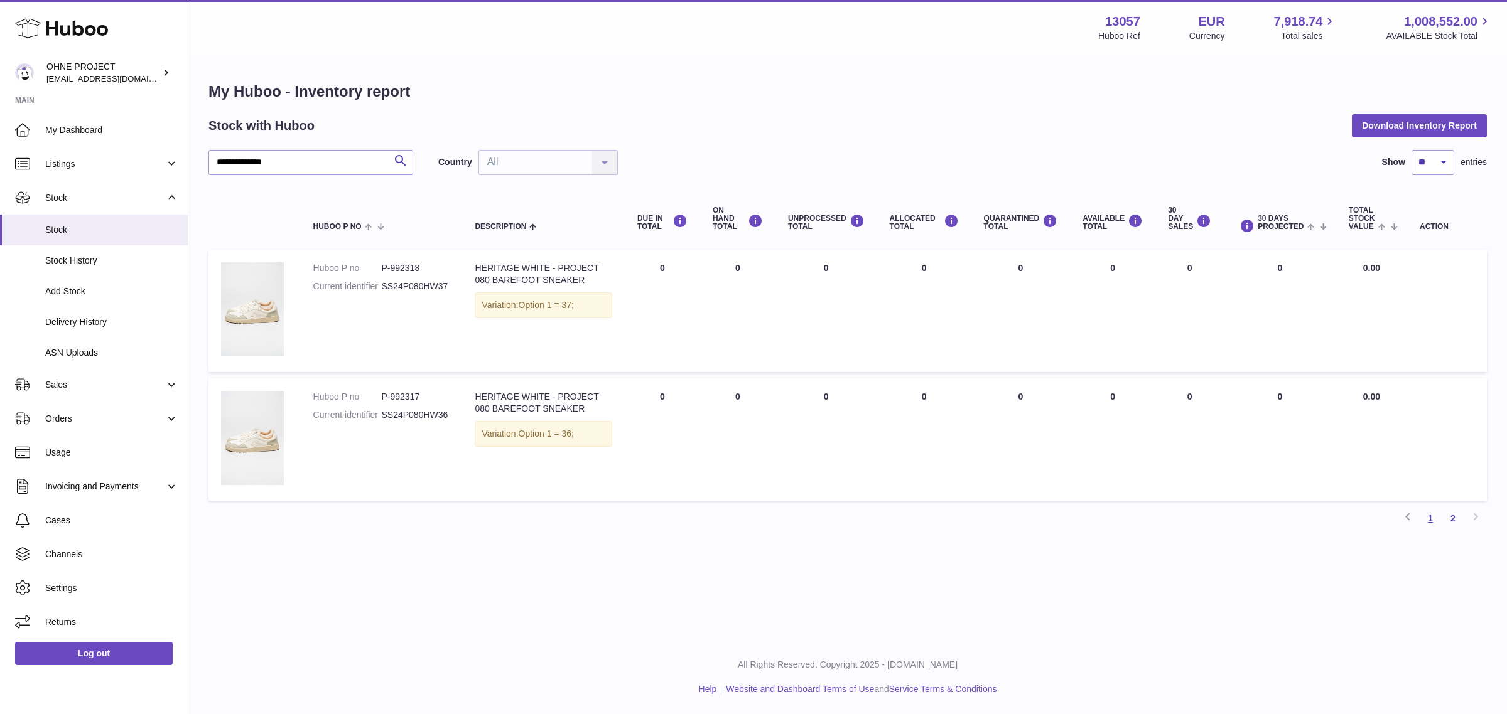
click at [1425, 516] on link "1" at bounding box center [1430, 518] width 23 height 23
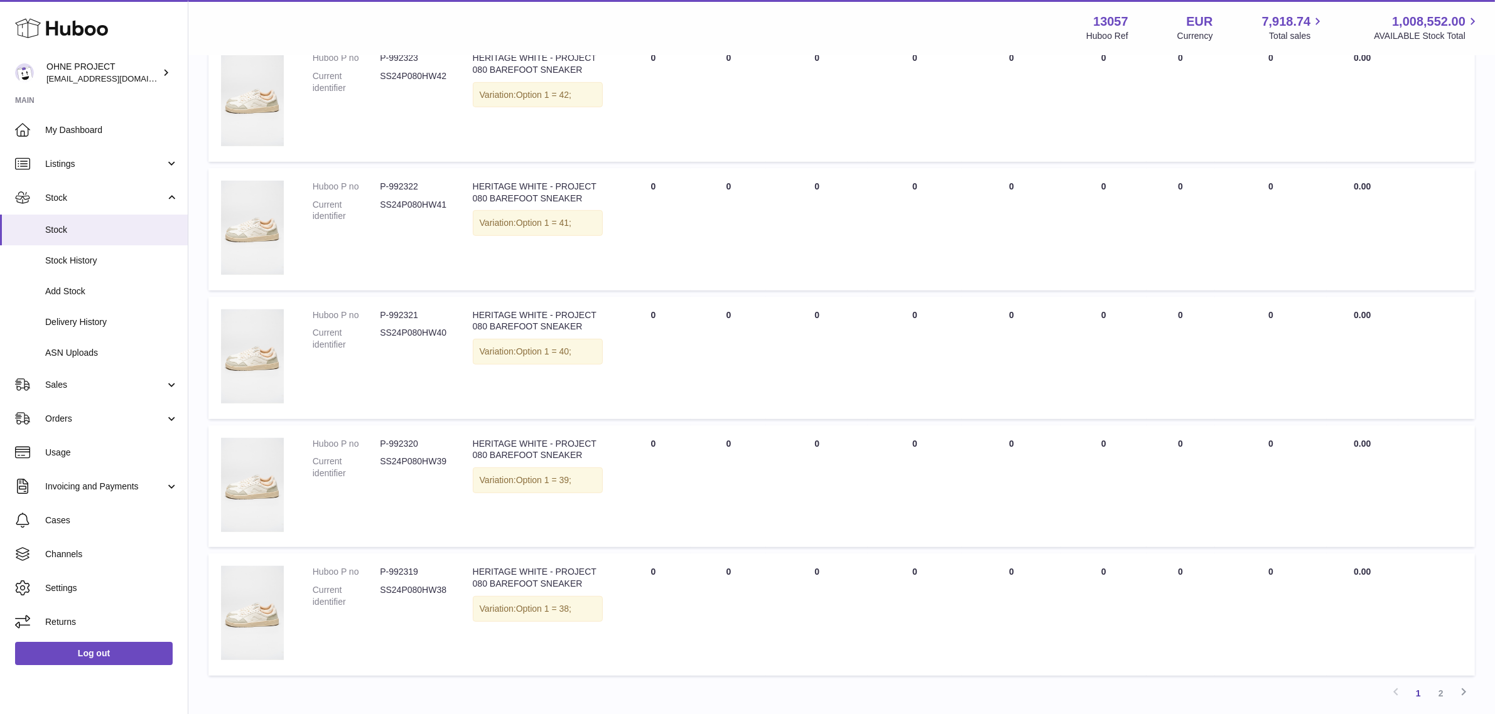
scroll to position [954, 0]
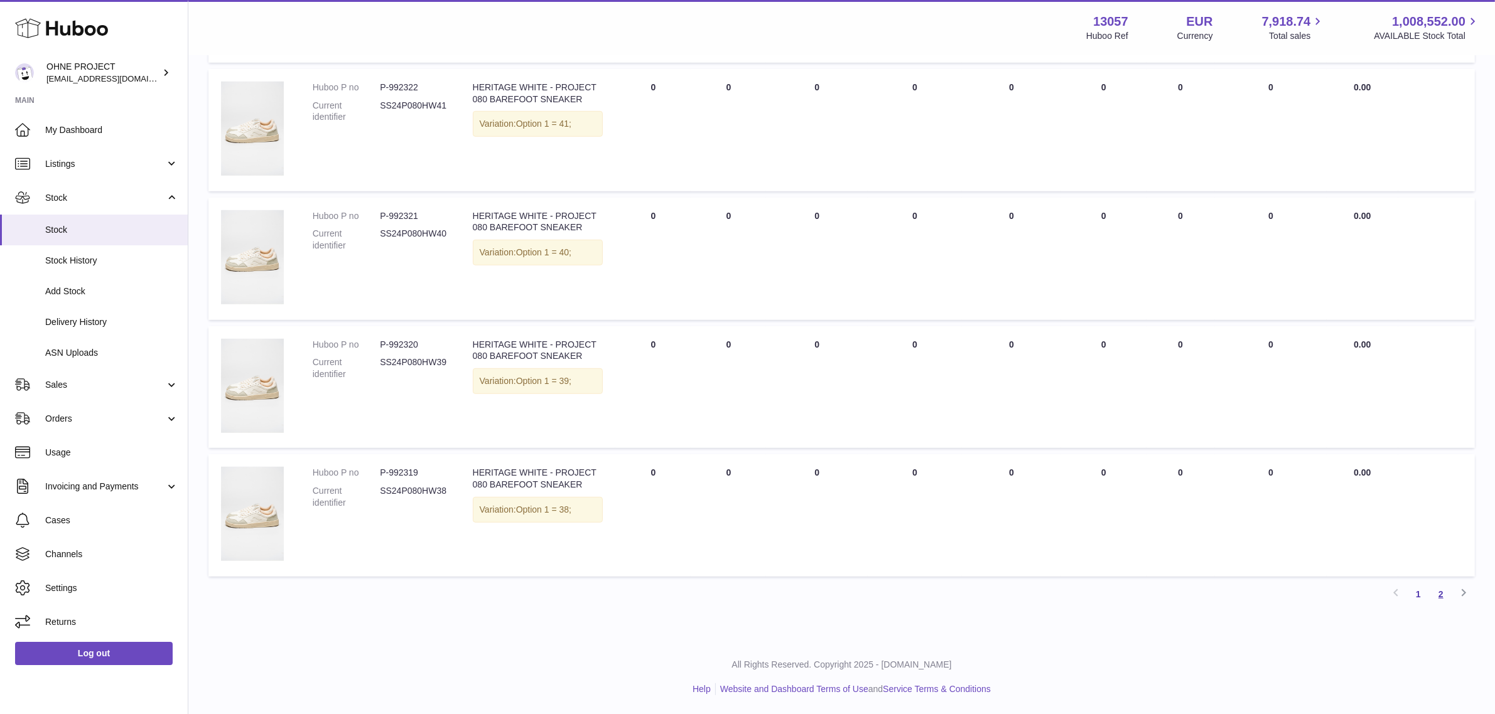
click at [1435, 598] on link "2" at bounding box center [1441, 594] width 23 height 23
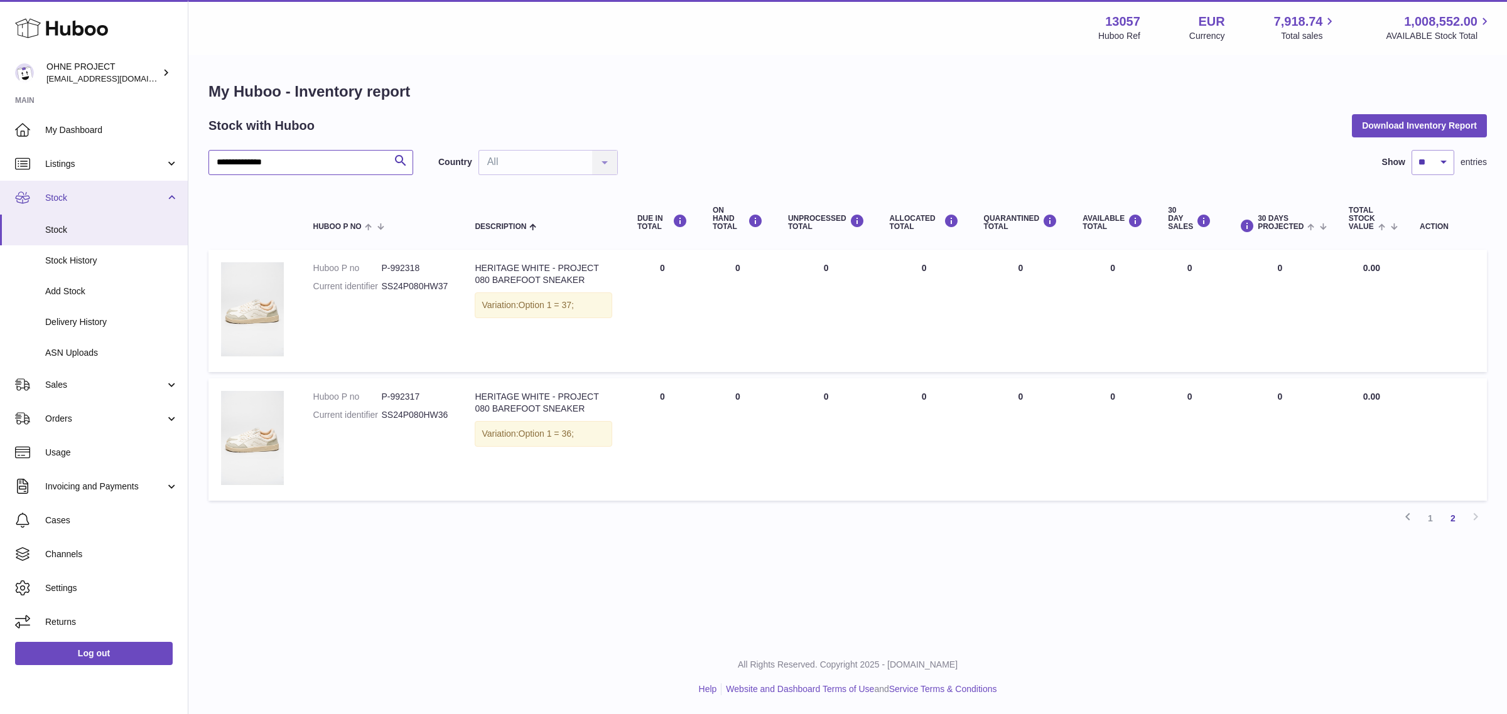
drag, startPoint x: 338, startPoint y: 164, endPoint x: 98, endPoint y: 193, distance: 241.6
click at [98, 193] on div "**********" at bounding box center [753, 357] width 1507 height 714
paste input "text"
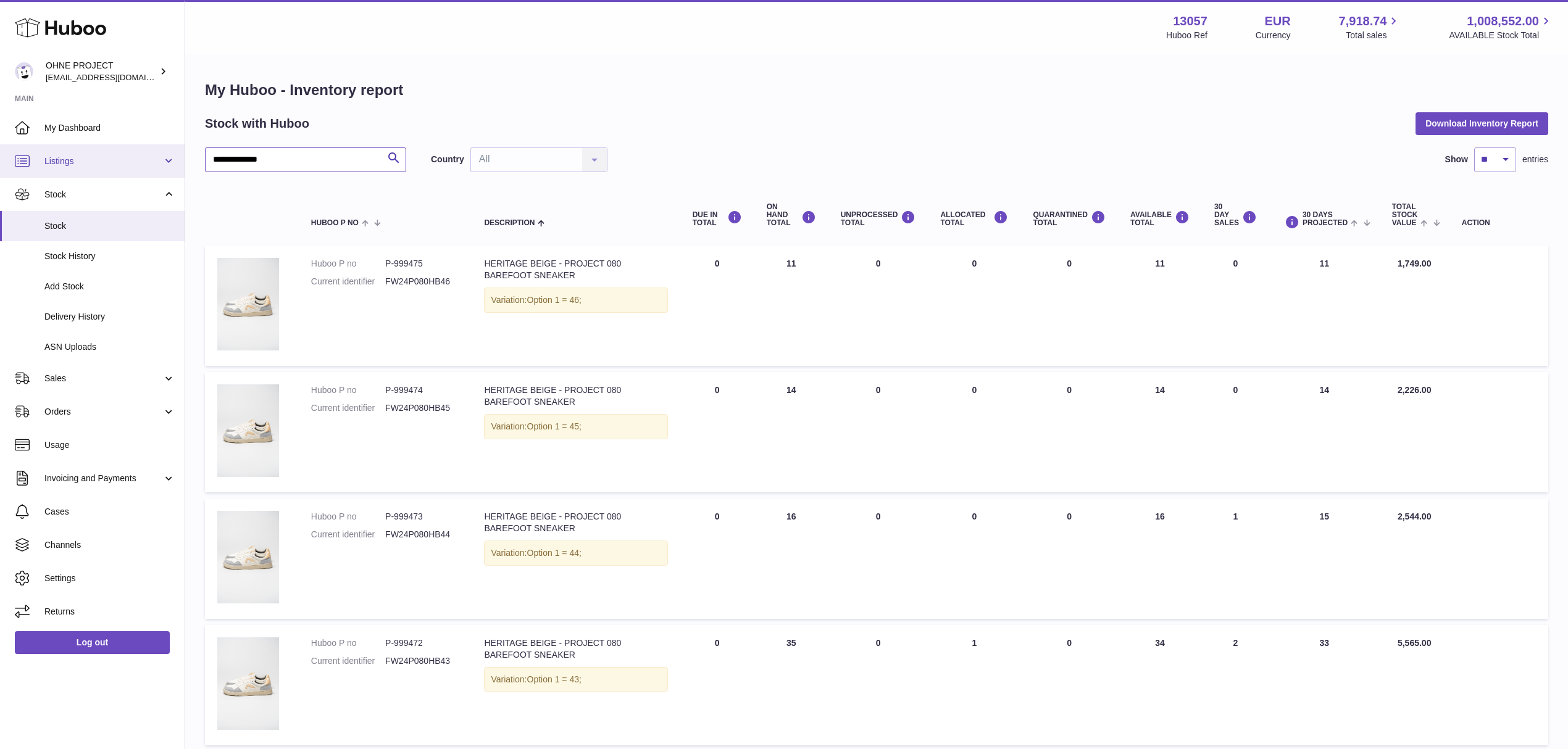
drag, startPoint x: 297, startPoint y: 160, endPoint x: 117, endPoint y: 156, distance: 180.0
paste input "text"
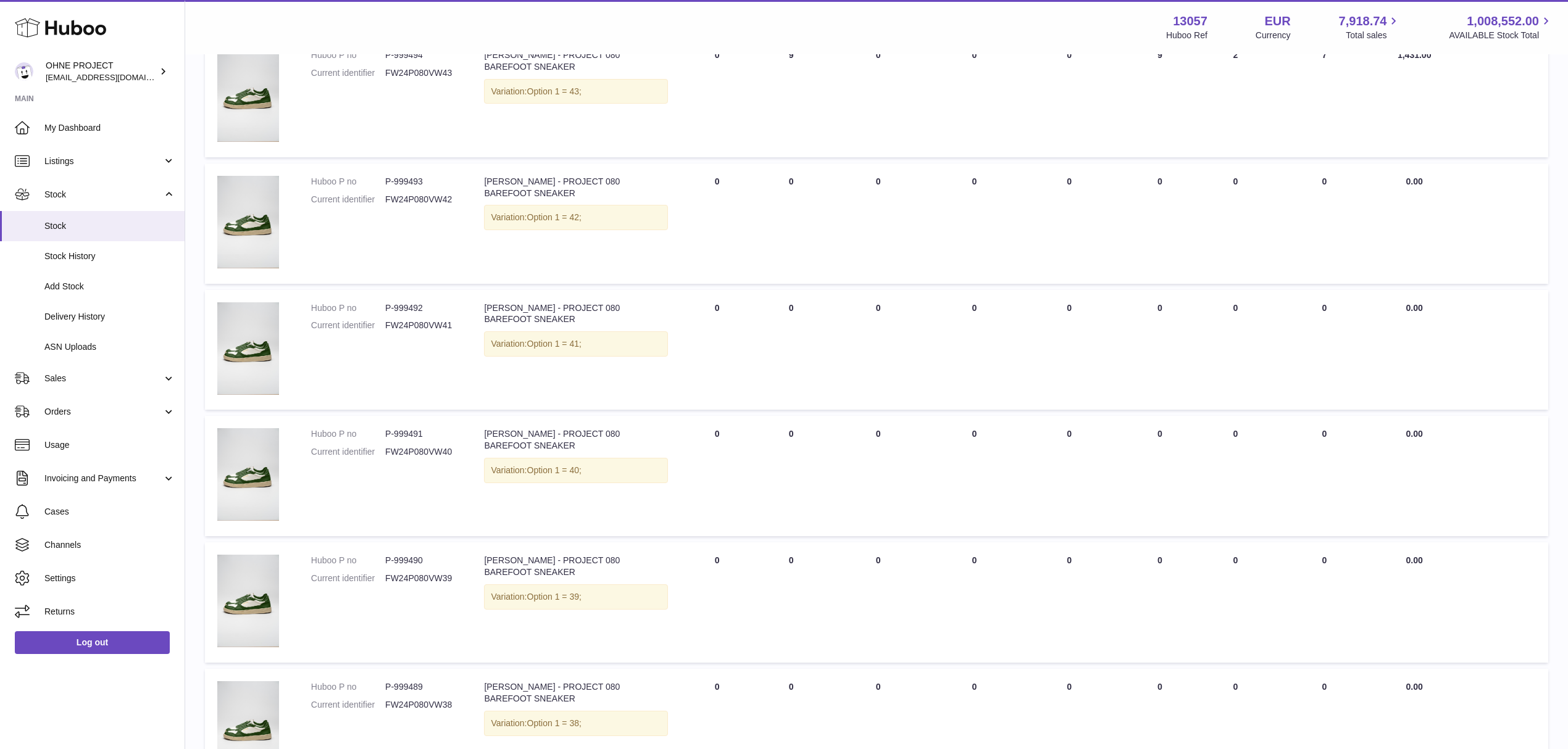
scroll to position [823, 0]
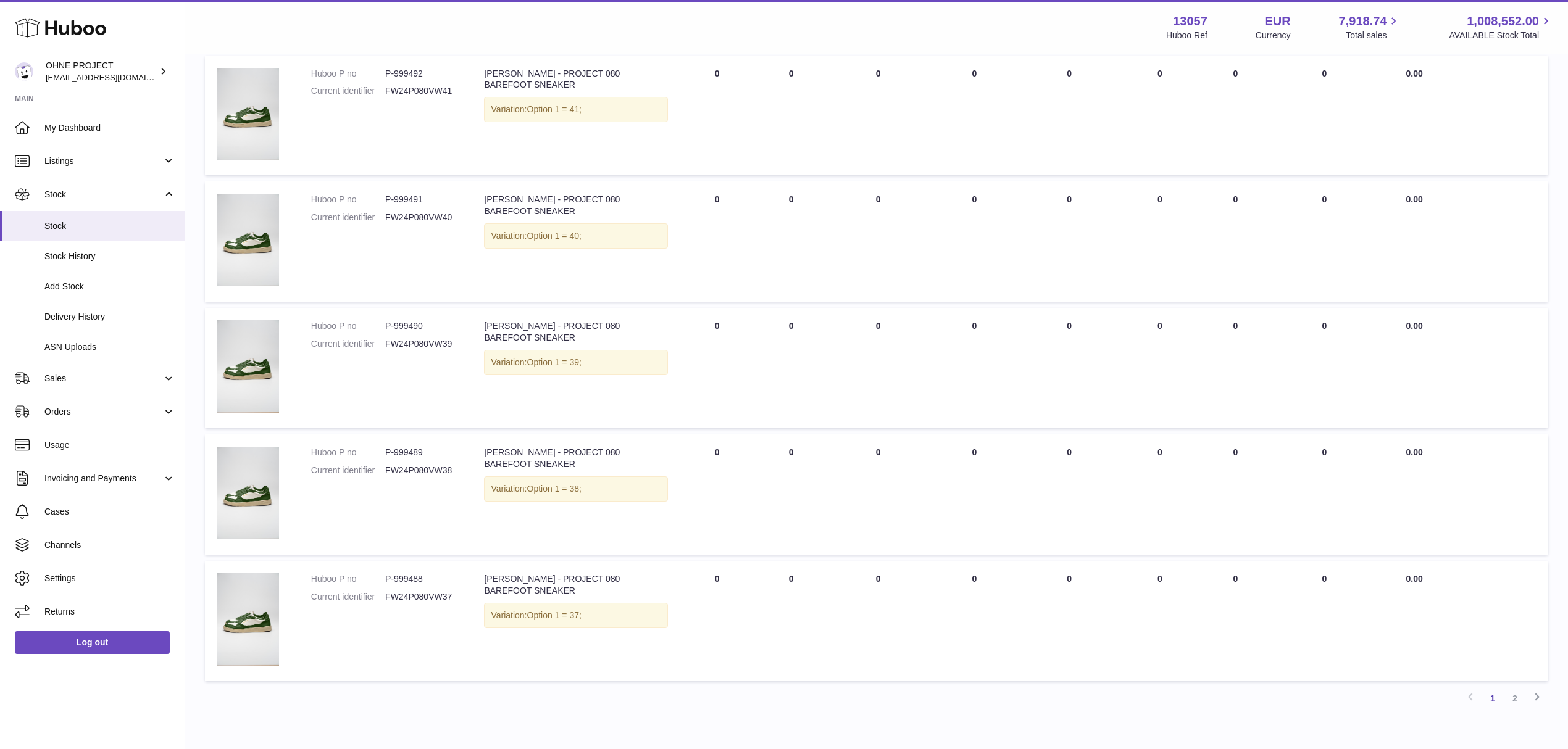
type input "****"
